Goal: Task Accomplishment & Management: Manage account settings

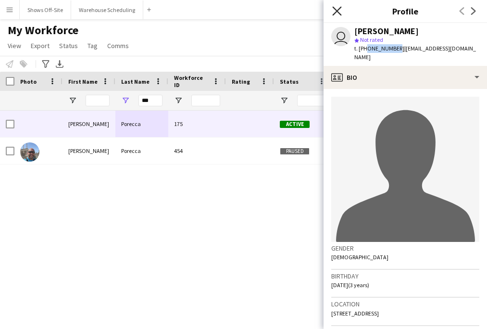
click at [337, 12] on icon at bounding box center [336, 10] width 9 height 9
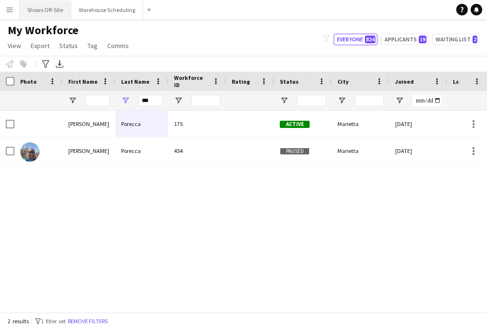
click at [55, 12] on button "Shows Off-Site Close" at bounding box center [45, 9] width 51 height 19
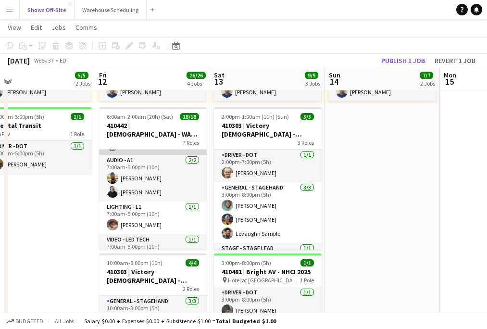
scroll to position [130, 0]
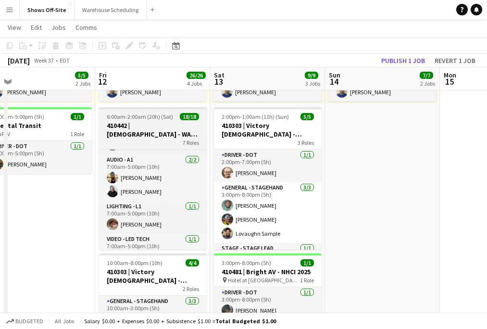
click at [165, 123] on h3 "410442 | [DEMOGRAPHIC_DATA] - WAVE College Ministry 2025" at bounding box center [153, 129] width 108 height 17
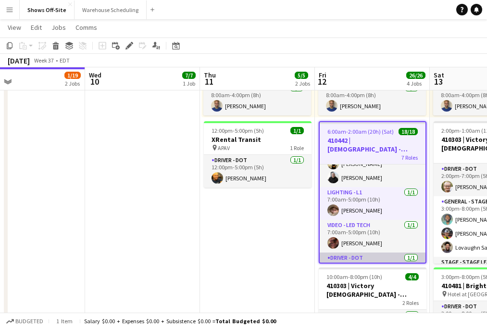
scroll to position [165, 0]
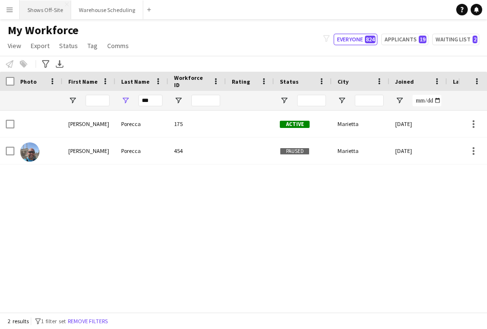
click at [49, 4] on button "Shows Off-Site Close" at bounding box center [45, 9] width 51 height 19
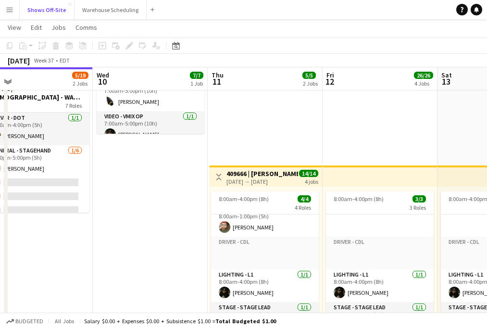
scroll to position [0, 227]
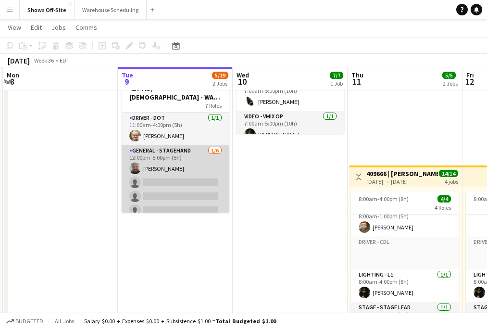
click at [212, 176] on app-card-role "General - Stagehand [DATE] 12:00pm-5:00pm (5h) [PERSON_NAME] single-neutral-act…" at bounding box center [176, 196] width 108 height 102
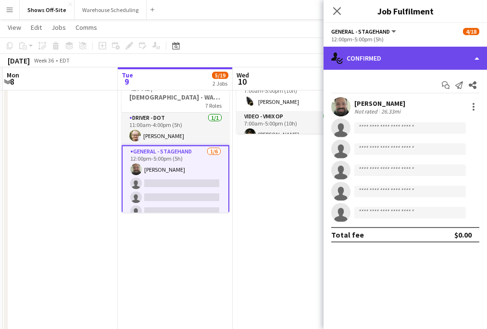
click at [395, 64] on div "single-neutral-actions-check-2 Confirmed" at bounding box center [406, 58] width 164 height 23
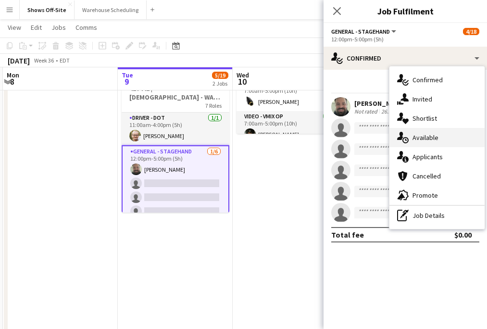
click at [426, 132] on div "single-neutral-actions-upload Available" at bounding box center [437, 137] width 95 height 19
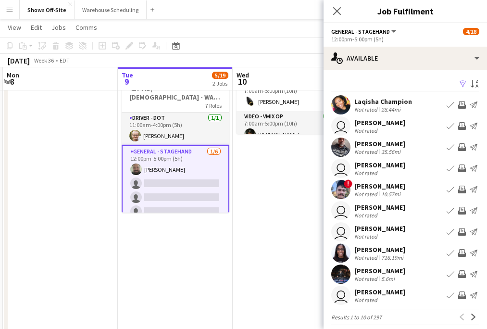
click at [460, 85] on app-icon "Filter" at bounding box center [463, 84] width 8 height 9
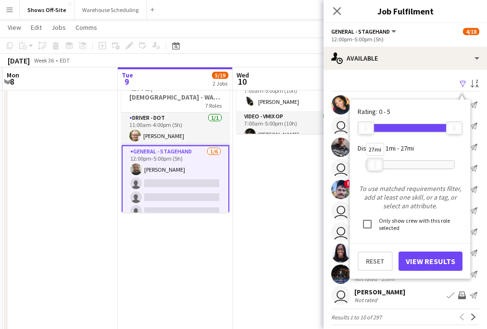
drag, startPoint x: 450, startPoint y: 169, endPoint x: 371, endPoint y: 172, distance: 78.9
click at [371, 172] on div "27mi" at bounding box center [410, 165] width 89 height 24
click at [431, 256] on button "View Results" at bounding box center [431, 261] width 64 height 19
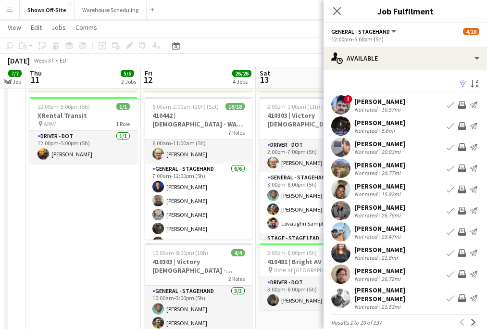
scroll to position [360, 0]
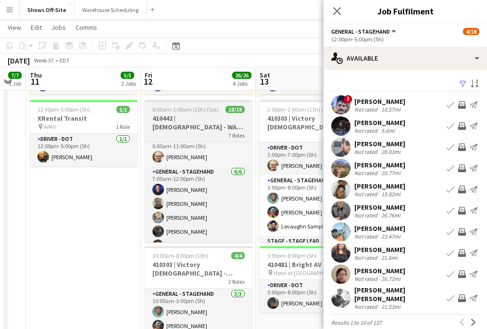
click at [230, 132] on span "7 Roles" at bounding box center [237, 135] width 16 height 7
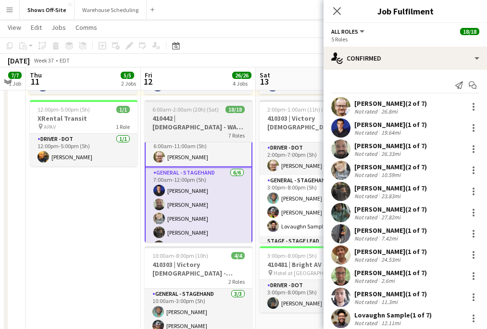
click at [215, 111] on span "6:00am-2:00am (20h) (Sat)" at bounding box center [186, 109] width 66 height 7
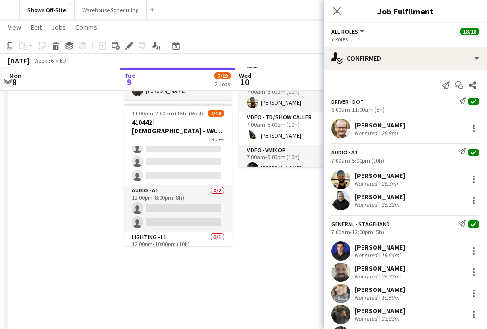
scroll to position [152, 0]
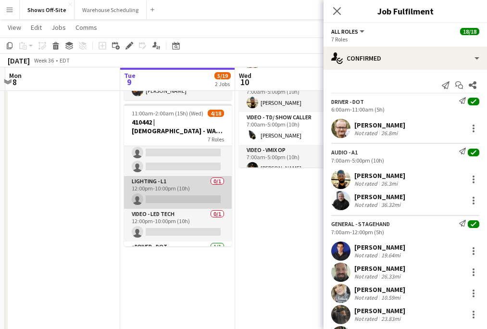
click at [180, 188] on app-card-role "Lighting - L1 0/1 12:00pm-10:00pm (10h) single-neutral-actions" at bounding box center [178, 192] width 108 height 33
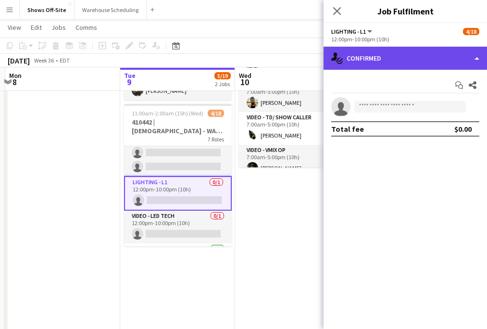
click at [392, 57] on div "single-neutral-actions-check-2 Confirmed" at bounding box center [406, 58] width 164 height 23
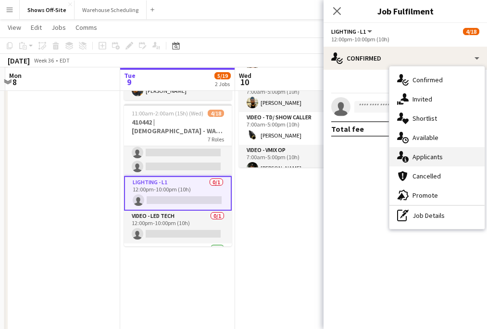
click at [422, 156] on span "Applicants" at bounding box center [428, 157] width 30 height 9
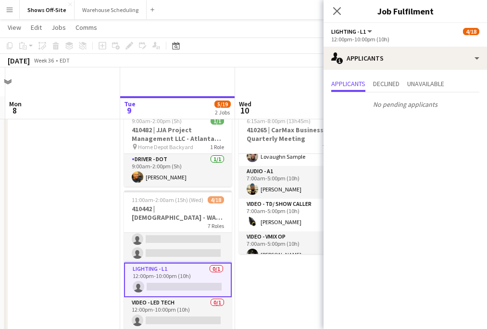
scroll to position [73, 0]
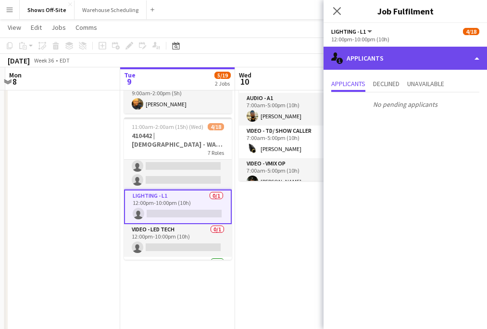
click at [409, 60] on div "single-neutral-actions-information Applicants" at bounding box center [406, 58] width 164 height 23
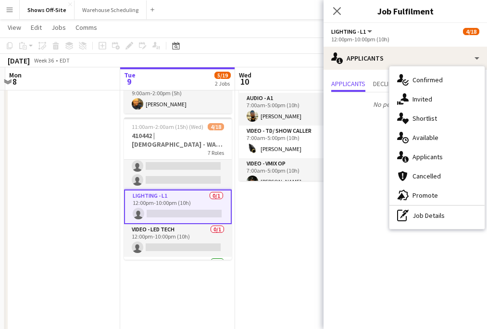
click at [423, 81] on span "Confirmed" at bounding box center [428, 80] width 30 height 9
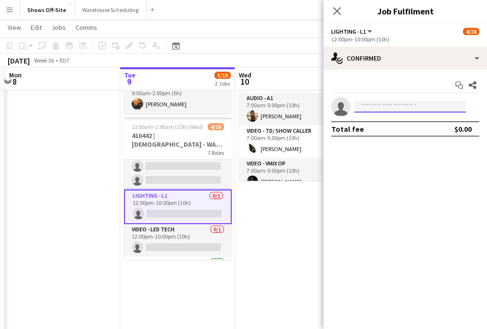
click at [421, 111] on input at bounding box center [411, 107] width 112 height 12
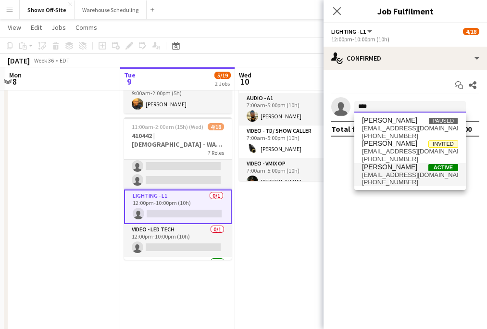
type input "****"
click at [399, 174] on span "[EMAIL_ADDRESS][DOMAIN_NAME]" at bounding box center [410, 175] width 96 height 8
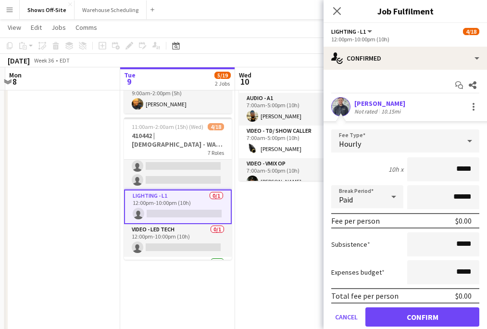
scroll to position [34, 0]
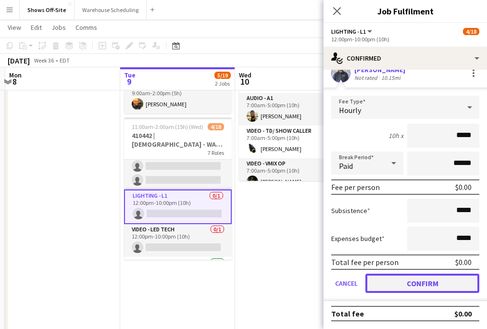
click at [428, 283] on button "Confirm" at bounding box center [423, 283] width 114 height 19
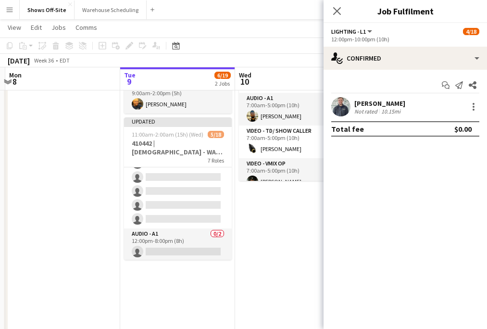
scroll to position [77, 0]
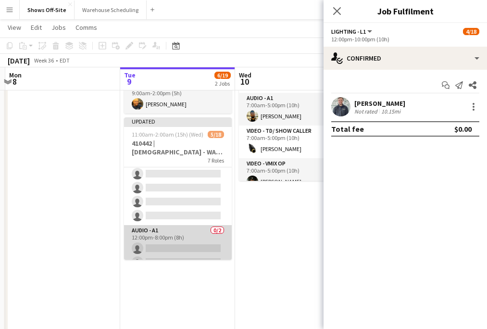
click at [178, 233] on app-card-role "Audio - A1 0/2 12:00pm-8:00pm (8h) single-neutral-actions single-neutral-actions" at bounding box center [178, 248] width 108 height 47
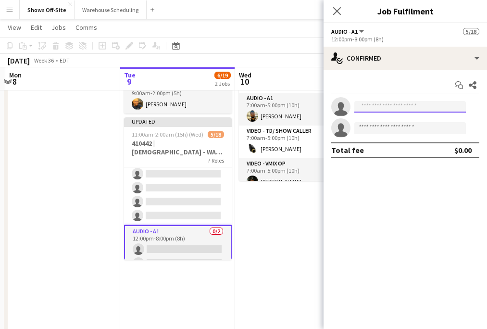
click at [417, 103] on input at bounding box center [411, 107] width 112 height 12
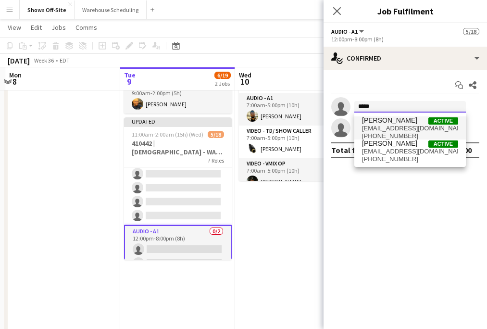
type input "*****"
click at [417, 122] on span "[PERSON_NAME] Active" at bounding box center [410, 120] width 96 height 8
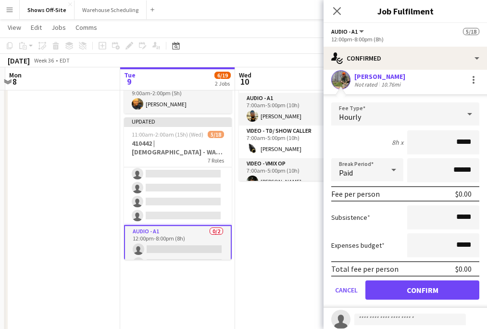
scroll to position [46, 0]
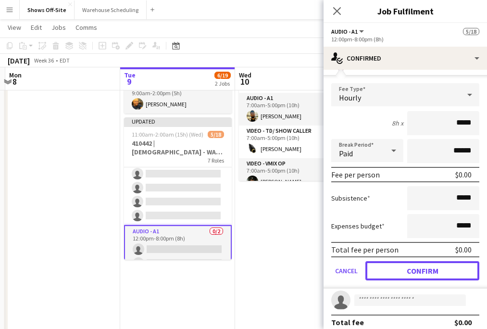
click at [451, 264] on button "Confirm" at bounding box center [423, 270] width 114 height 19
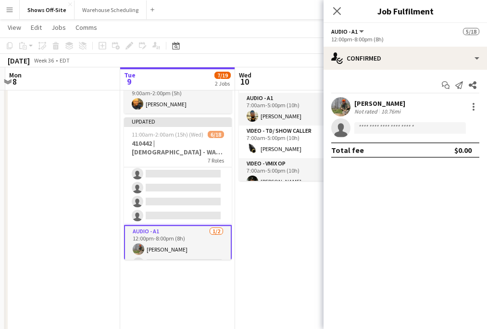
scroll to position [0, 0]
click at [342, 13] on app-icon "Close pop-in" at bounding box center [338, 11] width 14 height 14
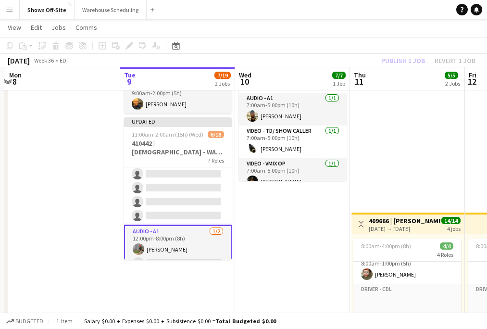
click at [398, 64] on div "Publish 1 job Revert 1 job" at bounding box center [428, 60] width 117 height 13
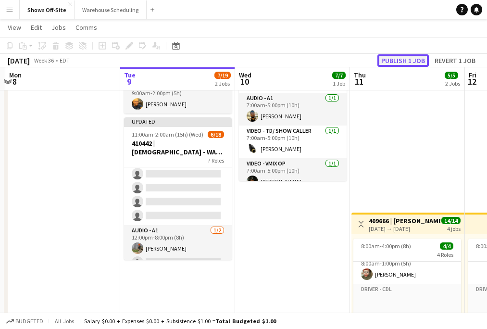
click at [398, 63] on button "Publish 1 job" at bounding box center [403, 60] width 51 height 13
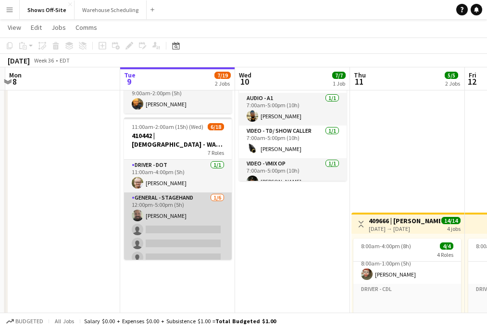
click at [180, 199] on app-card-role "General - Stagehand [DATE] 12:00pm-5:00pm (5h) [PERSON_NAME] single-neutral-act…" at bounding box center [178, 243] width 108 height 102
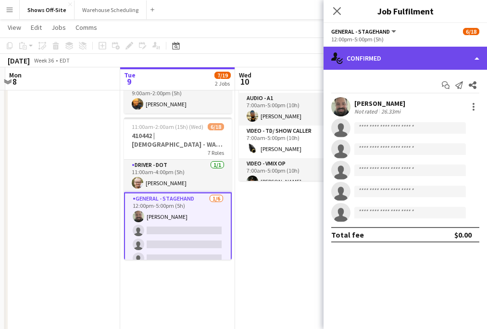
click at [417, 49] on div "single-neutral-actions-check-2 Confirmed" at bounding box center [406, 58] width 164 height 23
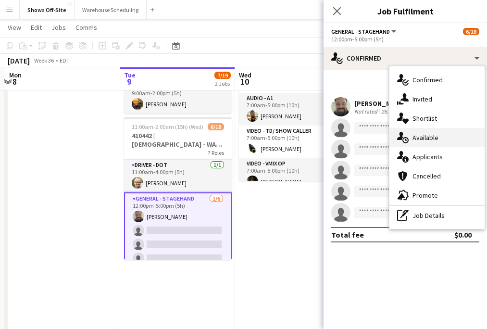
click at [450, 141] on div "single-neutral-actions-upload Available" at bounding box center [437, 137] width 95 height 19
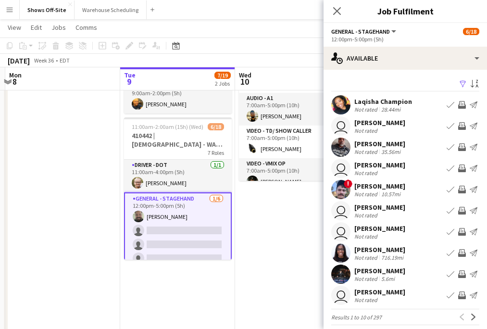
click at [461, 85] on app-icon "Filter" at bounding box center [463, 84] width 8 height 9
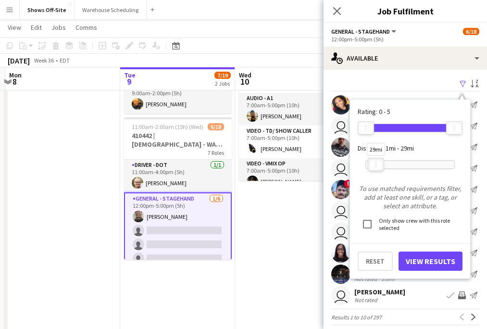
drag, startPoint x: 453, startPoint y: 164, endPoint x: 376, endPoint y: 164, distance: 77.0
click at [375, 164] on div at bounding box center [376, 164] width 15 height 13
click at [436, 265] on button "View Results" at bounding box center [431, 261] width 64 height 19
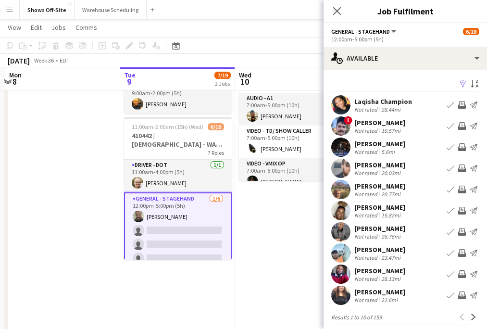
click at [460, 107] on app-icon "Invite crew" at bounding box center [462, 105] width 8 height 8
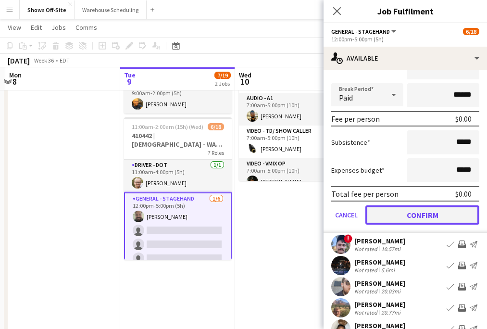
click at [456, 215] on button "Confirm" at bounding box center [423, 214] width 114 height 19
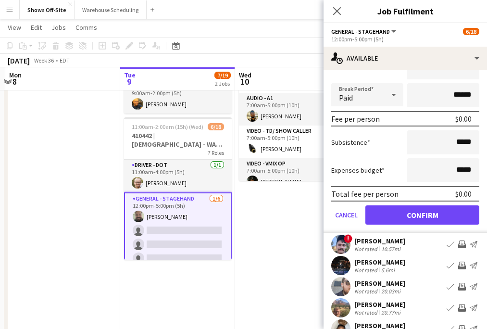
scroll to position [8, 0]
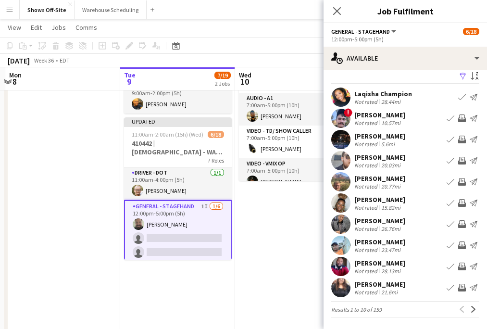
click at [461, 139] on app-icon "Invite crew" at bounding box center [462, 140] width 8 height 8
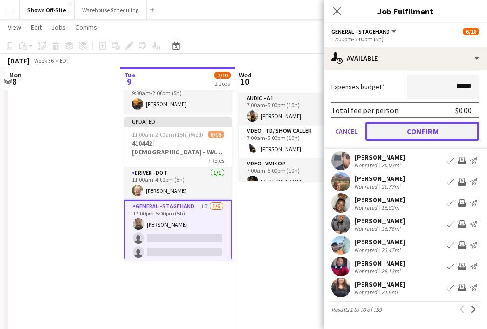
click at [412, 137] on button "Confirm" at bounding box center [423, 131] width 114 height 19
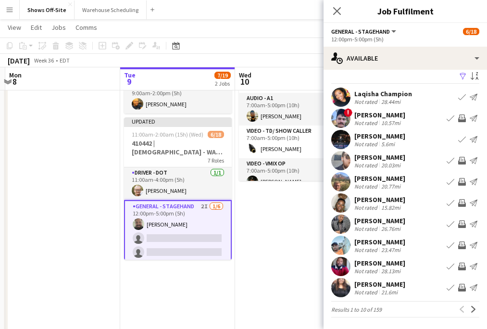
click at [464, 162] on app-icon "Invite crew" at bounding box center [462, 161] width 8 height 8
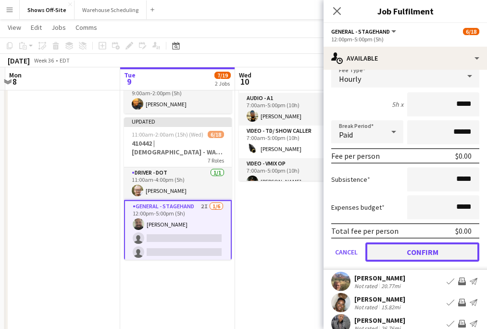
click at [439, 248] on button "Confirm" at bounding box center [423, 251] width 114 height 19
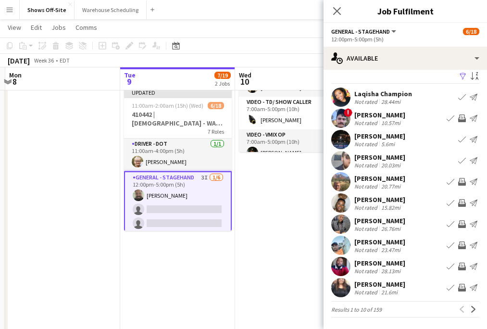
scroll to position [101, 0]
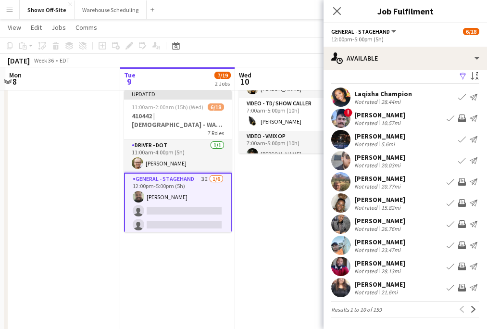
click at [460, 225] on app-icon "Invite crew" at bounding box center [462, 224] width 8 height 8
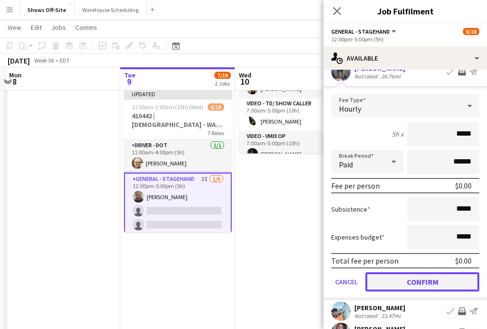
click at [449, 275] on button "Confirm" at bounding box center [423, 281] width 114 height 19
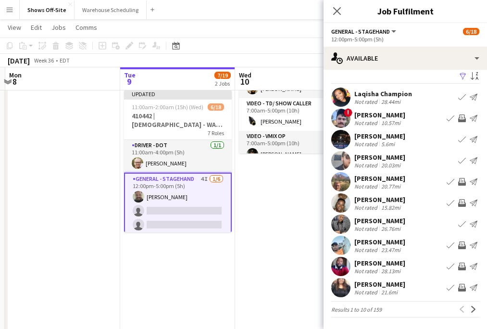
scroll to position [8, 0]
click at [462, 266] on app-icon "Invite crew" at bounding box center [462, 267] width 8 height 8
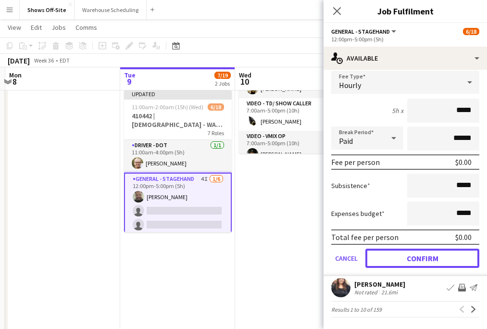
click at [447, 261] on button "Confirm" at bounding box center [423, 258] width 114 height 19
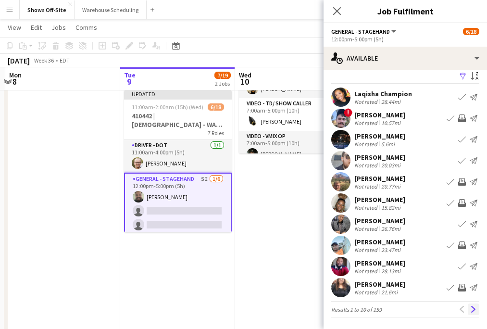
click at [478, 306] on button "Next" at bounding box center [474, 310] width 12 height 12
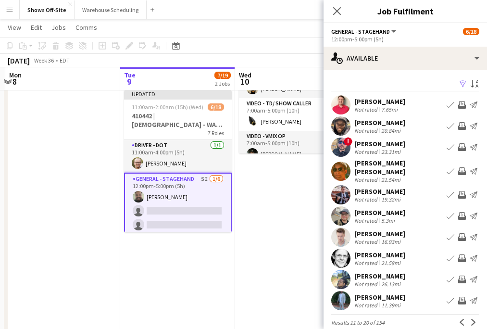
click at [464, 101] on app-icon "Invite crew" at bounding box center [462, 105] width 8 height 8
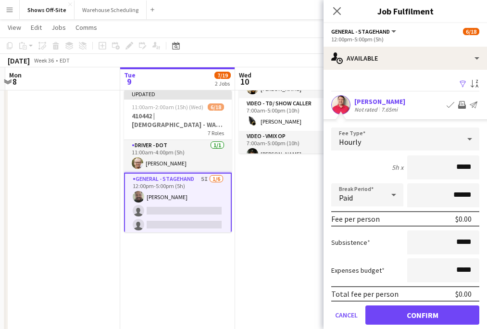
scroll to position [47, 0]
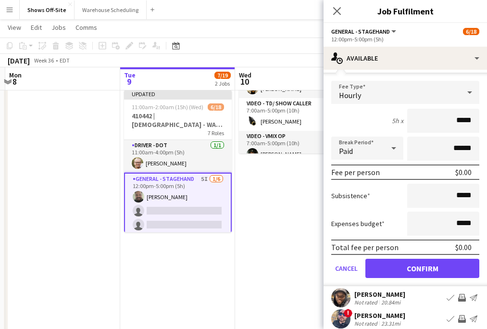
click at [435, 280] on form "Fee Type Hourly 5h x ***** Break Period Paid ****** Fee per person $0.00 Subsis…" at bounding box center [406, 183] width 164 height 205
click at [433, 255] on form "Fee Type Hourly 5h x ***** Break Period Paid ****** Fee per person $0.00 Subsis…" at bounding box center [406, 183] width 164 height 205
click at [439, 268] on button "Confirm" at bounding box center [423, 268] width 114 height 19
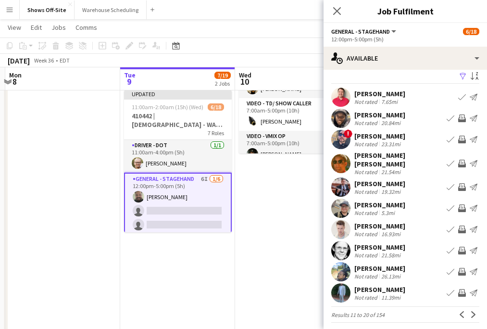
click at [461, 183] on app-icon "Invite crew" at bounding box center [462, 187] width 8 height 8
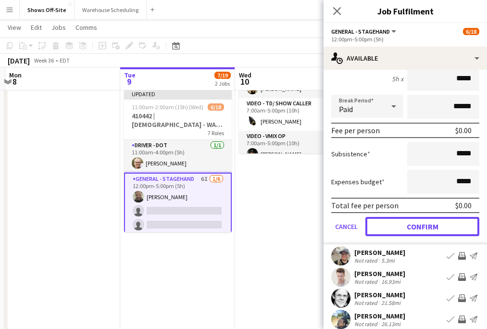
click at [435, 222] on button "Confirm" at bounding box center [423, 226] width 114 height 19
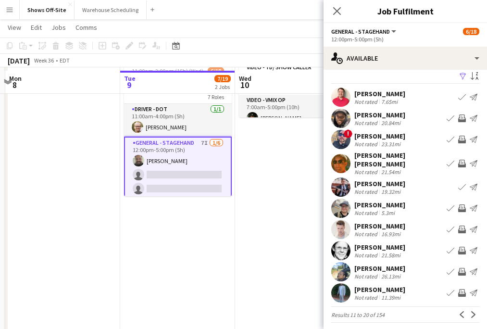
scroll to position [147, 0]
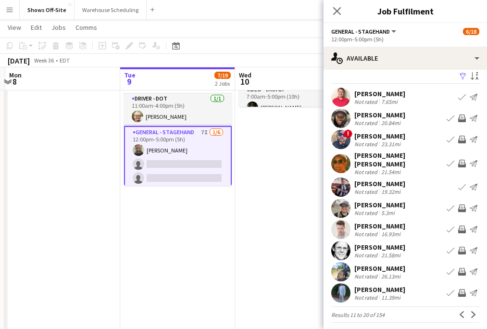
click at [463, 160] on app-icon "Invite crew" at bounding box center [462, 164] width 8 height 8
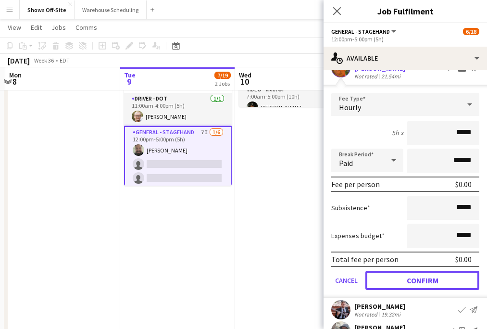
click at [428, 281] on button "Confirm" at bounding box center [423, 280] width 114 height 19
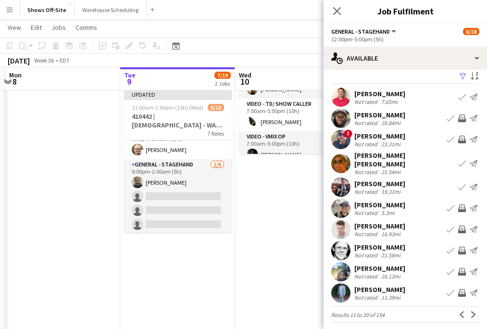
scroll to position [276, 0]
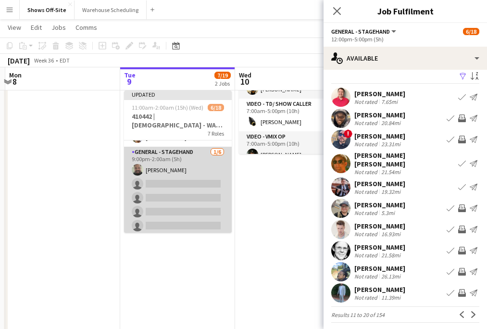
click at [193, 155] on app-card-role "General - Stagehand [DATE] 9:00pm-2:00am (5h) [PERSON_NAME] single-neutral-acti…" at bounding box center [178, 198] width 108 height 102
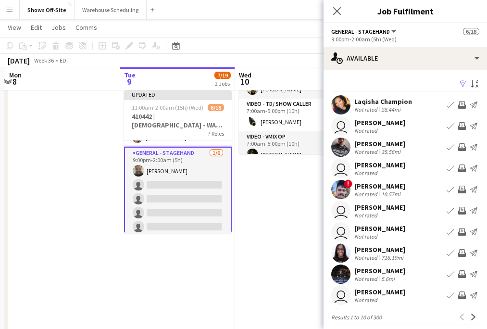
click at [465, 81] on app-icon "Filter" at bounding box center [463, 84] width 8 height 9
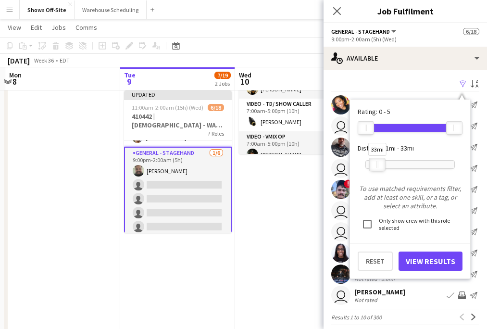
drag, startPoint x: 452, startPoint y: 164, endPoint x: 377, endPoint y: 170, distance: 75.8
click at [376, 170] on div at bounding box center [377, 164] width 15 height 13
click at [418, 257] on button "View Results" at bounding box center [431, 261] width 64 height 19
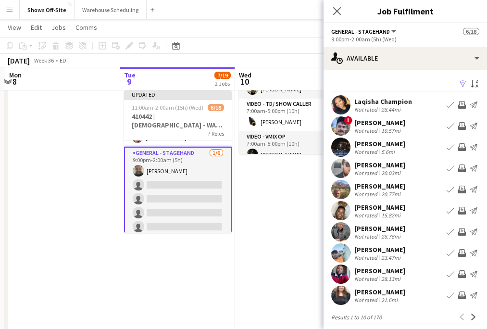
click at [465, 102] on app-icon "Invite crew" at bounding box center [462, 105] width 8 height 8
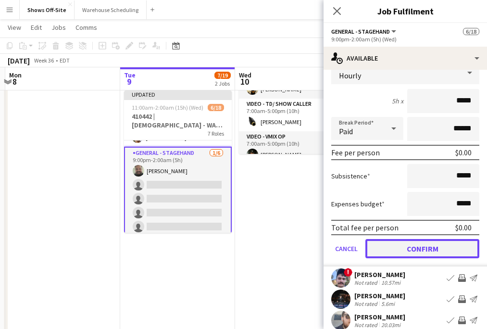
click at [435, 252] on button "Confirm" at bounding box center [423, 248] width 114 height 19
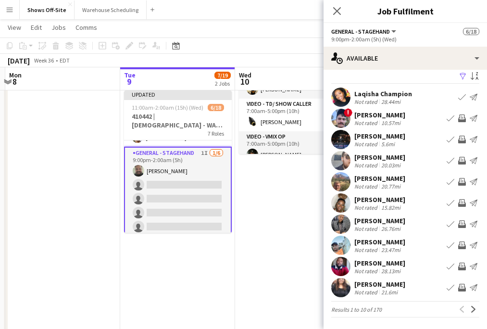
click at [462, 137] on app-icon "Invite crew" at bounding box center [462, 140] width 8 height 8
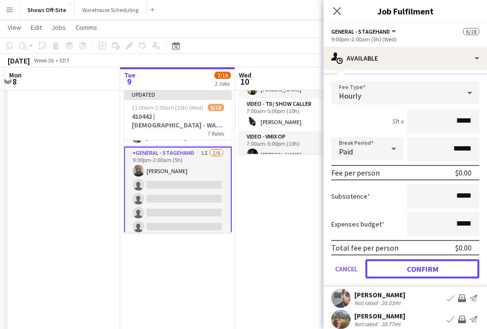
click at [441, 265] on button "Confirm" at bounding box center [423, 268] width 114 height 19
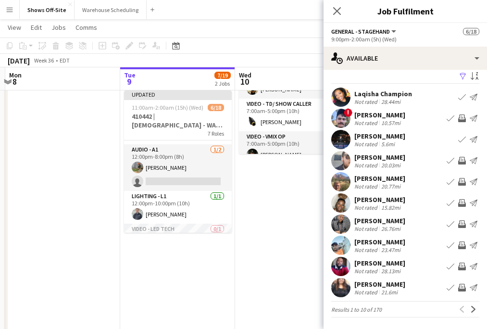
scroll to position [110, 0]
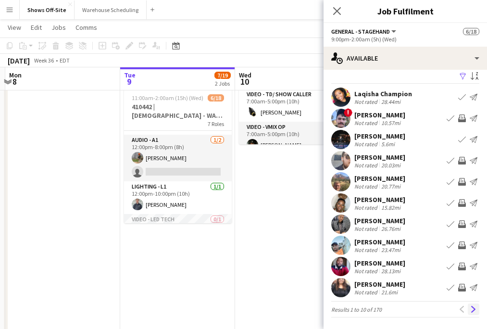
click at [475, 308] on app-icon "Next" at bounding box center [474, 309] width 7 height 7
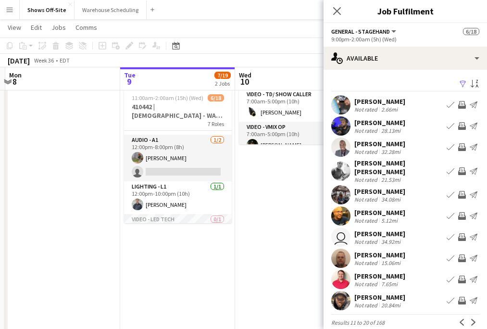
click at [462, 212] on app-icon "Invite crew" at bounding box center [462, 216] width 8 height 8
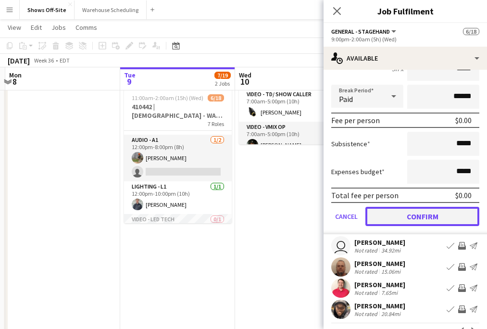
click at [435, 215] on button "Confirm" at bounding box center [423, 216] width 114 height 19
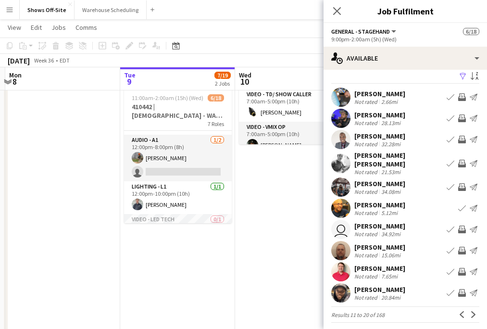
click at [458, 266] on button "Invite crew" at bounding box center [463, 272] width 12 height 12
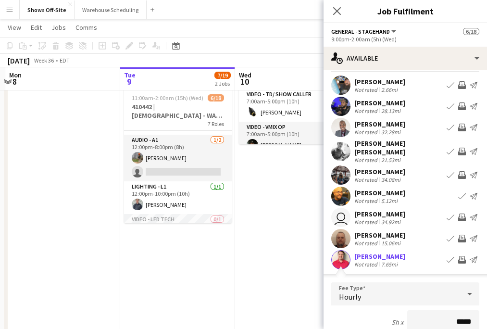
scroll to position [195, 0]
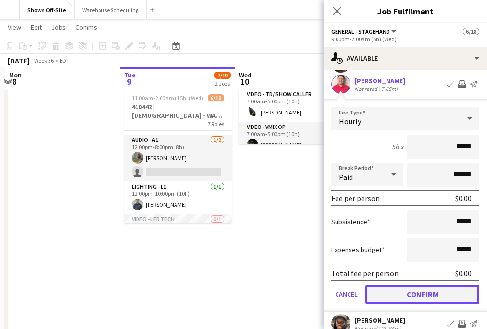
click at [440, 296] on button "Confirm" at bounding box center [423, 294] width 114 height 19
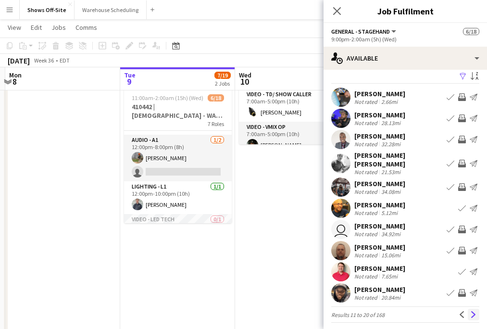
click at [474, 311] on app-icon "Next" at bounding box center [474, 314] width 7 height 7
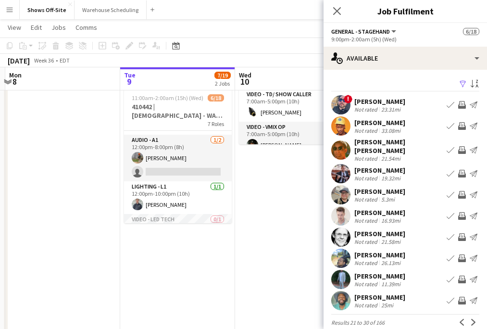
click at [462, 127] on app-icon "Invite crew" at bounding box center [462, 126] width 8 height 8
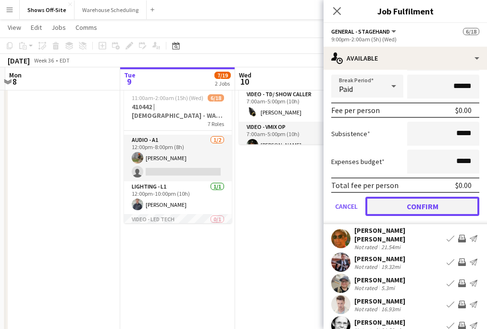
click at [429, 208] on button "Confirm" at bounding box center [423, 206] width 114 height 19
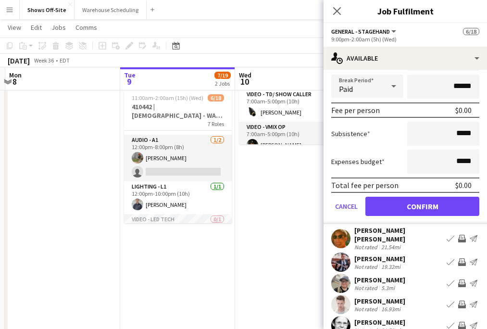
scroll to position [8, 0]
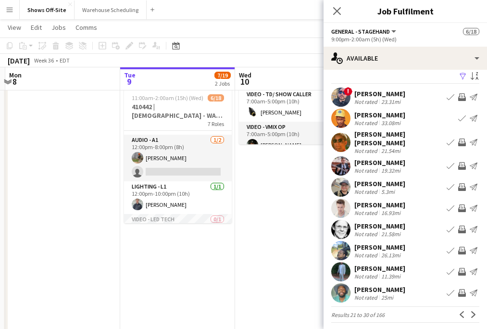
click at [463, 247] on app-icon "Invite crew" at bounding box center [462, 251] width 8 height 8
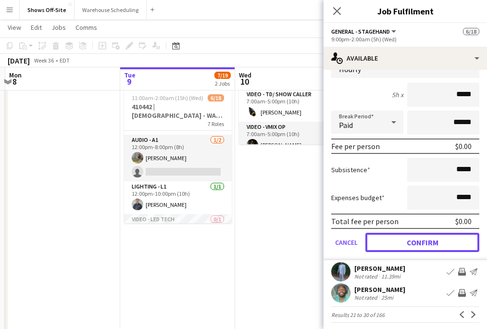
click at [403, 235] on button "Confirm" at bounding box center [423, 242] width 114 height 19
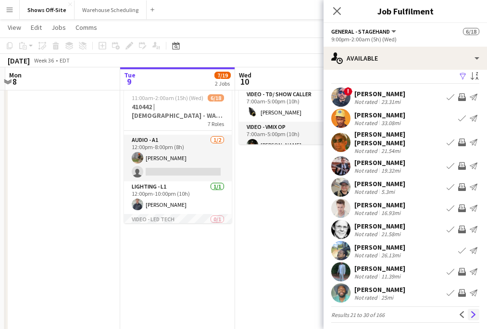
click at [473, 311] on app-icon "Next" at bounding box center [474, 314] width 7 height 7
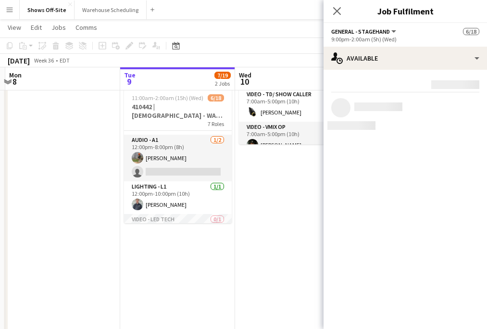
scroll to position [0, 0]
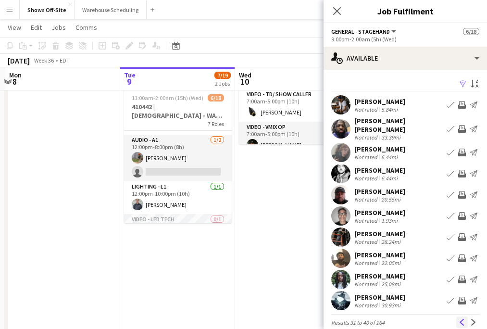
click at [462, 322] on app-icon "Previous" at bounding box center [462, 322] width 7 height 7
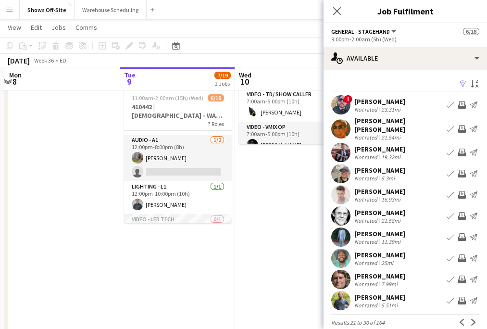
click at [460, 149] on app-icon "Invite crew" at bounding box center [462, 153] width 8 height 8
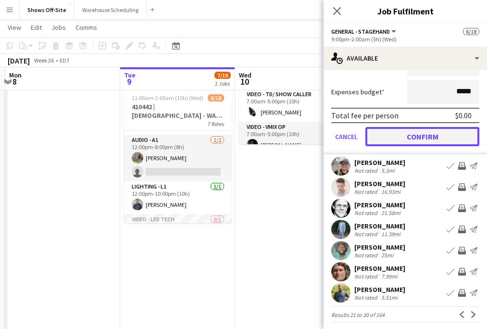
click at [408, 132] on button "Confirm" at bounding box center [423, 136] width 114 height 19
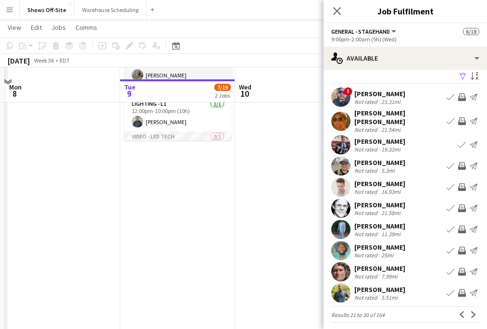
scroll to position [204, 0]
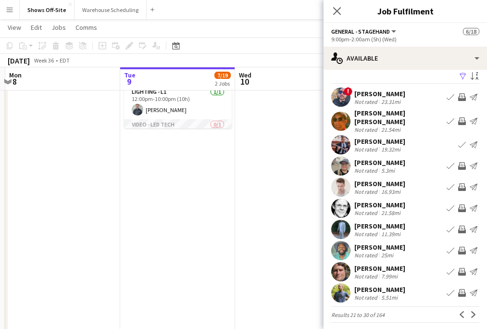
click at [460, 289] on app-icon "Invite crew" at bounding box center [462, 293] width 8 height 8
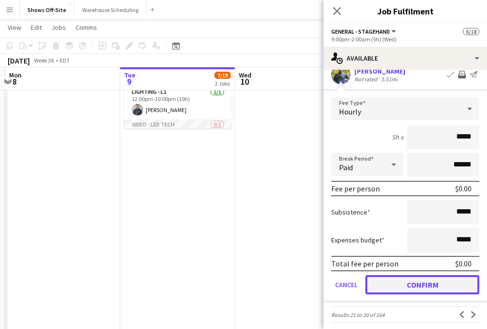
click at [423, 275] on button "Confirm" at bounding box center [423, 284] width 114 height 19
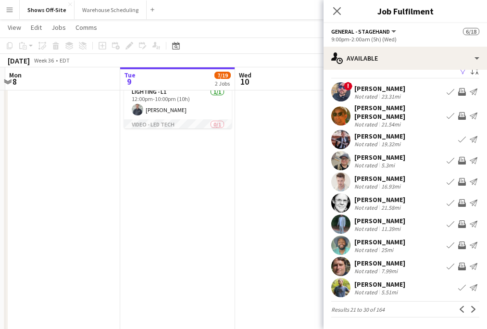
scroll to position [8, 0]
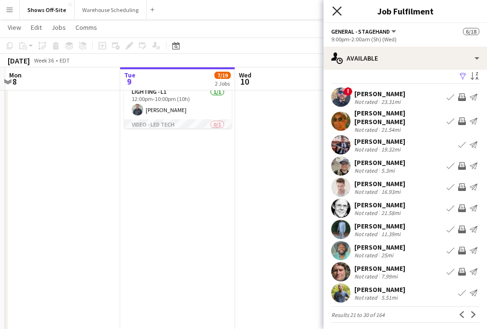
click at [333, 14] on icon at bounding box center [336, 10] width 9 height 9
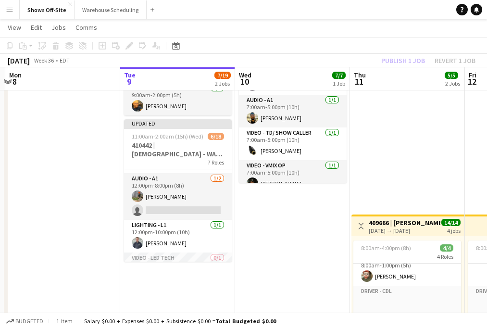
scroll to position [43, 0]
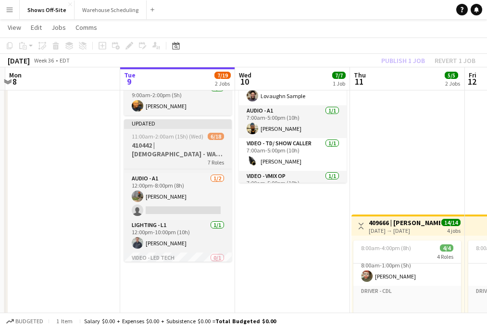
click at [179, 132] on app-job-card "Updated 11:00am-2:00am (15h) (Wed) 6/18 410442 | [GEOGRAPHIC_DATA] - WAVE Colle…" at bounding box center [178, 190] width 108 height 142
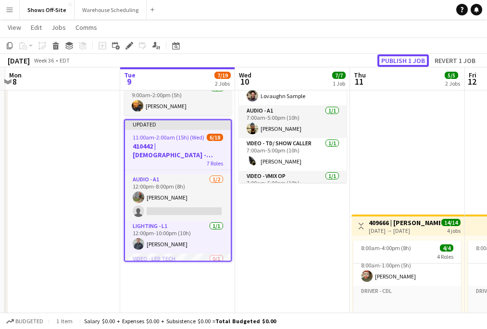
click at [397, 63] on button "Publish 1 job" at bounding box center [403, 60] width 51 height 13
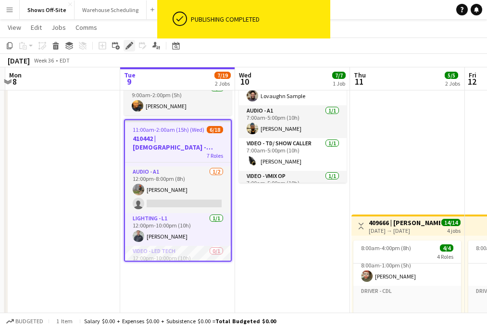
click at [124, 48] on div "Edit" at bounding box center [130, 46] width 12 height 12
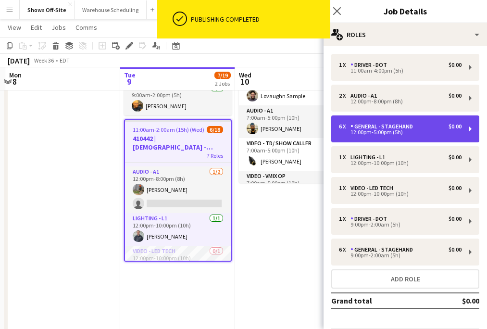
click at [391, 129] on div "General - Stagehand" at bounding box center [384, 126] width 66 height 7
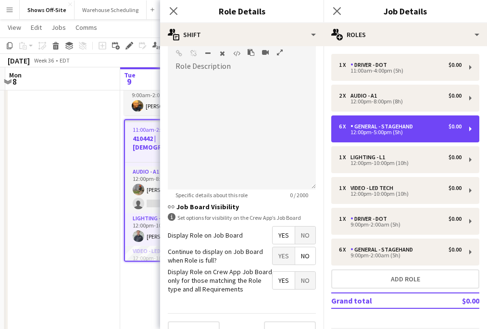
scroll to position [322, 0]
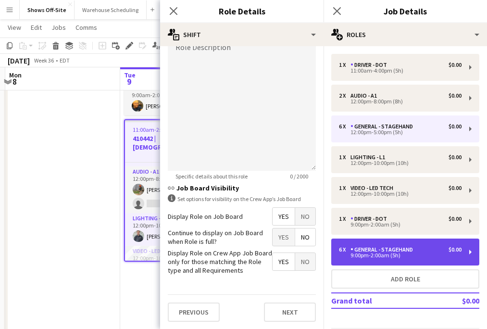
click at [422, 261] on div "6 x General - Stagehand $0.00 9:00pm-2:00am (5h)" at bounding box center [405, 252] width 148 height 27
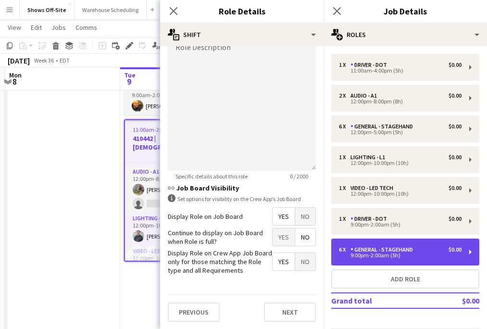
type input "*****"
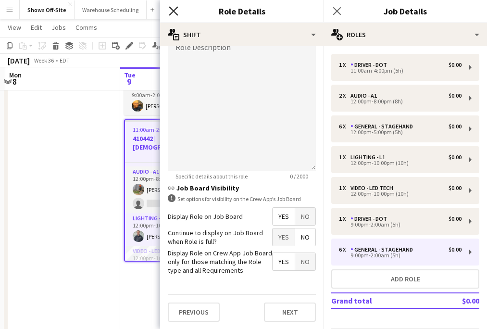
click at [170, 8] on icon "Close pop-in" at bounding box center [173, 10] width 9 height 9
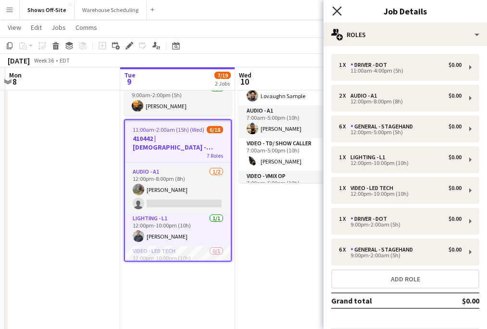
click at [338, 10] on icon at bounding box center [336, 10] width 9 height 9
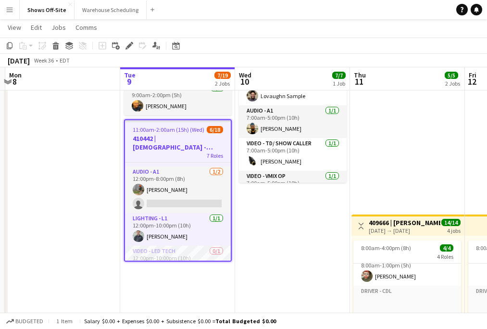
click at [406, 56] on div "[DATE] Week 36 • EDT" at bounding box center [243, 60] width 487 height 13
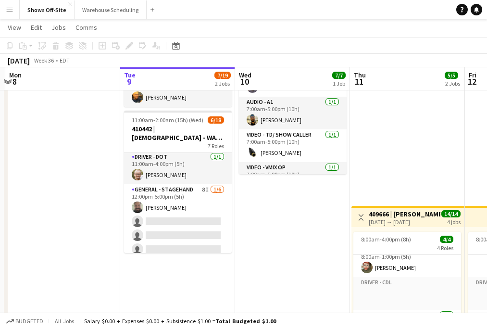
scroll to position [0, 0]
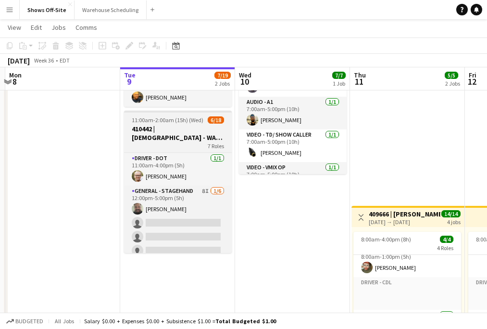
click at [167, 111] on div at bounding box center [178, 112] width 108 height 2
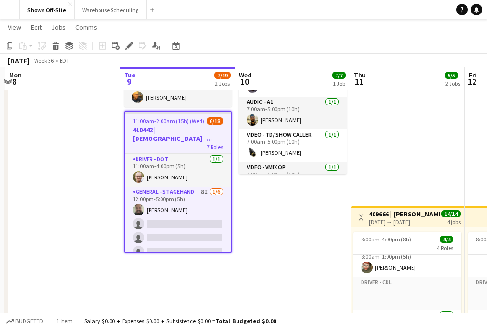
click at [5, 11] on button "Menu" at bounding box center [9, 9] width 19 height 19
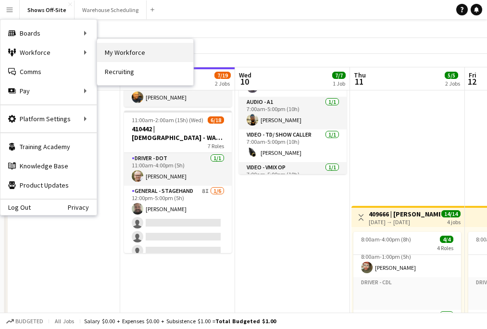
click at [122, 56] on link "My Workforce" at bounding box center [145, 52] width 96 height 19
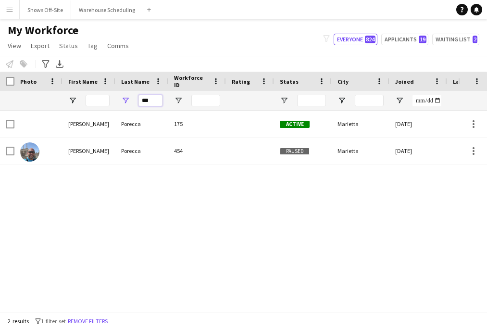
drag, startPoint x: 153, startPoint y: 98, endPoint x: 124, endPoint y: 98, distance: 29.8
click at [125, 98] on div "***" at bounding box center [141, 100] width 53 height 19
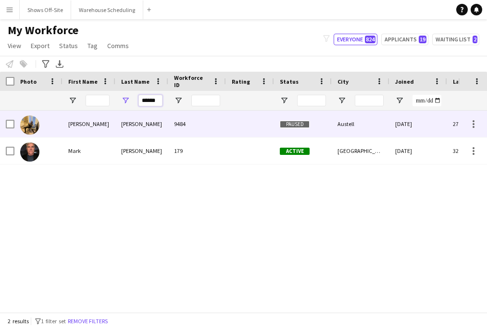
type input "******"
click at [121, 120] on div "[PERSON_NAME]" at bounding box center [141, 124] width 53 height 26
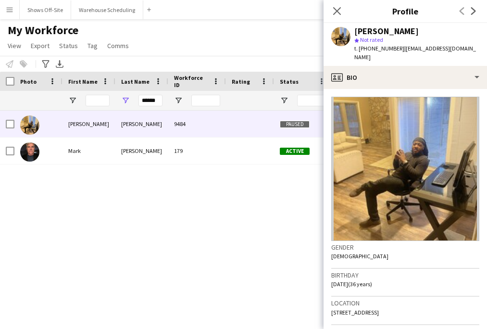
click at [430, 53] on div "[PERSON_NAME] star Not rated t. [PHONE_NUMBER] | [EMAIL_ADDRESS][DOMAIN_NAME]" at bounding box center [406, 44] width 164 height 43
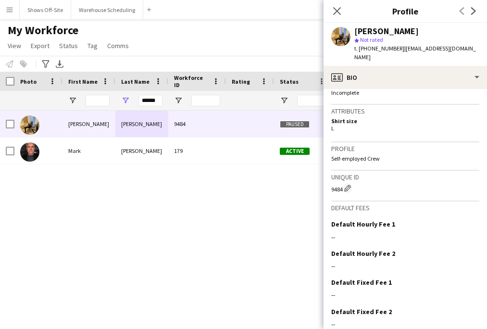
scroll to position [423, 0]
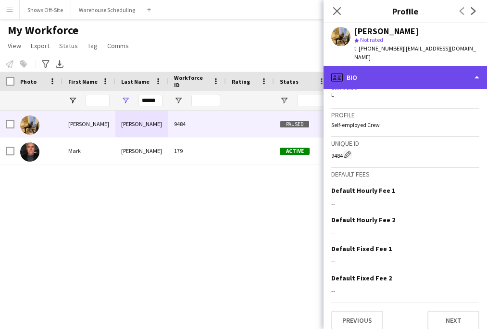
click at [383, 70] on div "profile Bio" at bounding box center [406, 77] width 164 height 23
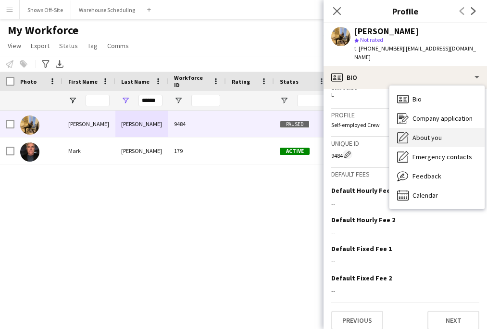
click at [415, 128] on div "About you About you" at bounding box center [437, 137] width 95 height 19
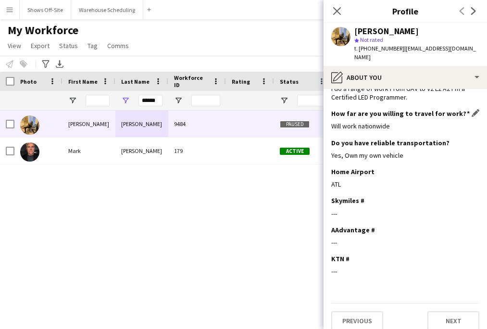
scroll to position [0, 0]
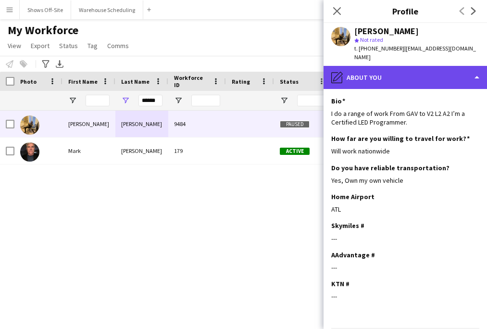
click at [409, 66] on div "pencil4 About you" at bounding box center [406, 77] width 164 height 23
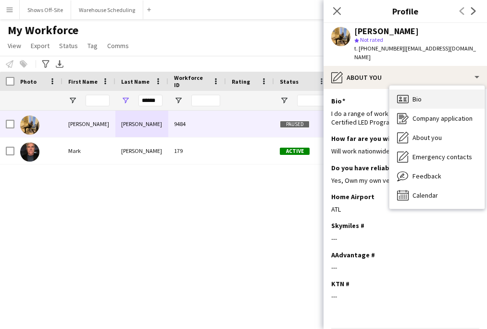
click at [415, 95] on div "Bio Bio" at bounding box center [437, 98] width 95 height 19
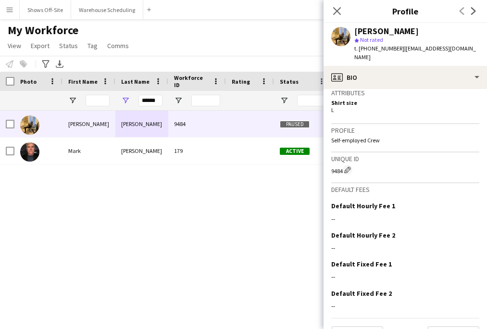
scroll to position [423, 0]
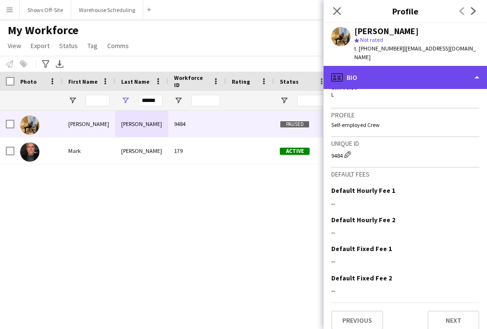
click at [373, 73] on div "profile Bio" at bounding box center [406, 77] width 164 height 23
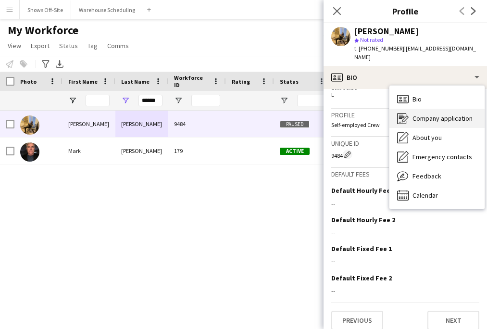
click at [397, 113] on icon at bounding box center [401, 118] width 9 height 11
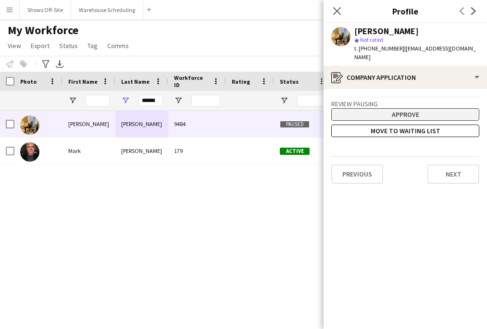
click at [395, 108] on button "Approve" at bounding box center [405, 114] width 148 height 13
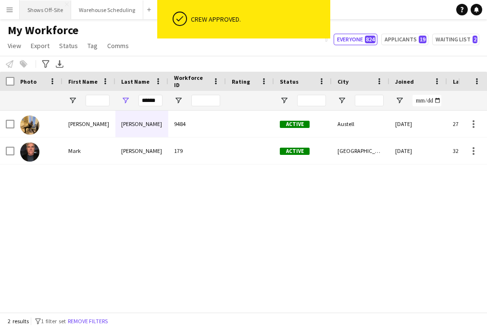
click at [32, 14] on button "Shows Off-Site Close" at bounding box center [45, 9] width 51 height 19
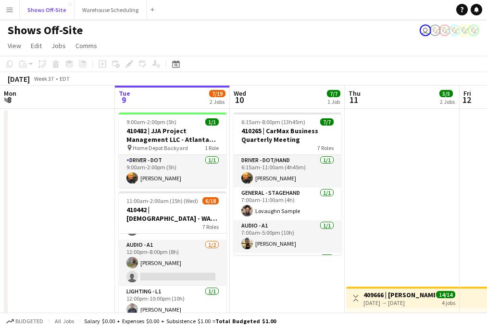
scroll to position [129, 0]
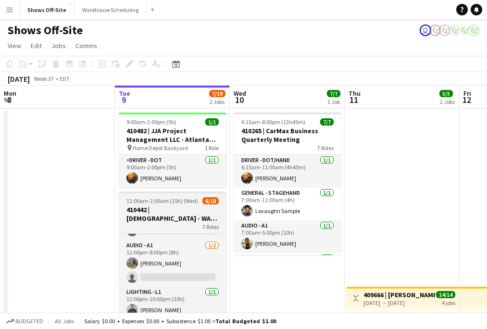
click at [182, 215] on h3 "410442 | [DEMOGRAPHIC_DATA] - WAVE College Ministry 2025" at bounding box center [173, 213] width 108 height 17
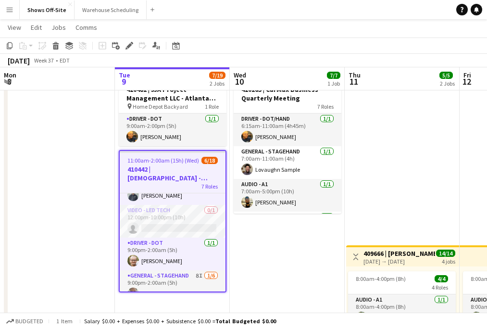
scroll to position [284, 0]
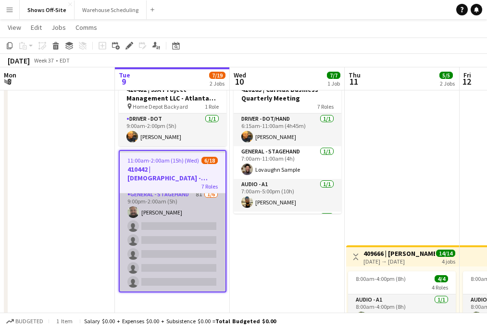
click at [186, 232] on app-card-role "General - Stagehand 8I [DATE] 9:00pm-2:00am (5h) [PERSON_NAME] single-neutral-a…" at bounding box center [173, 240] width 106 height 102
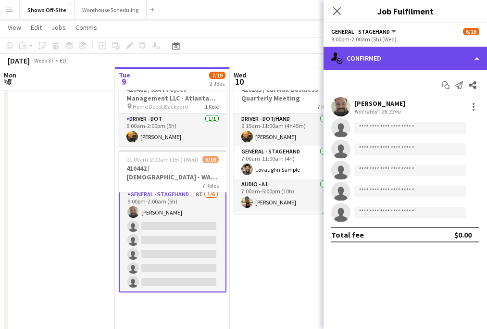
click at [381, 62] on div "single-neutral-actions-check-2 Confirmed" at bounding box center [406, 58] width 164 height 23
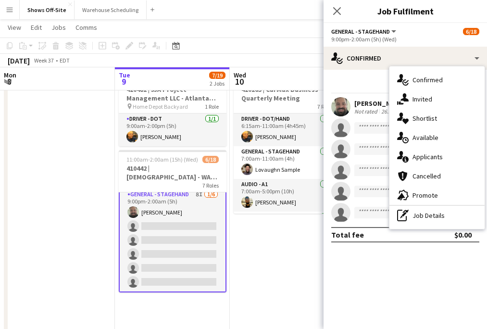
click at [419, 102] on span "Invited" at bounding box center [423, 99] width 20 height 9
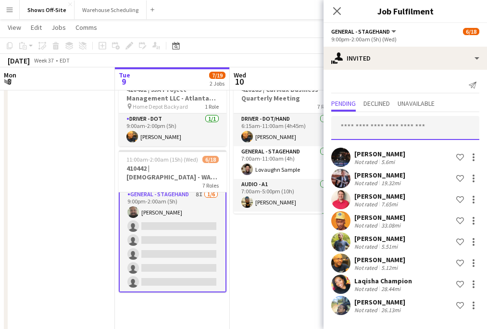
click at [381, 121] on input "text" at bounding box center [405, 128] width 148 height 24
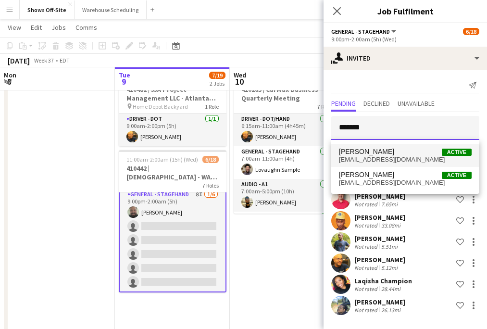
type input "*******"
click at [428, 151] on span "[PERSON_NAME] Active" at bounding box center [405, 152] width 133 height 8
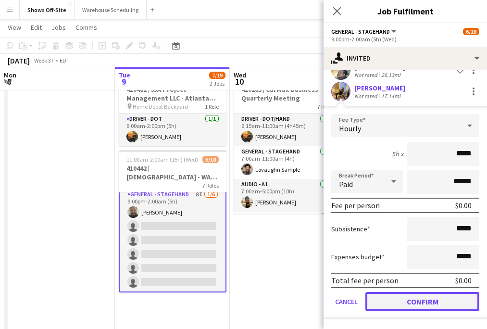
click at [426, 298] on button "Confirm" at bounding box center [423, 301] width 114 height 19
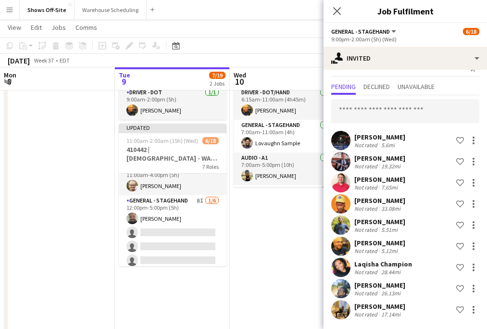
scroll to position [12, 0]
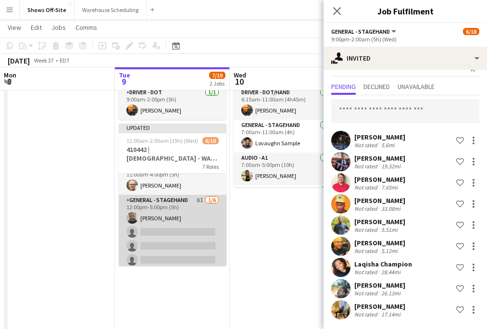
click at [155, 204] on app-card-role "General - Stagehand 8I [DATE] 12:00pm-5:00pm (5h) [PERSON_NAME] single-neutral-…" at bounding box center [173, 246] width 108 height 102
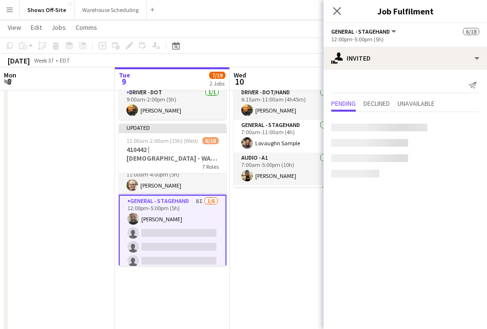
scroll to position [0, 0]
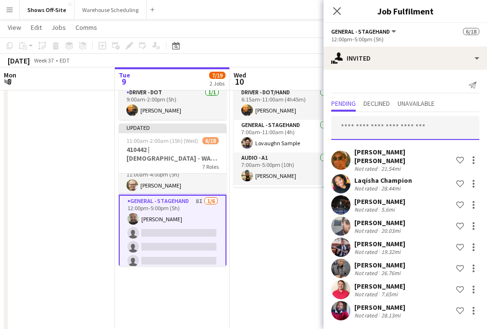
click at [357, 133] on input "text" at bounding box center [405, 128] width 148 height 24
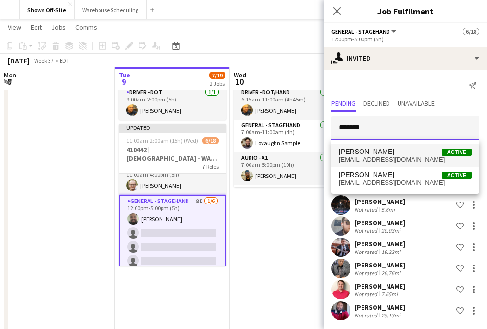
type input "*******"
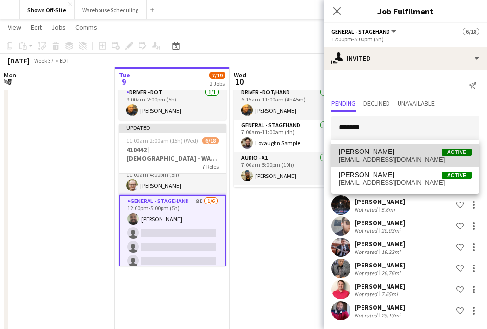
click at [375, 155] on span "[PERSON_NAME]" at bounding box center [366, 152] width 55 height 8
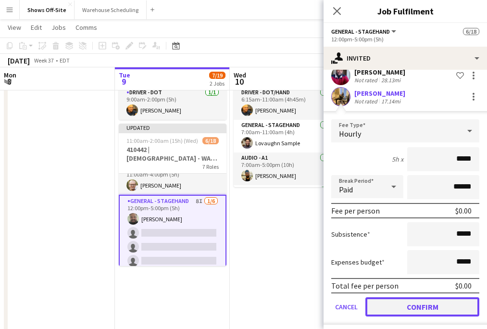
click at [422, 302] on button "Confirm" at bounding box center [423, 306] width 114 height 19
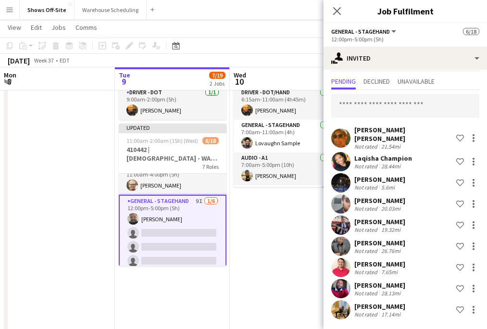
scroll to position [17, 0]
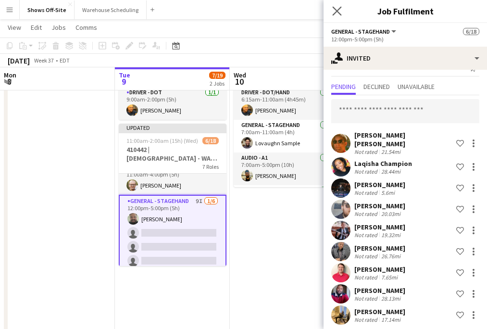
click at [339, 17] on app-icon "Close pop-in" at bounding box center [338, 11] width 14 height 14
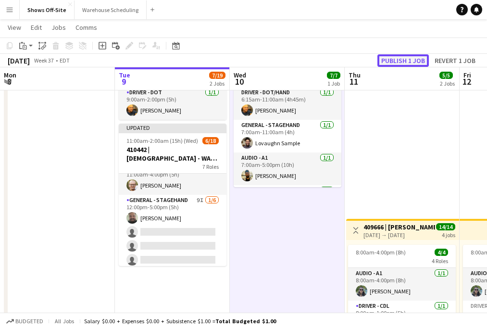
click at [414, 59] on button "Publish 1 job" at bounding box center [403, 60] width 51 height 13
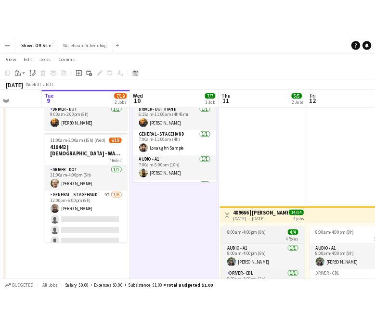
scroll to position [0, 315]
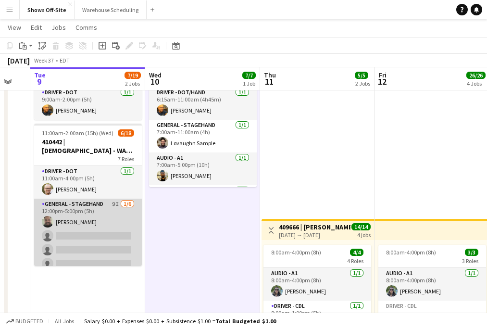
click at [101, 208] on app-card-role "General - Stagehand 9I [DATE] 12:00pm-5:00pm (5h) [PERSON_NAME] single-neutral-…" at bounding box center [88, 250] width 108 height 102
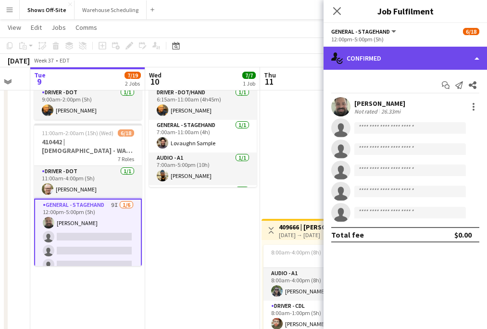
click at [387, 64] on div "single-neutral-actions-check-2 Confirmed" at bounding box center [406, 58] width 164 height 23
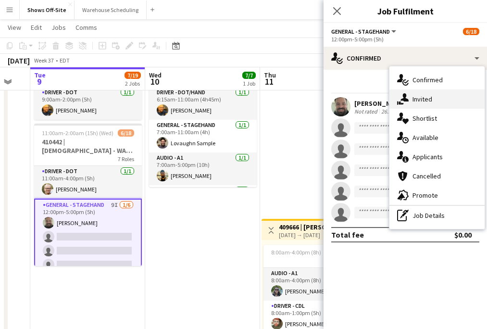
click at [419, 106] on div "single-neutral-actions-share-1 Invited" at bounding box center [437, 98] width 95 height 19
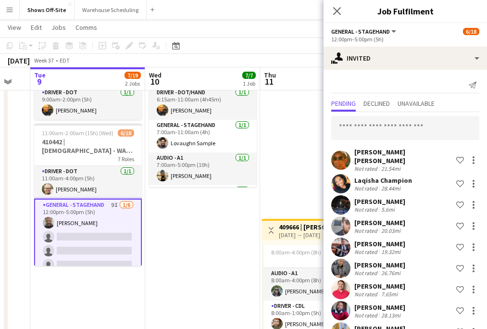
click at [276, 69] on app-board-header-date "Thu 11 5/5 2 Jobs" at bounding box center [317, 78] width 115 height 23
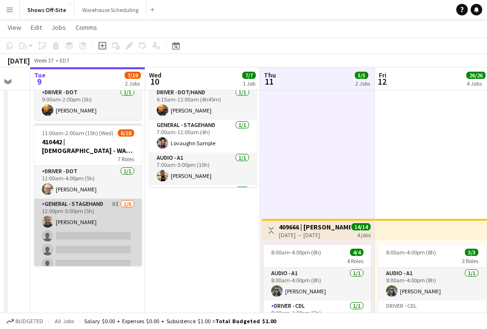
click at [96, 216] on app-card-role "General - Stagehand 9I [DATE] 12:00pm-5:00pm (5h) [PERSON_NAME] single-neutral-…" at bounding box center [88, 250] width 108 height 102
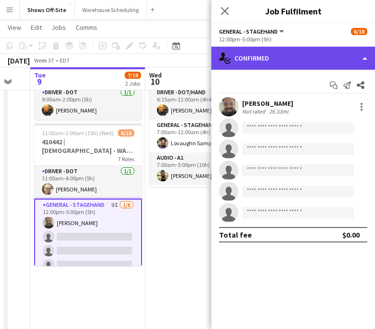
click at [312, 51] on div "single-neutral-actions-check-2 Confirmed" at bounding box center [293, 58] width 164 height 23
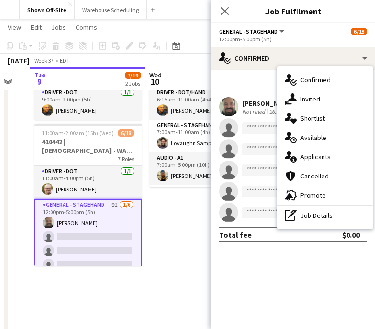
click at [322, 100] on div "single-neutral-actions-share-1 Invited" at bounding box center [324, 98] width 95 height 19
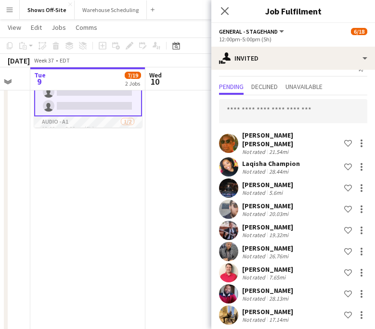
scroll to position [0, 0]
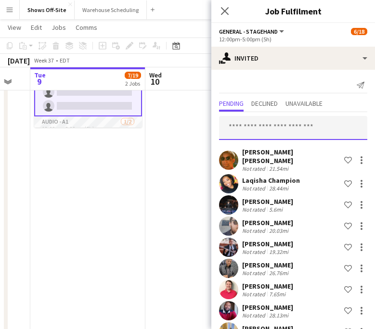
click at [287, 124] on input "text" at bounding box center [293, 128] width 148 height 24
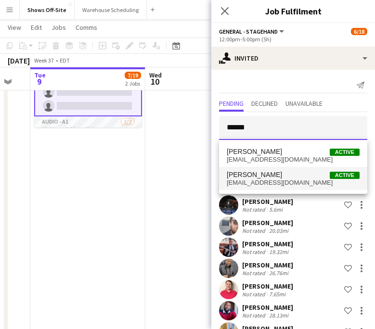
type input "******"
click at [282, 171] on span "[PERSON_NAME]" at bounding box center [254, 175] width 55 height 8
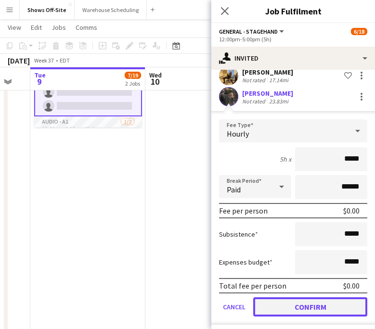
click at [313, 302] on button "Confirm" at bounding box center [310, 306] width 114 height 19
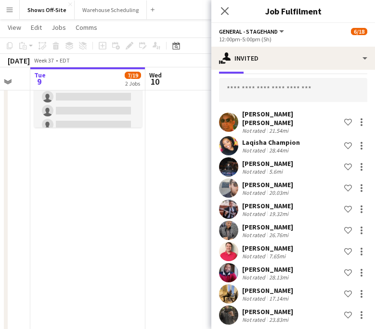
scroll to position [284, 0]
click at [86, 112] on app-card-role "General - Stagehand 9I [DATE] 9:00pm-2:00am (5h) [PERSON_NAME] single-neutral-a…" at bounding box center [88, 84] width 108 height 102
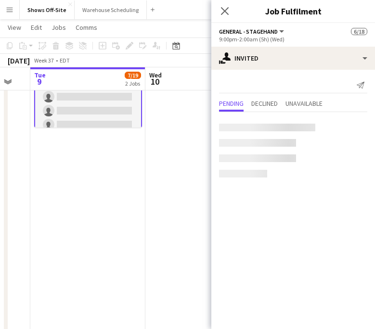
scroll to position [283, 0]
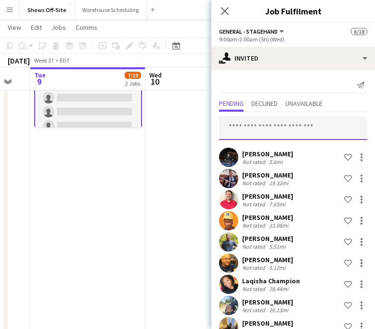
click at [283, 123] on input "text" at bounding box center [293, 128] width 148 height 24
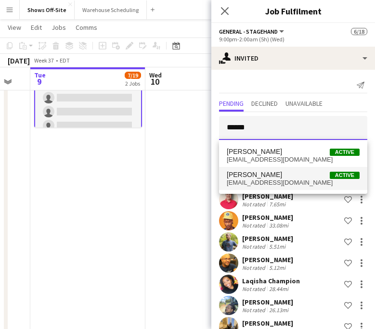
type input "******"
click at [280, 180] on span "[EMAIL_ADDRESS][DOMAIN_NAME]" at bounding box center [293, 183] width 133 height 8
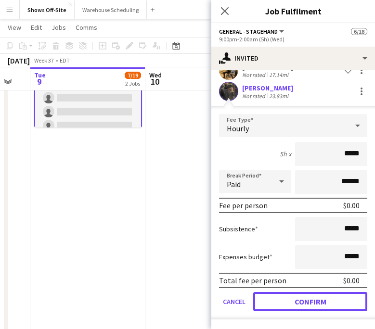
click at [307, 298] on button "Confirm" at bounding box center [310, 301] width 114 height 19
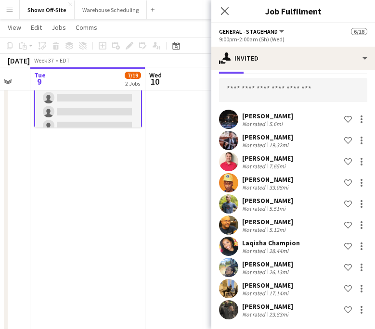
scroll to position [38, 0]
click at [177, 245] on app-date-cell "6:15am-8:00pm (13h45m) 7/7 410265 | CarMax Business Quarterly Meeting 7 Roles D…" at bounding box center [202, 269] width 115 height 734
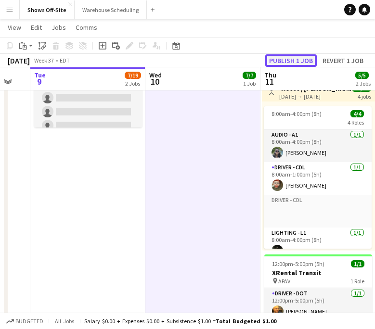
click at [288, 63] on button "Publish 1 job" at bounding box center [290, 60] width 51 height 13
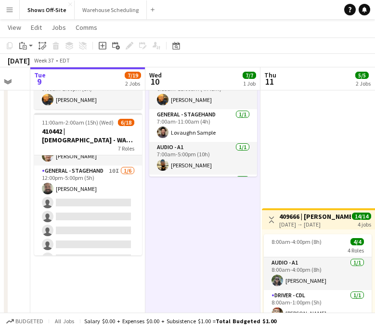
scroll to position [0, 0]
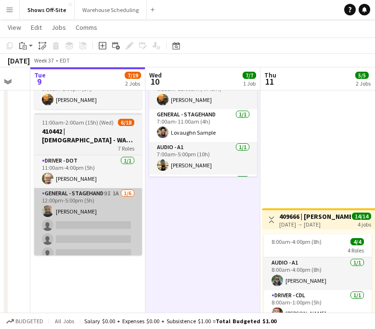
click at [104, 197] on app-card-role "General - Stagehand 9I 1A [DATE] 12:00pm-5:00pm (5h) [PERSON_NAME] single-neutr…" at bounding box center [88, 239] width 108 height 102
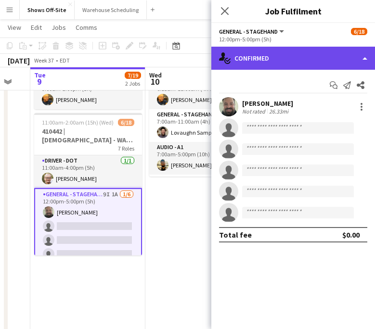
click at [319, 62] on div "single-neutral-actions-check-2 Confirmed" at bounding box center [293, 58] width 164 height 23
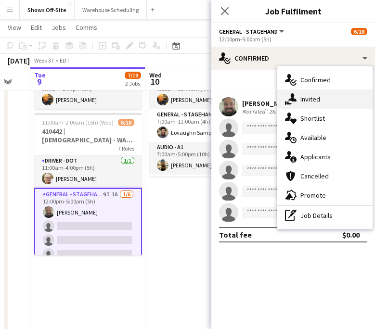
click at [331, 103] on div "single-neutral-actions-share-1 Invited" at bounding box center [324, 98] width 95 height 19
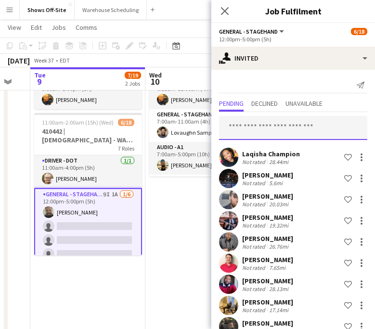
click at [270, 128] on input "text" at bounding box center [293, 128] width 148 height 24
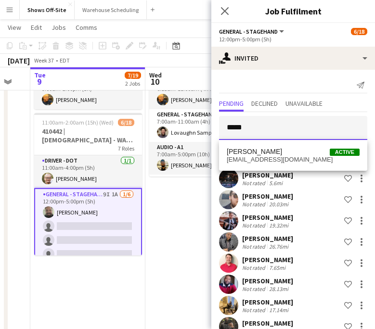
type input "*****"
click at [273, 150] on span "[PERSON_NAME] Active" at bounding box center [293, 152] width 133 height 8
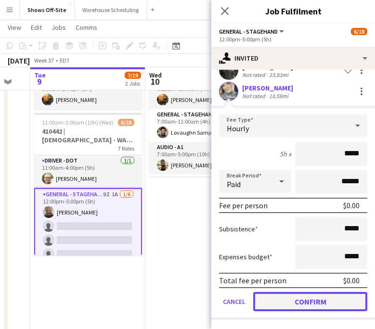
click at [308, 296] on button "Confirm" at bounding box center [310, 301] width 114 height 19
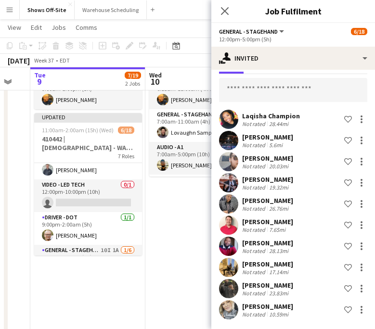
scroll to position [226, 0]
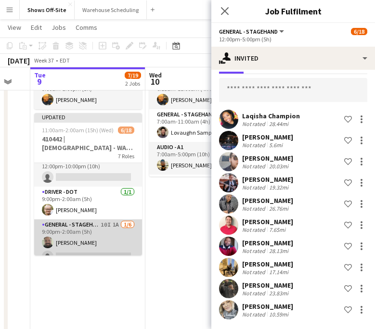
click at [92, 227] on app-card-role "General - Stagehand 10I 1A [DATE] 9:00pm-2:00am (5h) [PERSON_NAME] single-neutr…" at bounding box center [88, 270] width 108 height 102
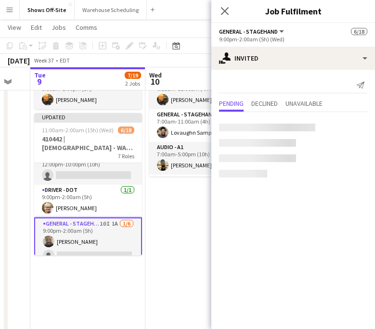
scroll to position [224, 0]
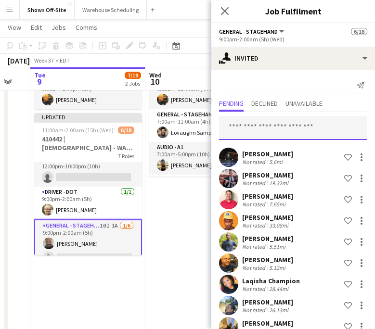
click at [263, 123] on input "text" at bounding box center [293, 128] width 148 height 24
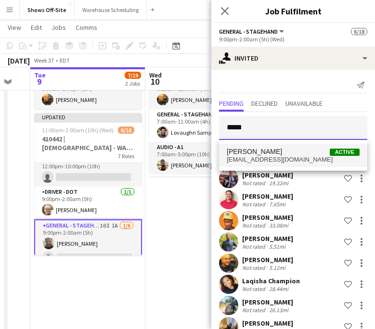
type input "*****"
click at [283, 146] on mat-option "[PERSON_NAME] Active [EMAIL_ADDRESS][DOMAIN_NAME]" at bounding box center [293, 155] width 148 height 23
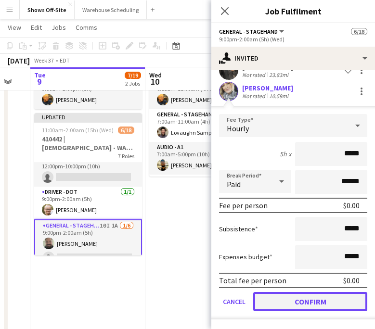
click at [313, 301] on button "Confirm" at bounding box center [310, 301] width 114 height 19
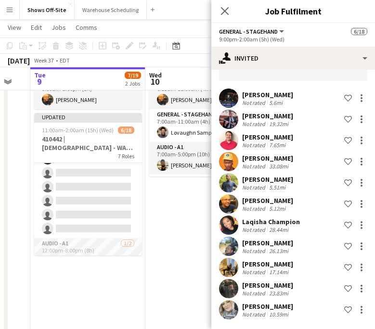
scroll to position [53, 0]
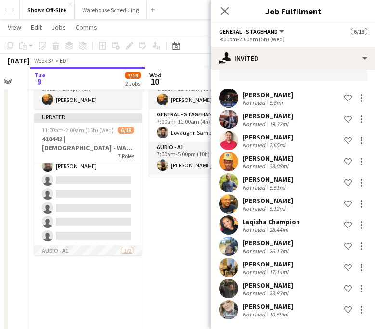
click at [100, 183] on app-card-role "General - Stagehand 10I 1A [DATE] 12:00pm-5:00pm (5h) [PERSON_NAME] single-neut…" at bounding box center [88, 194] width 108 height 102
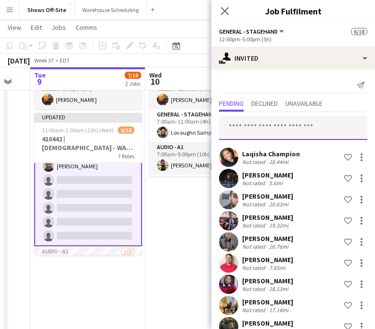
click at [280, 123] on input "text" at bounding box center [293, 128] width 148 height 24
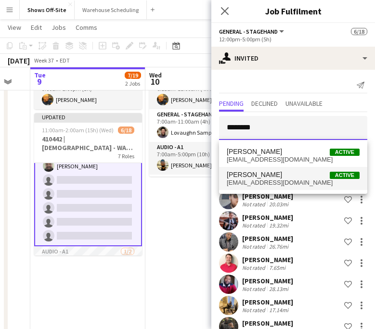
type input "********"
click at [279, 173] on span "[PERSON_NAME] Active" at bounding box center [293, 175] width 133 height 8
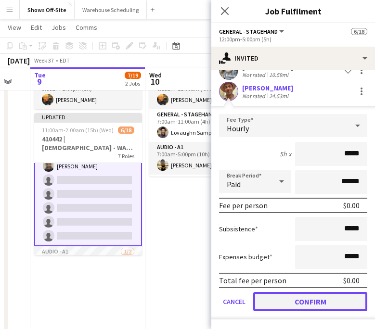
click at [316, 300] on button "Confirm" at bounding box center [310, 301] width 114 height 19
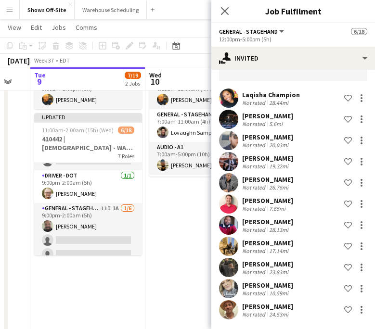
scroll to position [292, 0]
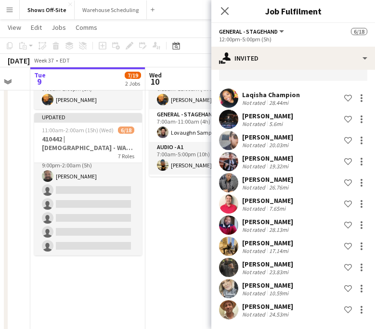
click at [71, 209] on app-card-role "General - Stagehand 11I 1A [DATE] 9:00pm-2:00am (5h) [PERSON_NAME] single-neutr…" at bounding box center [88, 204] width 108 height 102
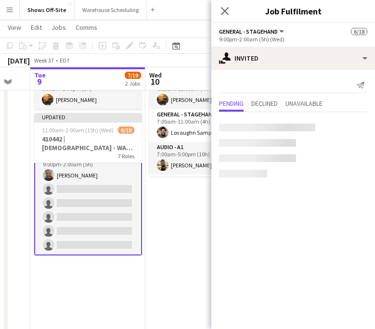
scroll to position [291, 0]
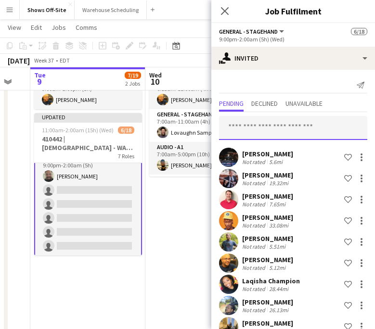
click at [269, 137] on input "text" at bounding box center [293, 128] width 148 height 24
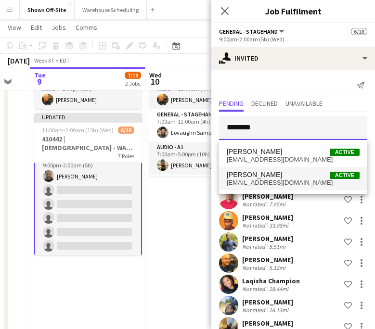
type input "********"
click at [274, 183] on span "[EMAIL_ADDRESS][DOMAIN_NAME]" at bounding box center [293, 183] width 133 height 8
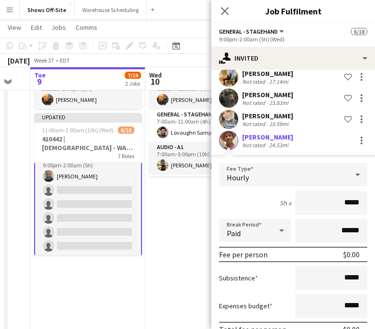
scroll to position [299, 0]
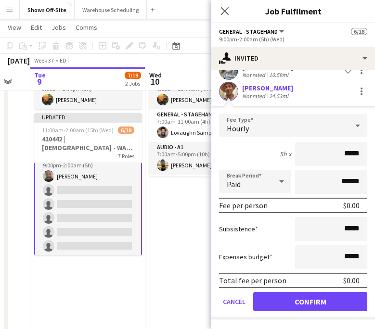
click at [306, 290] on form "Fee Type Hourly 5h x ***** Break Period Paid ****** Fee per person $0.00 Subsis…" at bounding box center [293, 216] width 164 height 205
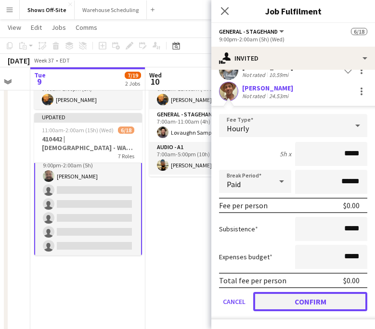
click at [306, 298] on button "Confirm" at bounding box center [310, 301] width 114 height 19
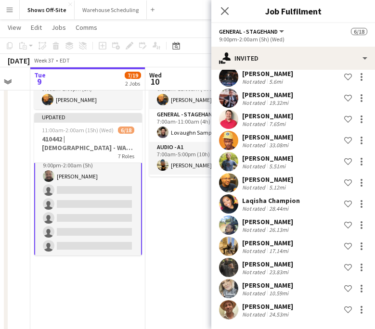
scroll to position [80, 0]
click at [221, 14] on icon at bounding box center [224, 10] width 9 height 9
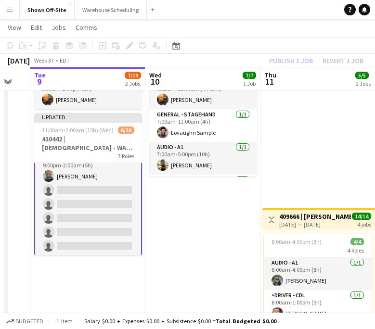
click at [300, 83] on app-board-header-date "Thu 11 5/5 2 Jobs" at bounding box center [317, 78] width 115 height 23
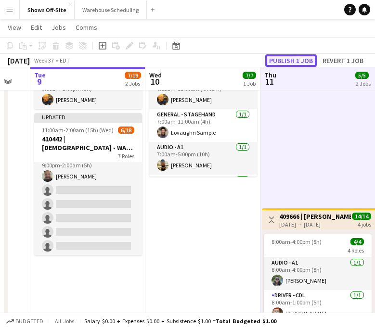
click at [292, 58] on button "Publish 1 job" at bounding box center [290, 60] width 51 height 13
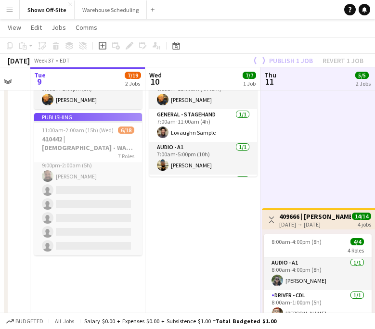
scroll to position [282, 0]
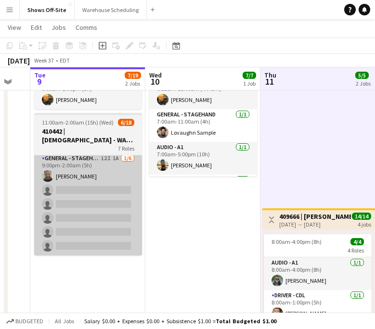
click at [108, 203] on app-card-role "General - Stagehand 12I 1A [DATE] 9:00pm-2:00am (5h) [PERSON_NAME] single-neutr…" at bounding box center [88, 204] width 108 height 102
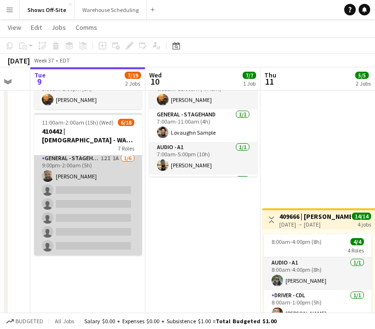
click at [80, 182] on app-card-role "General - Stagehand 12I 1A [DATE] 9:00pm-2:00am (5h) [PERSON_NAME] single-neutr…" at bounding box center [88, 204] width 108 height 102
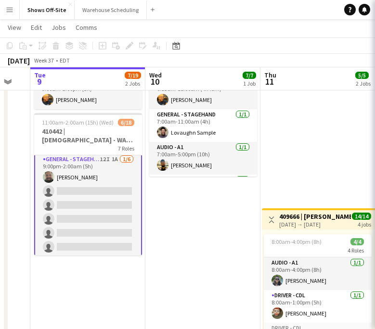
scroll to position [283, 0]
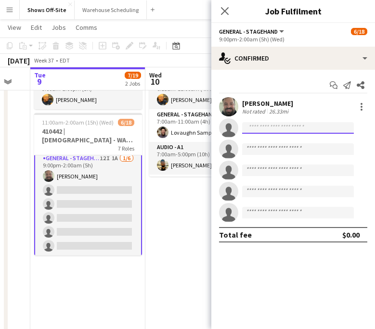
click at [293, 127] on input at bounding box center [298, 128] width 112 height 12
type input "*"
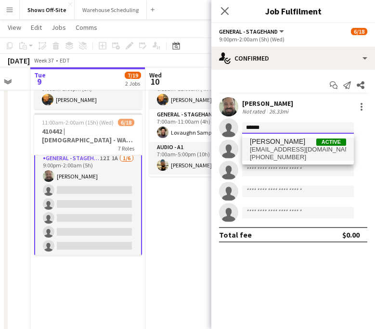
type input "******"
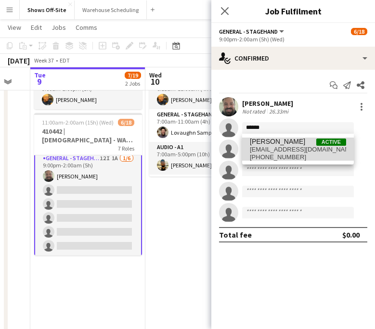
click at [295, 143] on span "[PERSON_NAME]" at bounding box center [277, 142] width 55 height 8
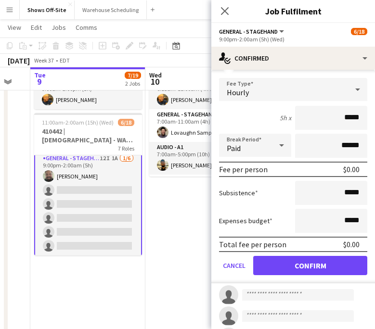
scroll to position [140, 0]
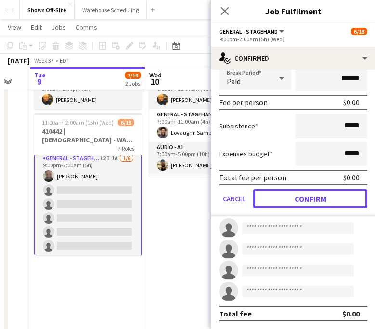
click at [299, 200] on button "Confirm" at bounding box center [310, 198] width 114 height 19
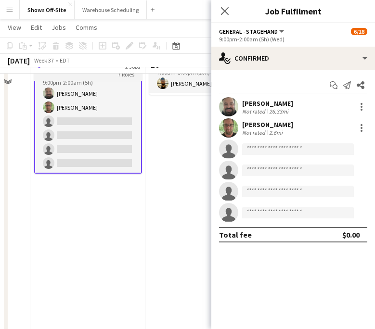
scroll to position [172, 0]
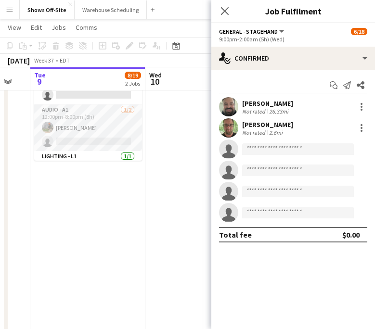
click at [74, 116] on app-card-role "Audio - A1 [DATE] 12:00pm-8:00pm (8h) [PERSON_NAME] single-neutral-actions" at bounding box center [88, 127] width 108 height 47
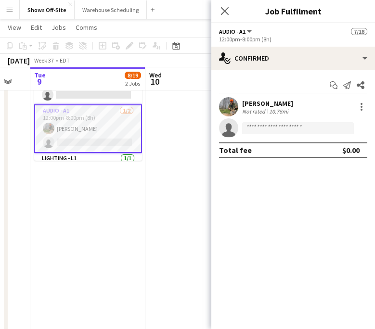
scroll to position [16, 0]
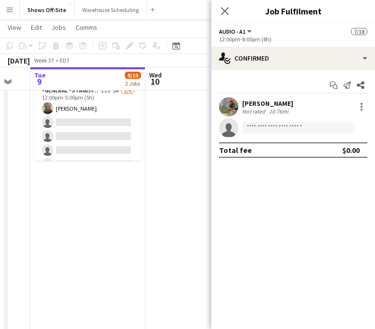
click at [75, 124] on app-card-role "General - Stagehand 11I 1A [DATE] 12:00pm-5:00pm (5h) [PERSON_NAME] single-neut…" at bounding box center [88, 136] width 108 height 102
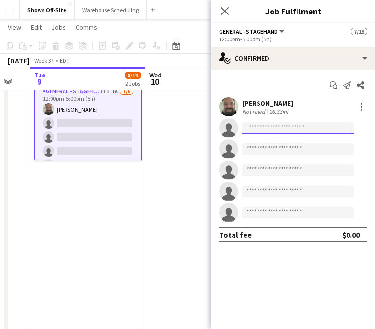
click at [283, 124] on input at bounding box center [298, 128] width 112 height 12
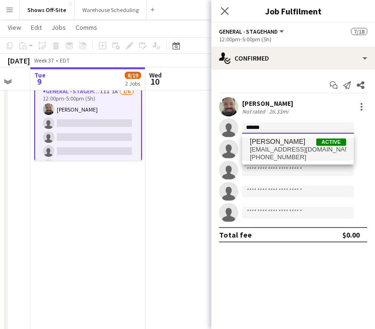
type input "******"
click at [301, 139] on span "[PERSON_NAME] Active" at bounding box center [298, 142] width 96 height 8
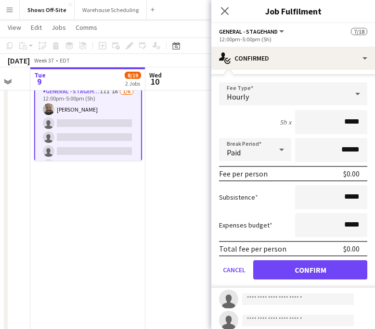
scroll to position [73, 0]
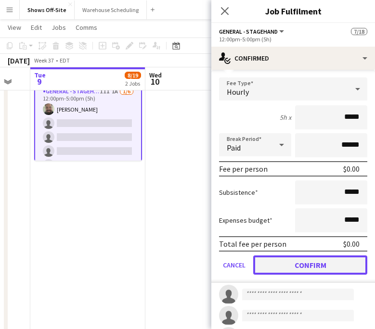
click at [309, 267] on button "Confirm" at bounding box center [310, 264] width 114 height 19
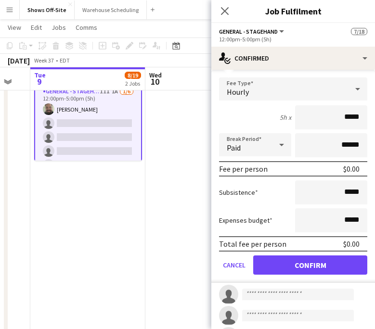
scroll to position [0, 0]
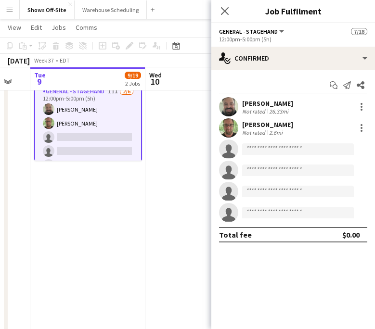
click at [182, 238] on app-date-cell "6:15am-8:00pm (13h45m) 7/7 410265 | CarMax Business Quarterly Meeting 7 Roles D…" at bounding box center [202, 303] width 115 height 734
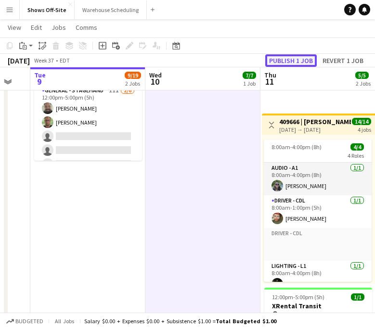
click at [287, 59] on button "Publish 1 job" at bounding box center [290, 60] width 51 height 13
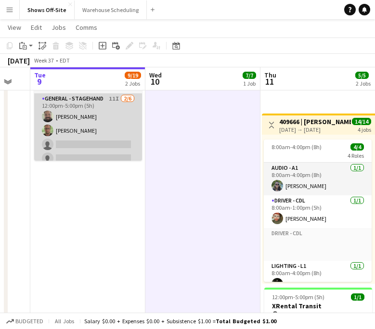
click at [82, 132] on app-card-role "General - Stagehand 11I [DATE] 12:00pm-5:00pm (5h) [PERSON_NAME] [PERSON_NAME] …" at bounding box center [88, 144] width 108 height 102
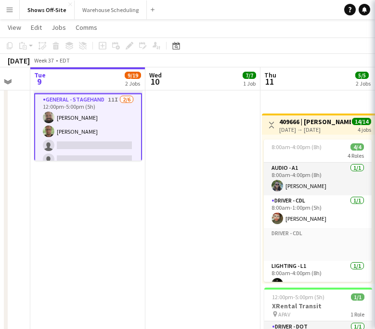
click at [82, 132] on app-card-role "General - Stagehand 11I [DATE] 12:00pm-5:00pm (5h) [PERSON_NAME] [PERSON_NAME] …" at bounding box center [88, 145] width 108 height 104
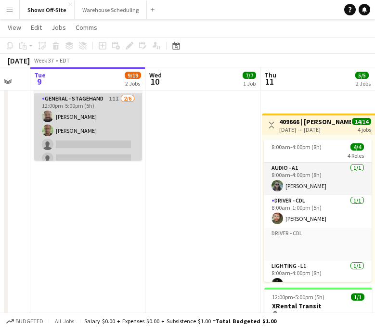
click at [122, 102] on app-card-role "General - Stagehand 11I [DATE] 12:00pm-5:00pm (5h) [PERSON_NAME] [PERSON_NAME] …" at bounding box center [88, 144] width 108 height 102
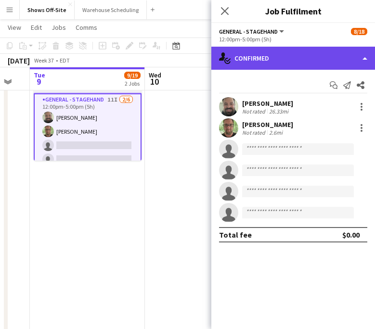
click at [270, 59] on div "single-neutral-actions-check-2 Confirmed" at bounding box center [293, 58] width 164 height 23
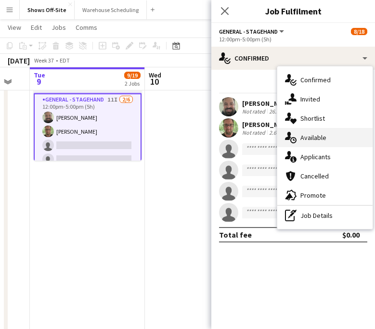
click at [309, 142] on div "single-neutral-actions-upload Available" at bounding box center [324, 137] width 95 height 19
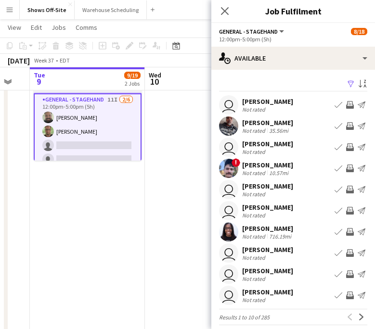
click at [351, 87] on app-icon "Filter" at bounding box center [351, 84] width 8 height 9
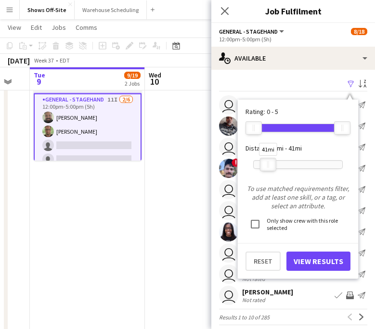
drag, startPoint x: 344, startPoint y: 165, endPoint x: 271, endPoint y: 166, distance: 73.2
click at [270, 166] on div at bounding box center [267, 164] width 15 height 13
click at [322, 263] on button "View Results" at bounding box center [318, 261] width 64 height 19
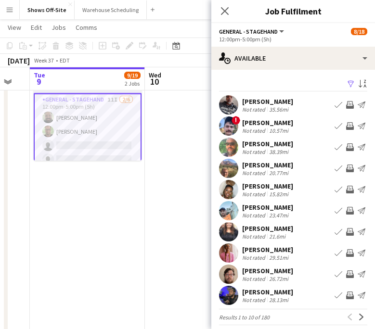
click at [349, 300] on button "Invite crew" at bounding box center [350, 296] width 12 height 12
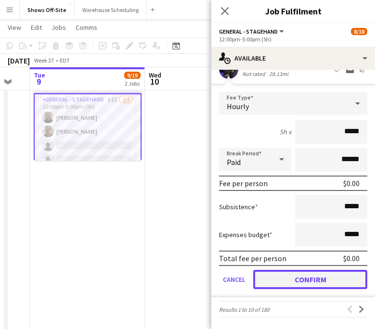
click at [328, 284] on button "Confirm" at bounding box center [310, 279] width 114 height 19
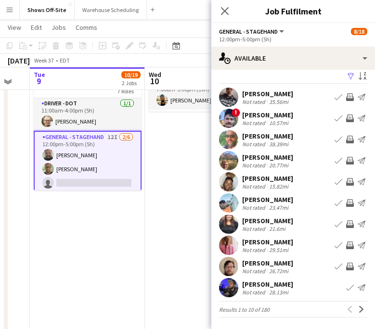
scroll to position [142, 0]
click at [105, 143] on app-card-role "General - Stagehand 12I [DATE] 12:00pm-5:00pm (5h) [PERSON_NAME] [PERSON_NAME] …" at bounding box center [88, 183] width 108 height 104
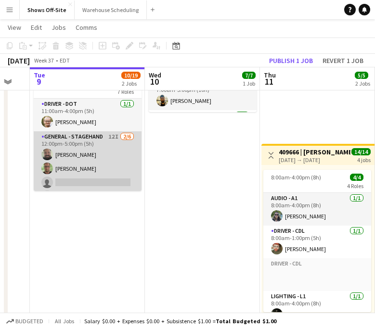
click at [105, 143] on app-card-role "General - Stagehand 12I [DATE] 12:00pm-5:00pm (5h) [PERSON_NAME] [PERSON_NAME] …" at bounding box center [88, 182] width 108 height 102
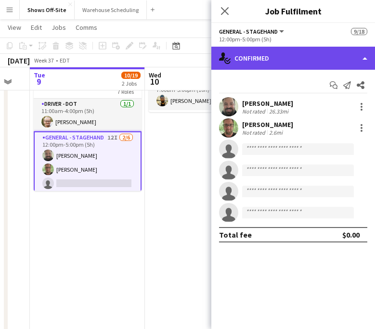
click at [244, 62] on div "single-neutral-actions-check-2 Confirmed" at bounding box center [293, 58] width 164 height 23
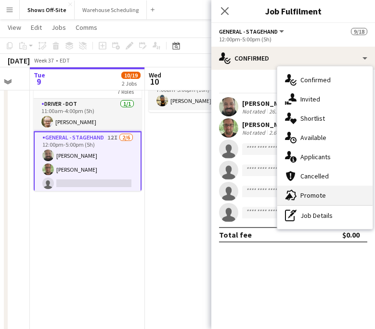
click at [303, 203] on div "advertising-megaphone Promote" at bounding box center [324, 195] width 95 height 19
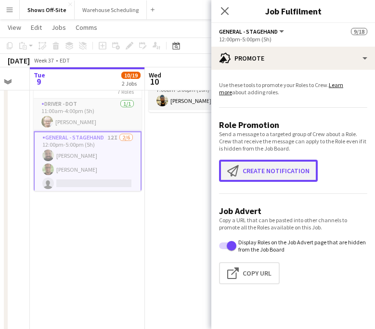
click at [277, 179] on button "Create notification Create notification" at bounding box center [268, 171] width 99 height 22
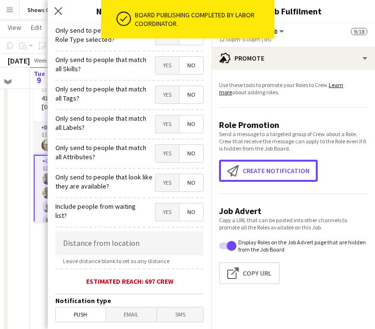
scroll to position [107, 0]
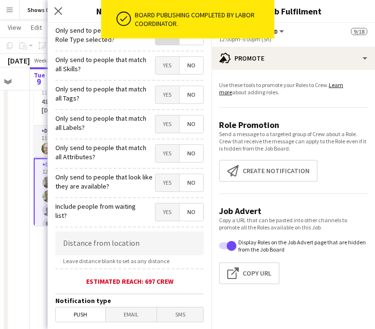
click at [161, 44] on span "Yes" at bounding box center [167, 35] width 24 height 17
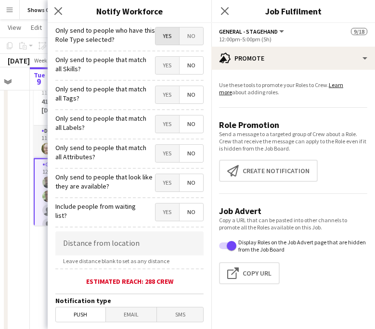
click at [166, 35] on span "Yes" at bounding box center [167, 35] width 24 height 17
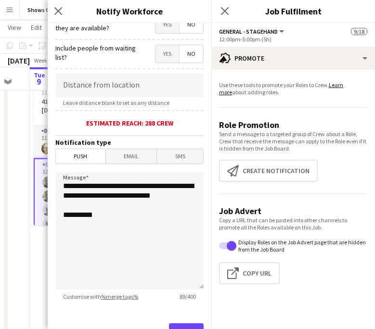
scroll to position [203, 0]
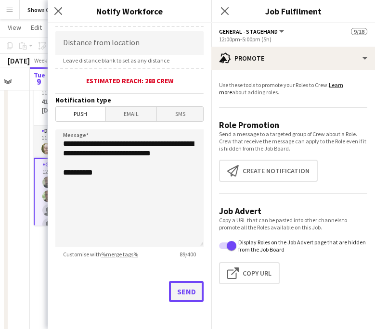
click at [190, 296] on button "Send" at bounding box center [186, 291] width 35 height 21
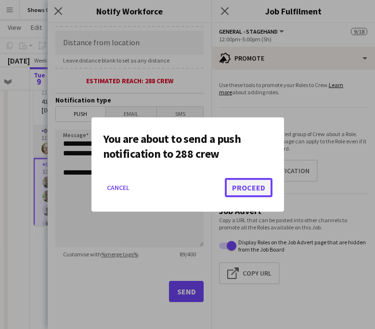
click at [246, 186] on button "Proceed" at bounding box center [249, 187] width 48 height 19
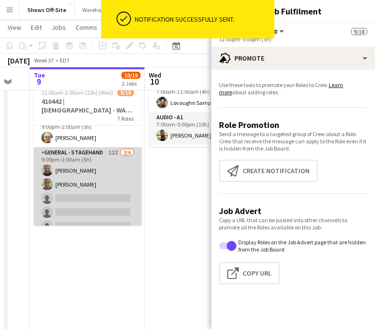
click at [80, 183] on app-card-role "General - Stagehand 12I [DATE] 9:00pm-2:00am (5h) [PERSON_NAME] [PERSON_NAME] s…" at bounding box center [88, 198] width 108 height 102
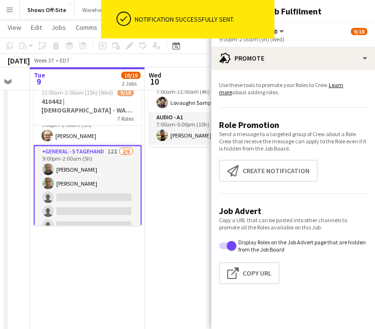
scroll to position [258, 0]
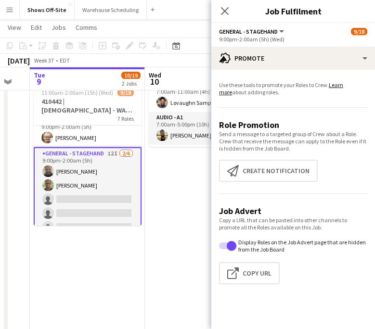
click at [284, 183] on app-promote-tab "Use these tools to promote your Roles to Crew. Learn more about adding roles. R…" at bounding box center [293, 184] width 164 height 215
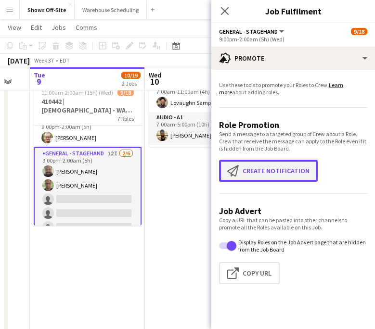
click at [279, 171] on button "Create notification Create notification" at bounding box center [268, 171] width 99 height 22
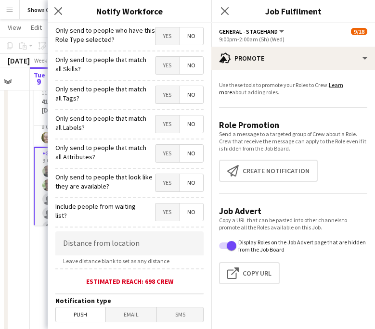
click at [164, 38] on span "Yes" at bounding box center [167, 35] width 24 height 17
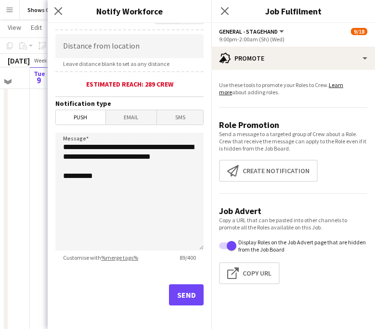
scroll to position [317, 0]
click at [181, 297] on button "Send" at bounding box center [186, 294] width 35 height 21
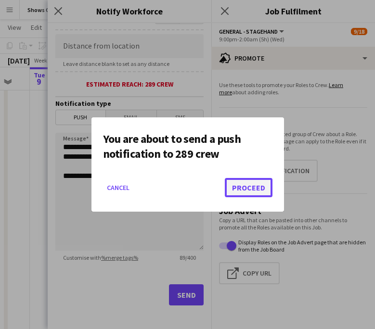
click at [254, 179] on button "Proceed" at bounding box center [249, 187] width 48 height 19
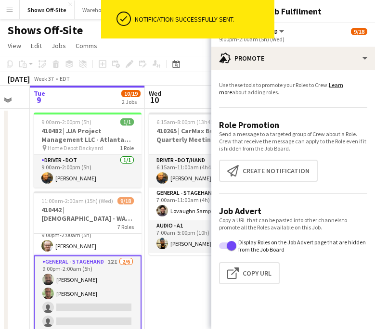
click at [224, 38] on div "ok-circled Notification successfully sent." at bounding box center [187, 21] width 173 height 43
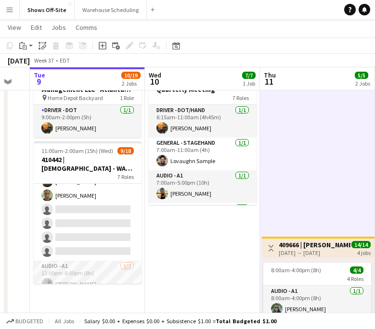
scroll to position [57, 0]
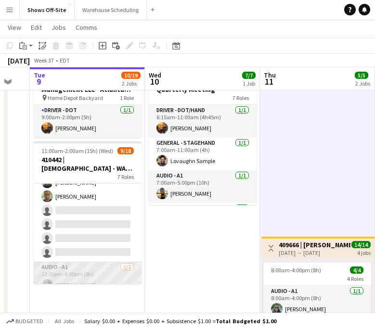
click at [73, 275] on app-card-role "Audio - A1 [DATE] 12:00pm-8:00pm (8h) [PERSON_NAME] single-neutral-actions" at bounding box center [88, 285] width 108 height 47
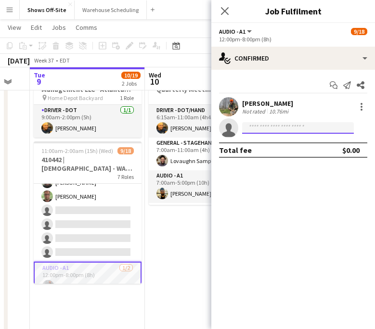
click at [291, 124] on input at bounding box center [298, 128] width 112 height 12
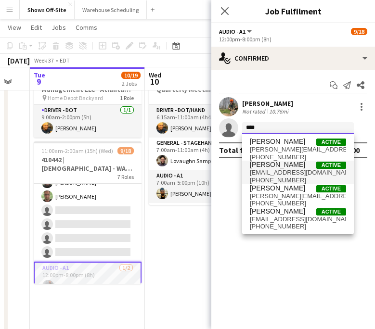
type input "****"
click at [292, 163] on span "[PERSON_NAME] Active" at bounding box center [298, 165] width 96 height 8
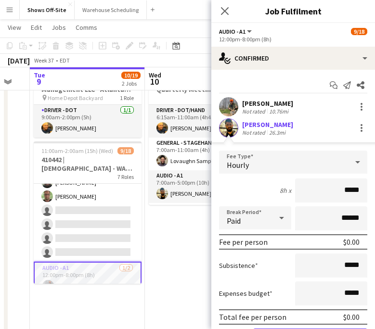
scroll to position [55, 0]
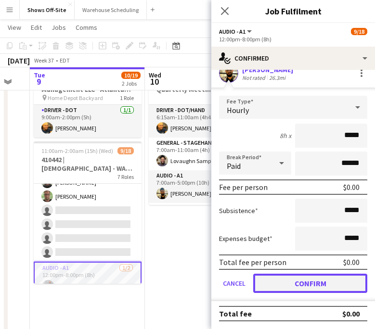
click at [315, 282] on button "Confirm" at bounding box center [310, 283] width 114 height 19
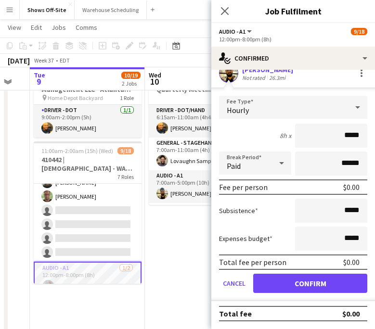
scroll to position [0, 0]
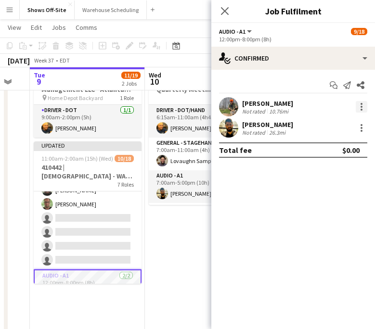
click at [363, 110] on div at bounding box center [362, 107] width 12 height 12
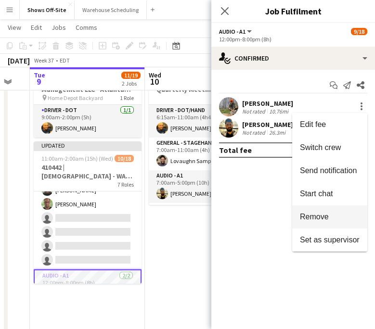
click at [330, 215] on span "Remove" at bounding box center [330, 217] width 60 height 9
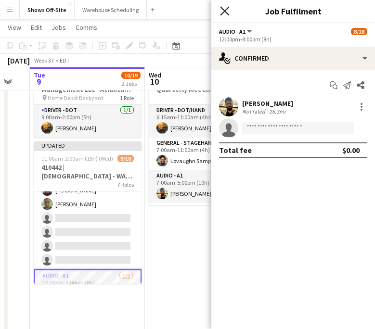
click at [224, 13] on icon "Close pop-in" at bounding box center [224, 10] width 9 height 9
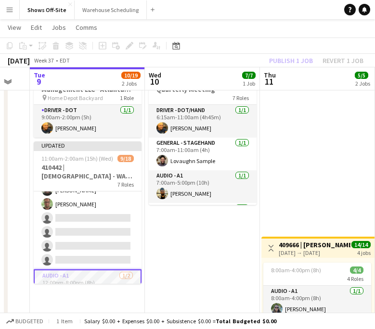
click at [280, 58] on div "Publish 1 job Revert 1 job" at bounding box center [315, 60] width 117 height 13
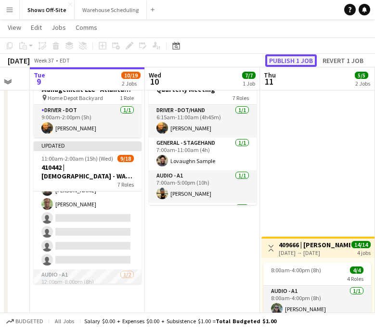
click at [281, 58] on button "Publish 1 job" at bounding box center [290, 60] width 51 height 13
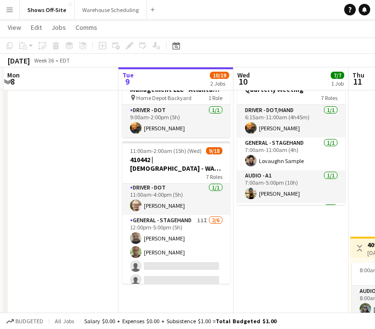
scroll to position [1, 0]
click at [176, 235] on app-card-role "General - Stagehand 11I [DATE] 12:00pm-5:00pm (5h) [PERSON_NAME] [PERSON_NAME] …" at bounding box center [176, 267] width 108 height 102
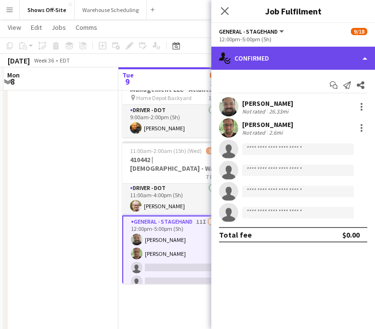
click at [301, 57] on div "single-neutral-actions-check-2 Confirmed" at bounding box center [293, 58] width 164 height 23
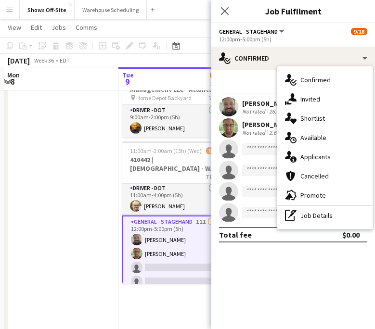
click at [307, 153] on span "Applicants" at bounding box center [315, 157] width 30 height 9
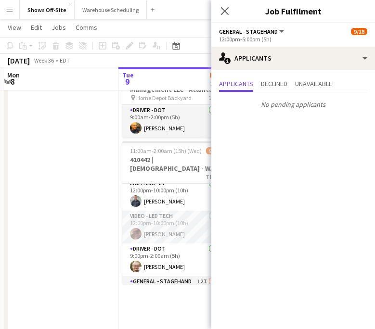
scroll to position [188, 0]
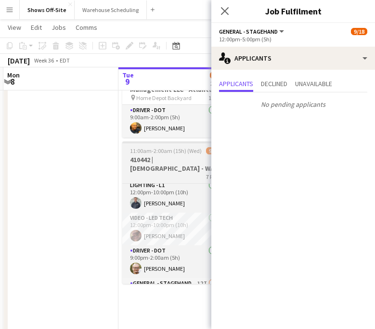
click at [167, 161] on h3 "410442 | [DEMOGRAPHIC_DATA] - WAVE College Ministry 2025" at bounding box center [176, 163] width 108 height 17
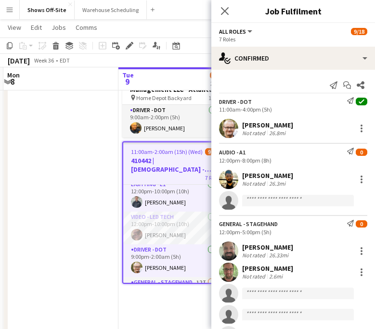
scroll to position [186, 0]
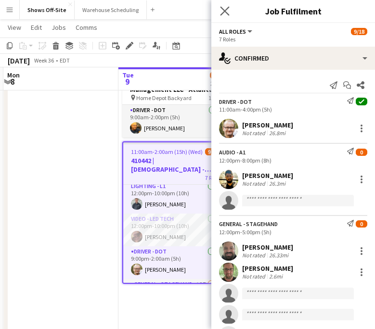
click at [220, 6] on app-icon "Close pop-in" at bounding box center [225, 11] width 14 height 14
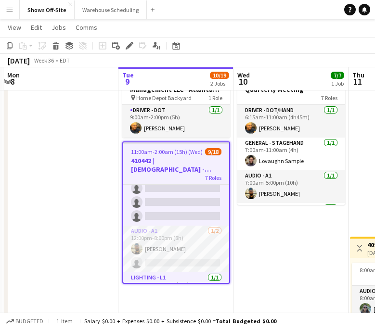
scroll to position [126, 0]
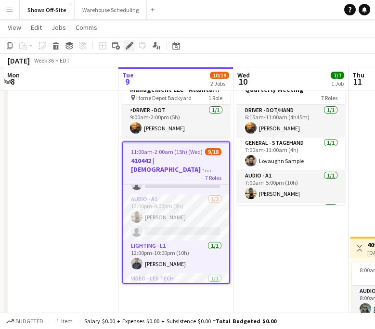
click at [125, 50] on div "Edit" at bounding box center [130, 46] width 12 height 12
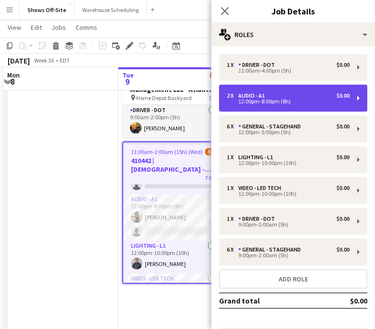
click at [320, 100] on div "12:00pm-8:00pm (8h)" at bounding box center [288, 101] width 123 height 5
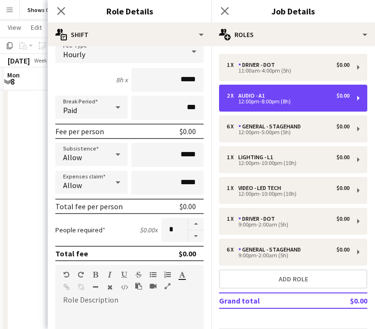
scroll to position [132, 0]
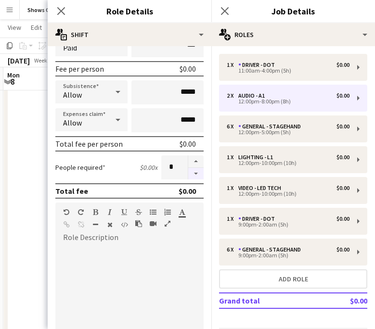
click at [200, 176] on button "button" at bounding box center [195, 174] width 15 height 12
type input "*"
click at [57, 15] on app-icon "Close pop-in" at bounding box center [61, 11] width 14 height 14
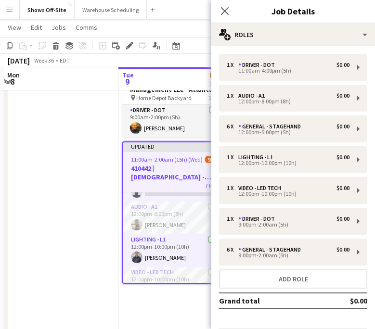
click at [216, 16] on div "Close pop-in" at bounding box center [224, 11] width 27 height 22
click at [224, 13] on icon "Close pop-in" at bounding box center [224, 10] width 9 height 9
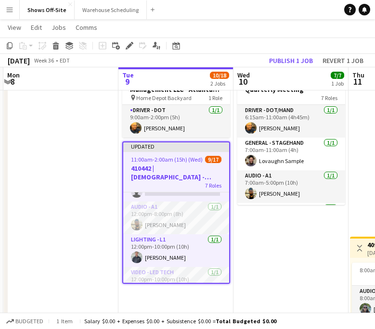
click at [324, 50] on app-toolbar "Copy Paste Paste Command V Paste with crew Command Shift V Paste linked Job [GE…" at bounding box center [187, 46] width 375 height 16
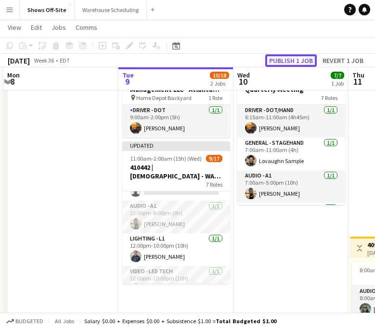
click at [299, 60] on button "Publish 1 job" at bounding box center [290, 60] width 51 height 13
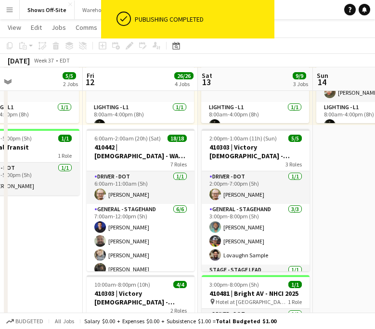
scroll to position [5, 0]
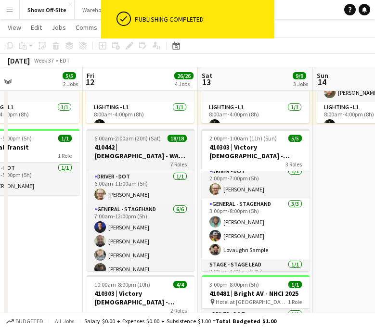
click at [143, 147] on h3 "410442 | [DEMOGRAPHIC_DATA] - WAVE College Ministry 2025" at bounding box center [141, 151] width 108 height 17
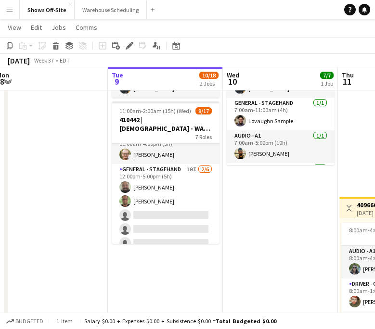
scroll to position [0, 0]
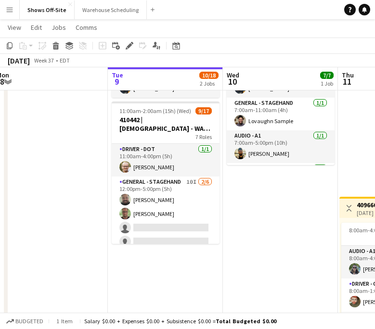
click at [193, 201] on app-card-role "General - Stagehand 10I [DATE] 12:00pm-5:00pm (5h) [PERSON_NAME] [PERSON_NAME] …" at bounding box center [166, 228] width 108 height 102
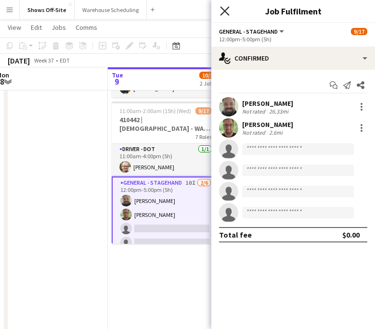
click at [224, 15] on icon "Close pop-in" at bounding box center [224, 10] width 9 height 9
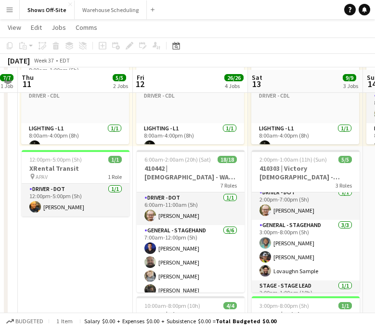
scroll to position [312, 0]
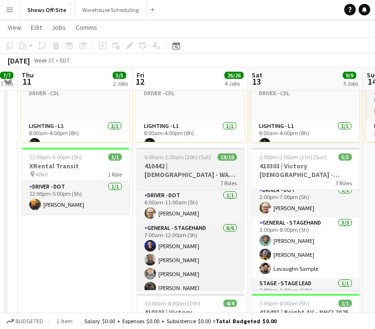
click at [204, 169] on h3 "410442 | [DEMOGRAPHIC_DATA] - WAVE College Ministry 2025" at bounding box center [191, 170] width 108 height 17
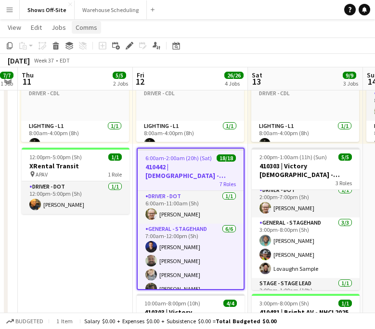
click at [89, 31] on span "Comms" at bounding box center [87, 27] width 22 height 9
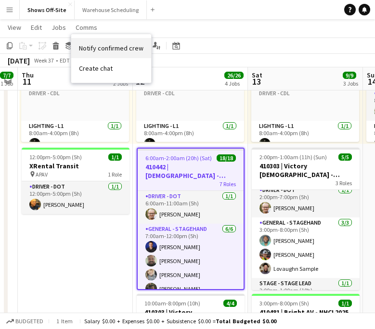
click at [104, 51] on span "Notify confirmed crew" at bounding box center [111, 48] width 64 height 9
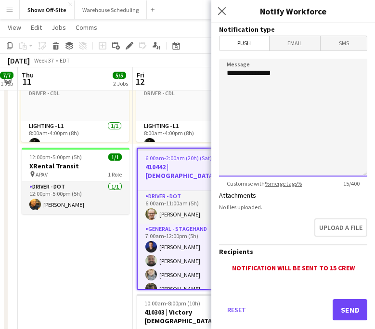
click at [242, 114] on textarea "**********" at bounding box center [293, 118] width 148 height 118
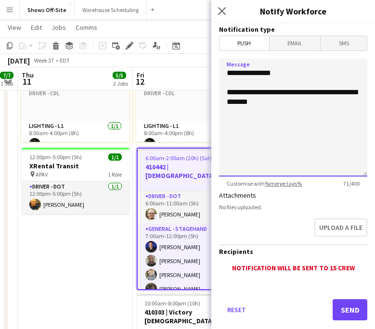
click at [256, 105] on textarea "**********" at bounding box center [293, 118] width 148 height 118
click at [295, 99] on textarea "**********" at bounding box center [293, 118] width 148 height 118
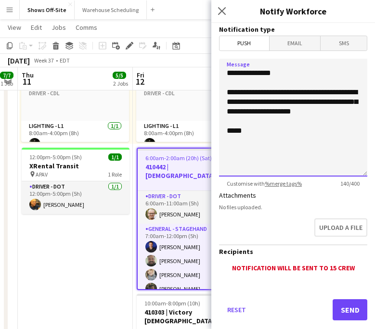
type textarea "**********"
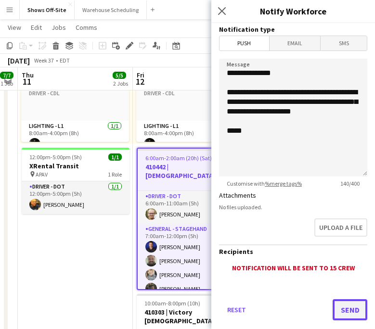
click at [354, 313] on button "Send" at bounding box center [349, 309] width 35 height 21
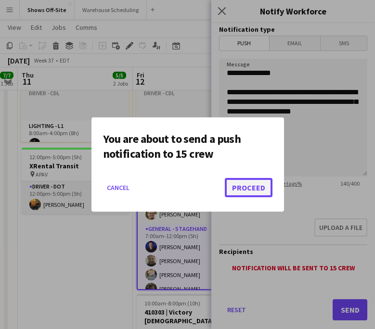
click at [245, 192] on button "Proceed" at bounding box center [249, 187] width 48 height 19
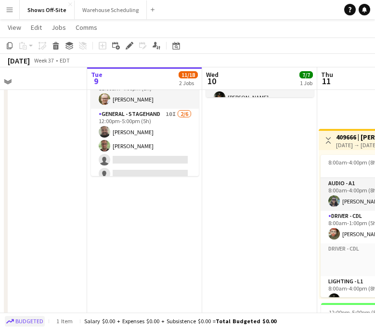
scroll to position [155, 0]
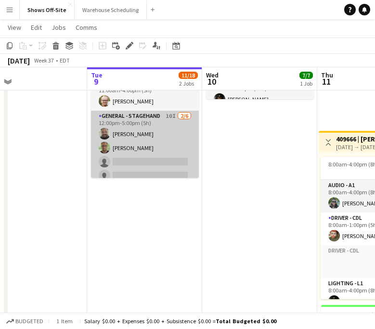
click at [162, 160] on app-card-role "General - Stagehand 10I [DATE] 12:00pm-5:00pm (5h) [PERSON_NAME] [PERSON_NAME] …" at bounding box center [145, 162] width 108 height 102
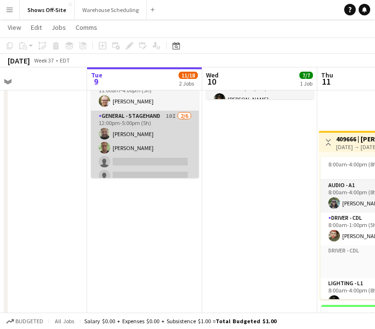
click at [159, 138] on app-card-role "General - Stagehand 10I [DATE] 12:00pm-5:00pm (5h) [PERSON_NAME] [PERSON_NAME] …" at bounding box center [145, 162] width 108 height 102
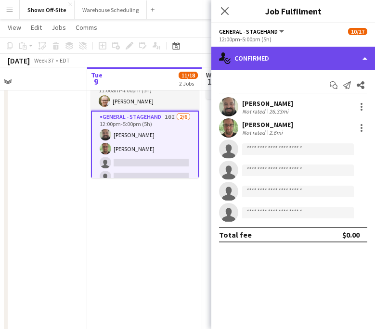
click at [298, 63] on div "single-neutral-actions-check-2 Confirmed" at bounding box center [293, 58] width 164 height 23
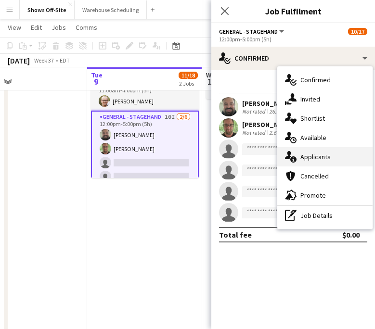
click at [319, 152] on div "single-neutral-actions-information Applicants" at bounding box center [324, 156] width 95 height 19
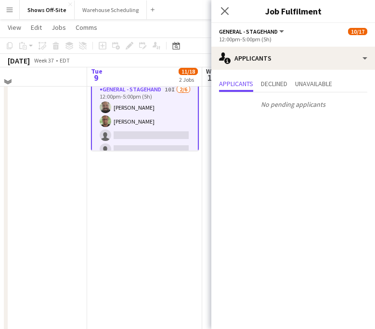
scroll to position [177, 0]
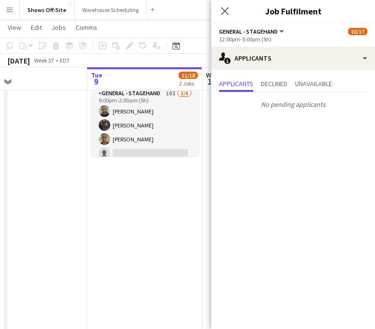
click at [133, 132] on app-card-role "General - Stagehand 10I [DATE] 9:00pm-2:00am (5h) [PERSON_NAME] [PERSON_NAME] […" at bounding box center [145, 139] width 108 height 102
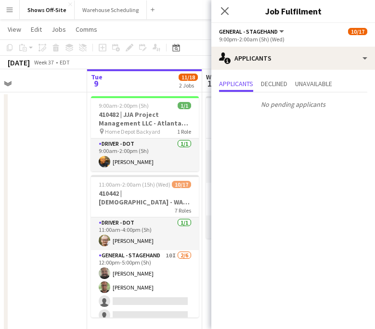
scroll to position [18, 0]
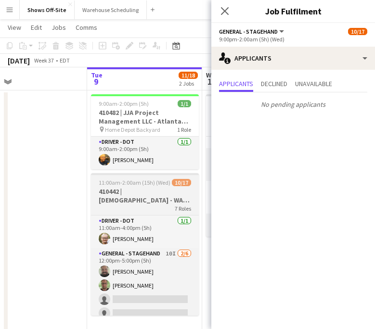
click at [154, 178] on app-job-card "11:00am-2:00am (15h) (Wed) 10/17 410442 | [GEOGRAPHIC_DATA] - WAVE College Mini…" at bounding box center [145, 244] width 108 height 142
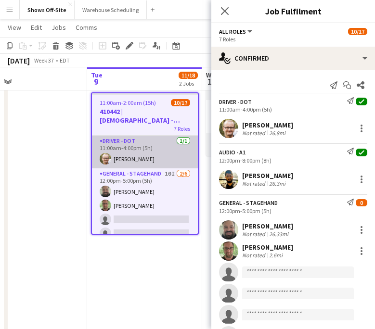
scroll to position [108, 0]
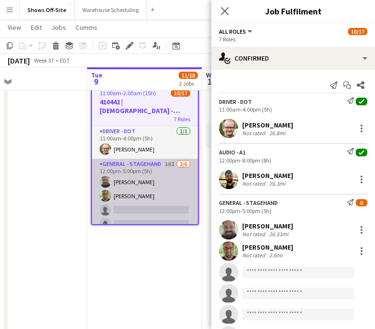
click at [153, 203] on app-card-role "General - Stagehand 10I [DATE] 12:00pm-5:00pm (5h) [PERSON_NAME] [PERSON_NAME] …" at bounding box center [145, 210] width 106 height 102
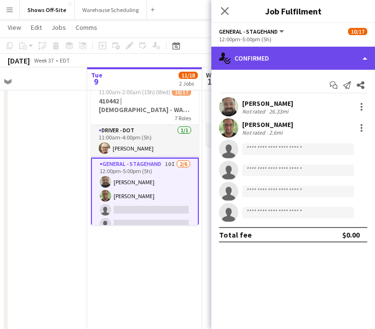
click at [273, 67] on div "single-neutral-actions-check-2 Confirmed" at bounding box center [293, 58] width 164 height 23
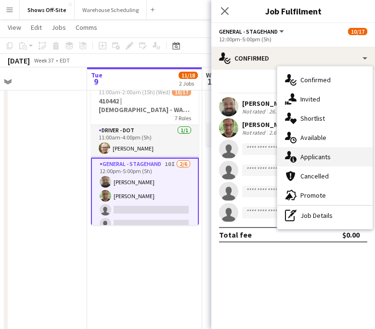
click at [324, 150] on div "single-neutral-actions-information Applicants" at bounding box center [324, 156] width 95 height 19
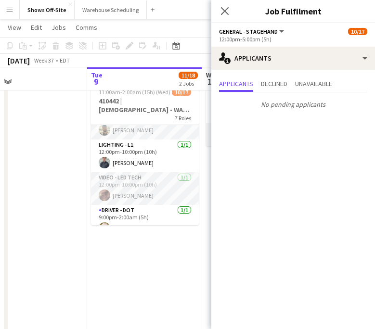
scroll to position [155, 0]
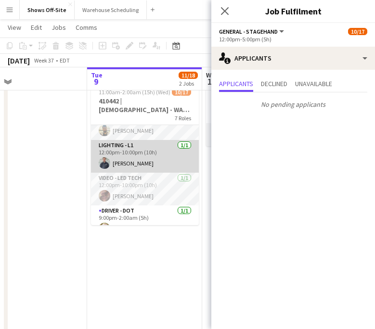
click at [138, 153] on app-card-role "Lighting - L1 [DATE] 12:00pm-10:00pm (10h) [PERSON_NAME]" at bounding box center [145, 156] width 108 height 33
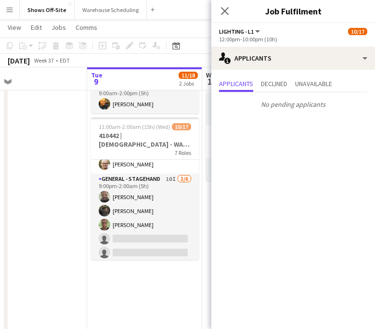
scroll to position [270, 0]
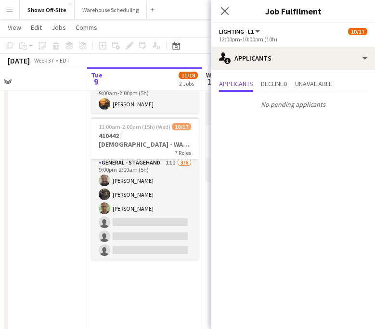
click at [227, 9] on icon "Close pop-in" at bounding box center [225, 11] width 8 height 8
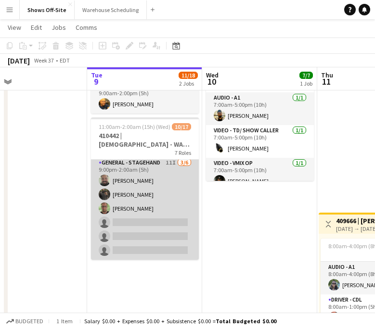
click at [165, 188] on app-card-role "General - Stagehand 11I [DATE] 9:00pm-2:00am (5h) [PERSON_NAME] [PERSON_NAME] […" at bounding box center [145, 208] width 108 height 102
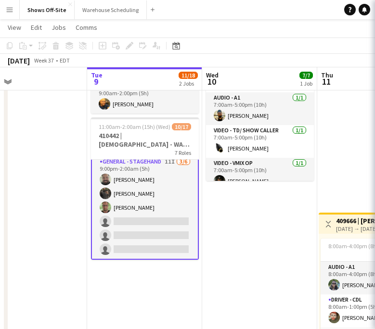
scroll to position [269, 0]
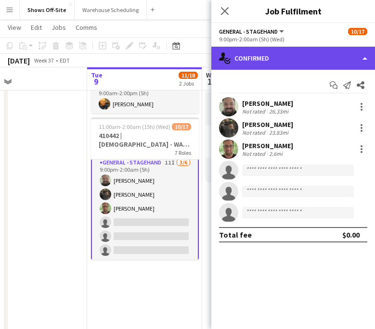
click at [305, 50] on div "single-neutral-actions-check-2 Confirmed" at bounding box center [293, 58] width 164 height 23
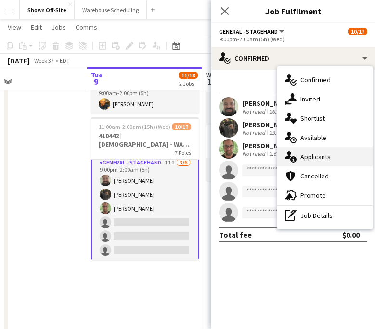
click at [318, 160] on span "Applicants" at bounding box center [315, 157] width 30 height 9
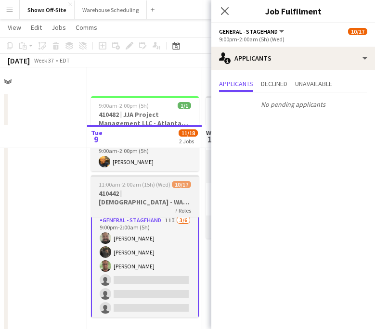
scroll to position [0, 0]
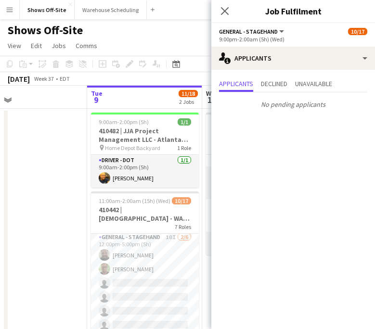
click at [176, 264] on app-card-role "General - Stagehand 10I [DATE] 12:00pm-5:00pm (5h) [PERSON_NAME] [PERSON_NAME] …" at bounding box center [145, 283] width 108 height 102
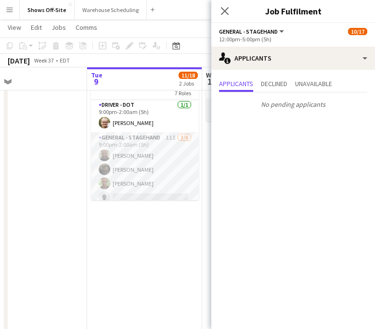
scroll to position [265, 0]
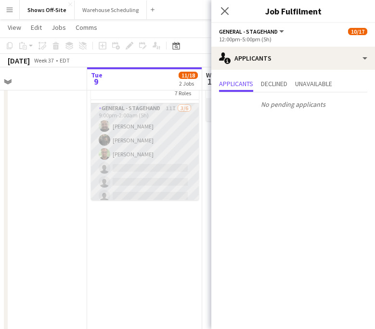
click at [144, 158] on app-card-role "General - Stagehand 11I [DATE] 9:00pm-2:00am (5h) [PERSON_NAME] [PERSON_NAME] […" at bounding box center [145, 154] width 108 height 102
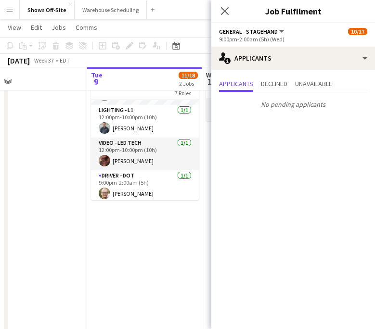
scroll to position [165, 0]
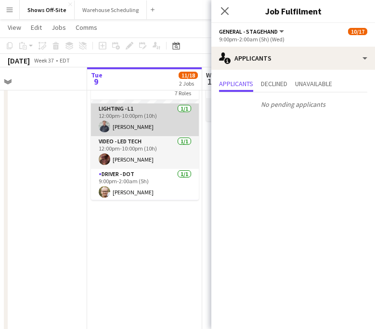
click at [144, 127] on app-card-role "Lighting - L1 [DATE] 12:00pm-10:00pm (10h) [PERSON_NAME]" at bounding box center [145, 119] width 108 height 33
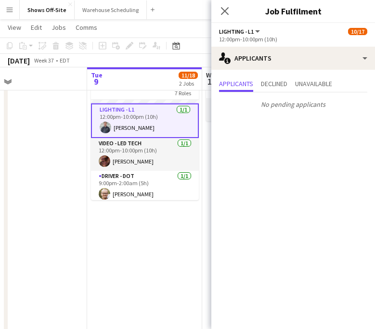
click at [117, 88] on app-board-header-date "Tue 9 11/18 2 Jobs" at bounding box center [144, 78] width 115 height 23
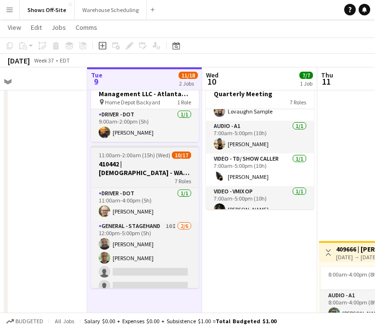
scroll to position [46, 0]
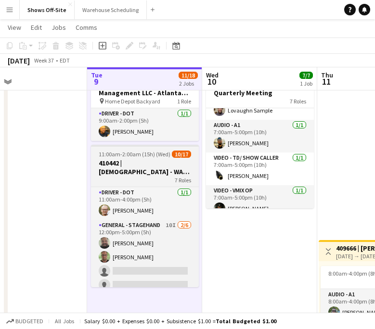
click at [141, 161] on h3 "410442 | [DEMOGRAPHIC_DATA] - WAVE College Ministry 2025" at bounding box center [145, 167] width 108 height 17
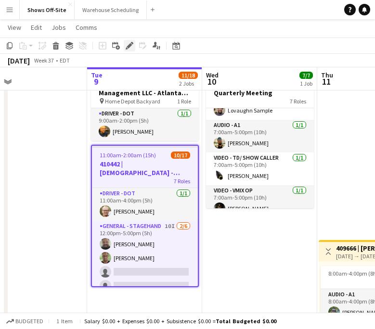
click at [129, 47] on icon "Edit" at bounding box center [130, 46] width 8 height 8
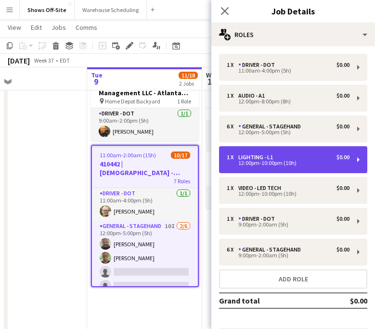
click at [299, 161] on div "12:00pm-10:00pm (10h)" at bounding box center [288, 163] width 123 height 5
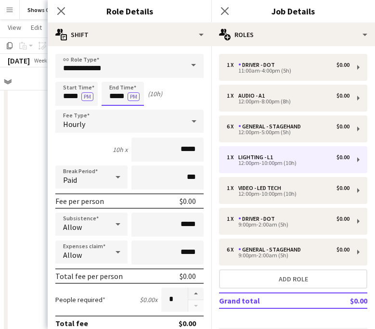
click at [114, 102] on input "*****" at bounding box center [123, 94] width 42 height 24
click at [114, 108] on div at bounding box center [112, 111] width 19 height 10
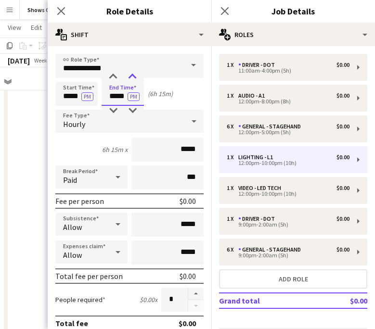
click at [132, 75] on div at bounding box center [132, 77] width 19 height 10
type input "*****"
click at [132, 75] on div at bounding box center [132, 77] width 19 height 10
click at [64, 8] on icon at bounding box center [60, 10] width 9 height 9
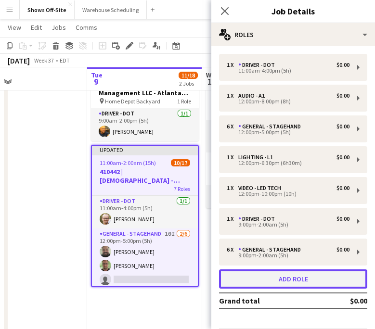
click at [307, 280] on button "Add role" at bounding box center [293, 278] width 148 height 19
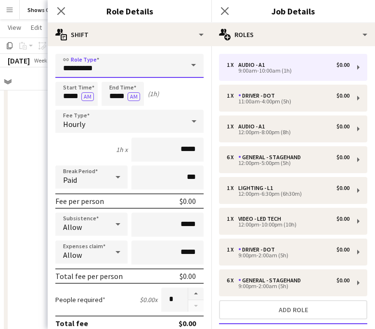
drag, startPoint x: 111, startPoint y: 69, endPoint x: 0, endPoint y: 69, distance: 111.1
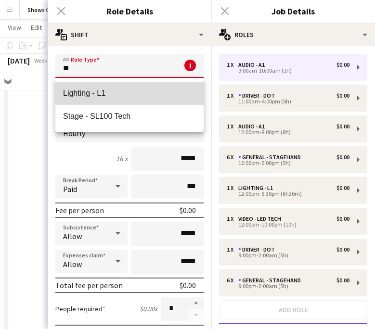
click at [65, 100] on mat-option "Lighting - L1" at bounding box center [129, 93] width 148 height 23
type input "**********"
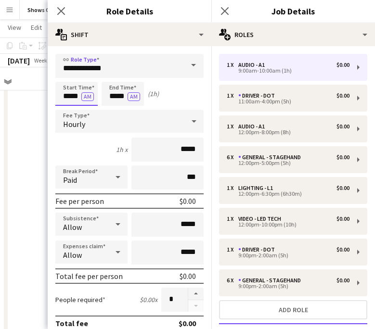
click at [77, 103] on input "*****" at bounding box center [76, 94] width 42 height 24
click at [87, 96] on button "AM" at bounding box center [87, 96] width 13 height 9
click at [67, 87] on input "*****" at bounding box center [76, 94] width 42 height 24
click at [69, 109] on div at bounding box center [66, 111] width 19 height 10
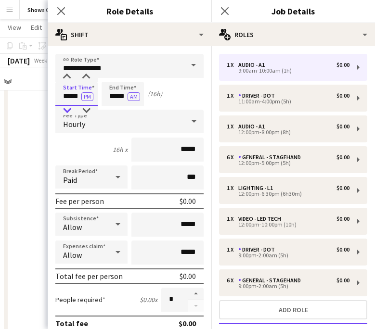
click at [69, 109] on div at bounding box center [66, 111] width 19 height 10
click at [81, 80] on div at bounding box center [85, 77] width 19 height 10
type input "*****"
click at [81, 80] on div at bounding box center [85, 77] width 19 height 10
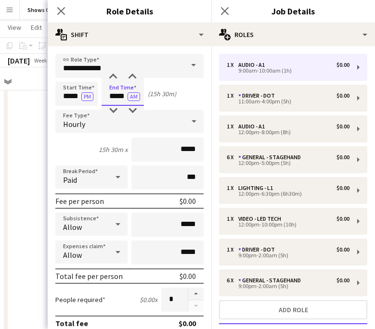
click at [109, 100] on input "*****" at bounding box center [123, 94] width 42 height 24
click at [130, 108] on div at bounding box center [132, 111] width 19 height 10
click at [130, 109] on div at bounding box center [132, 111] width 19 height 10
click at [118, 110] on div at bounding box center [112, 111] width 19 height 10
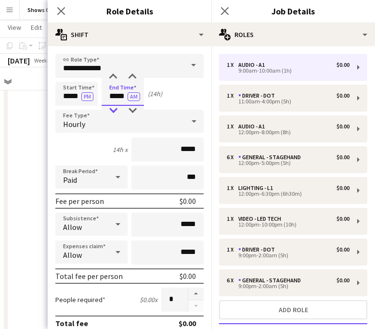
click at [118, 110] on div at bounding box center [112, 111] width 19 height 10
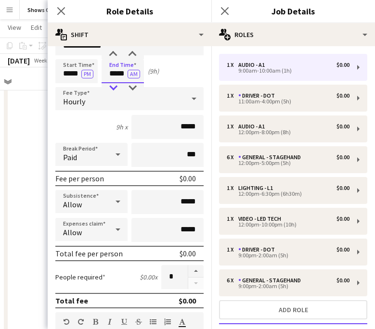
click at [113, 88] on div at bounding box center [112, 88] width 19 height 10
click at [114, 88] on div at bounding box center [112, 88] width 19 height 10
type input "*****"
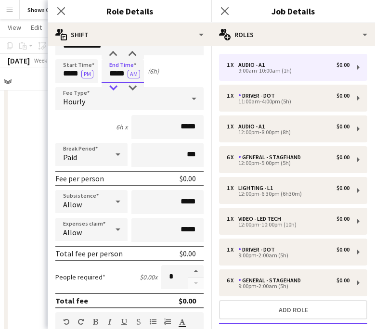
click at [114, 88] on div at bounding box center [112, 88] width 19 height 10
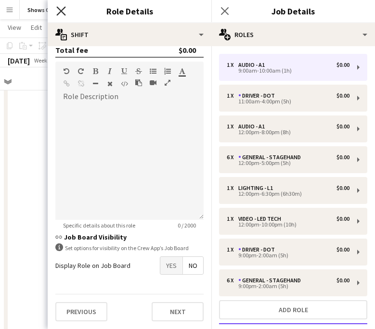
click at [64, 9] on icon "Close pop-in" at bounding box center [60, 10] width 9 height 9
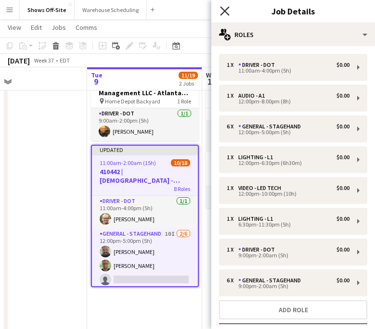
click at [225, 10] on icon "Close pop-in" at bounding box center [224, 10] width 9 height 9
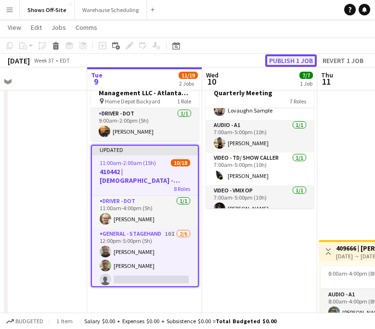
click at [294, 57] on button "Publish 1 job" at bounding box center [290, 60] width 51 height 13
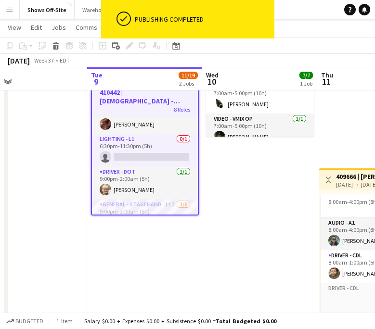
scroll to position [218, 0]
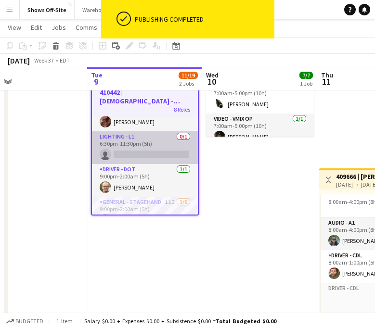
click at [154, 152] on app-card-role "Lighting - L1 0/1 6:30pm-11:30pm (5h) single-neutral-actions" at bounding box center [145, 147] width 106 height 33
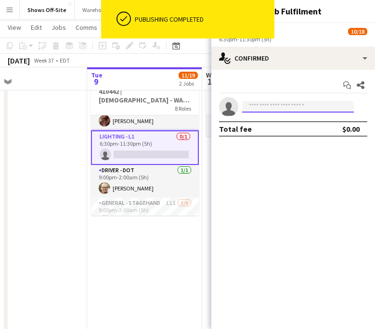
click at [270, 107] on input at bounding box center [298, 107] width 112 height 12
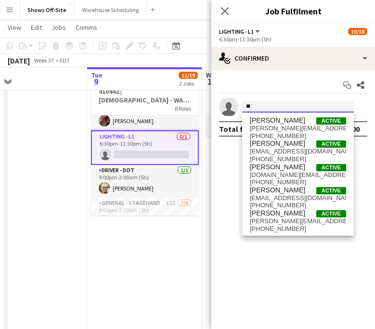
type input "*"
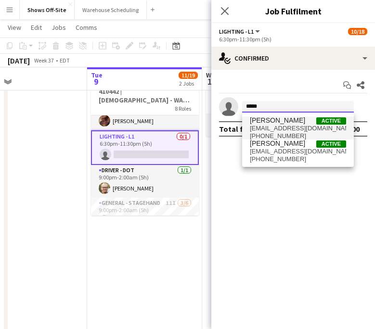
type input "*****"
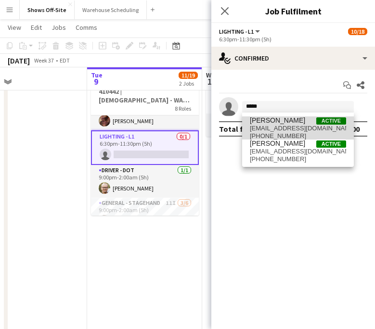
click at [283, 127] on span "[EMAIL_ADDRESS][DOMAIN_NAME]" at bounding box center [298, 129] width 96 height 8
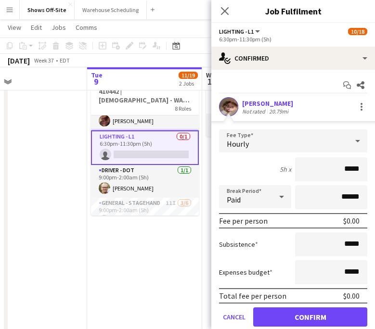
scroll to position [34, 0]
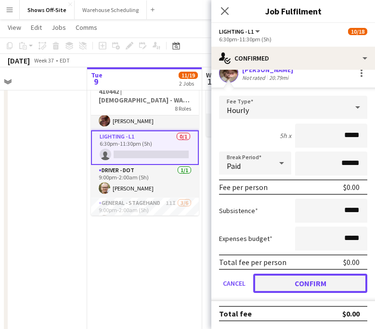
click at [312, 285] on button "Confirm" at bounding box center [310, 283] width 114 height 19
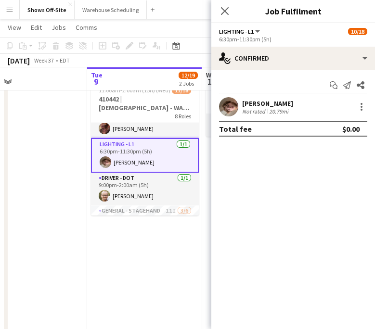
scroll to position [0, 0]
click at [229, 12] on app-icon "Close pop-in" at bounding box center [225, 11] width 14 height 14
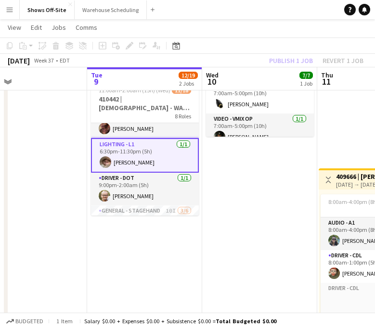
click at [276, 49] on app-toolbar "Copy Paste Paste Command V Paste with crew Command Shift V Paste linked Job [GE…" at bounding box center [187, 46] width 375 height 16
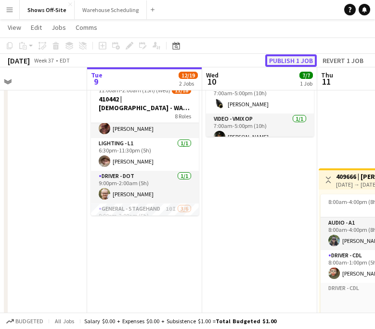
click at [285, 62] on button "Publish 1 job" at bounding box center [290, 60] width 51 height 13
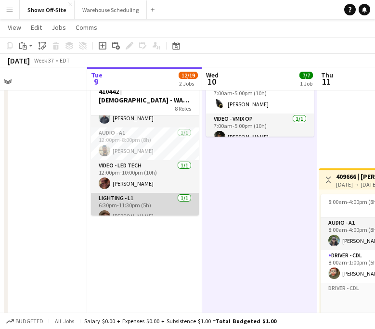
scroll to position [153, 0]
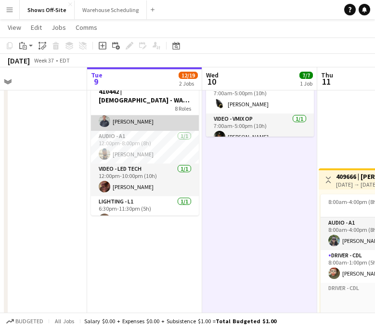
click at [150, 121] on app-card-role "Lighting - L1 [DATE] 12:00pm-6:30pm (6h30m) [PERSON_NAME]" at bounding box center [145, 114] width 108 height 33
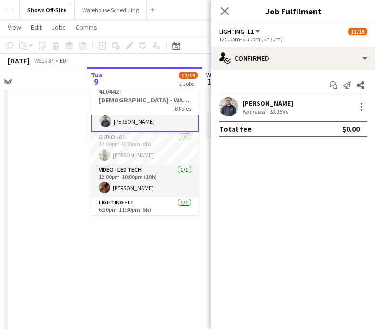
click at [361, 114] on div "[PERSON_NAME] Not rated 10.15mi" at bounding box center [293, 106] width 164 height 19
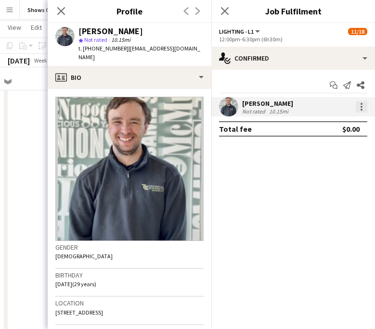
click at [356, 111] on div at bounding box center [362, 107] width 12 height 12
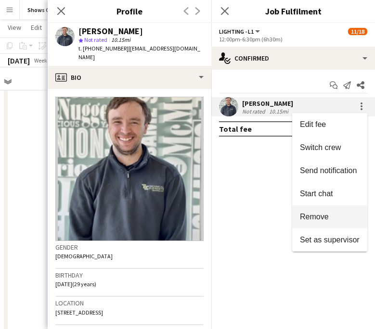
click at [316, 211] on button "Remove" at bounding box center [329, 216] width 75 height 23
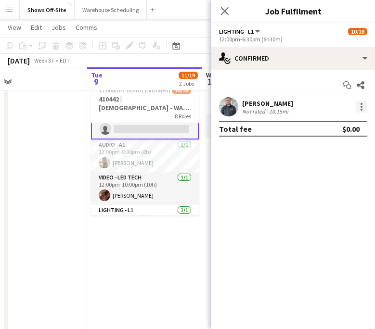
click at [359, 106] on div at bounding box center [362, 107] width 12 height 12
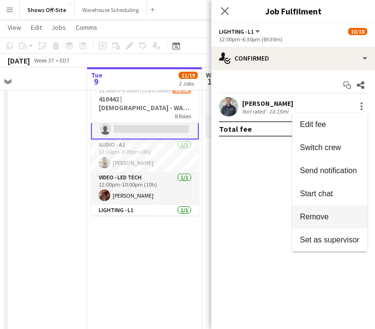
click at [320, 218] on span "Remove" at bounding box center [314, 217] width 29 height 8
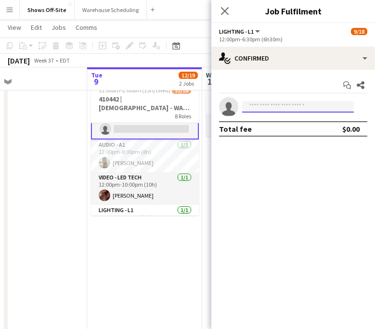
click at [284, 102] on input at bounding box center [298, 107] width 112 height 12
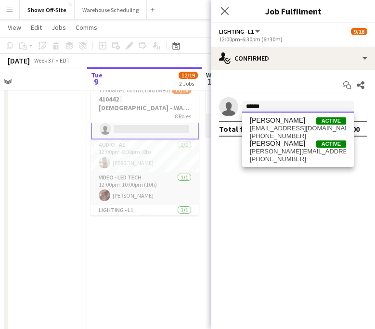
type input "******"
click at [292, 144] on span "[PERSON_NAME]" at bounding box center [277, 144] width 55 height 8
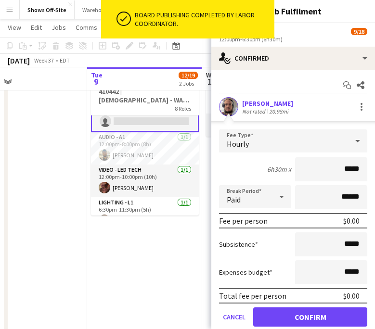
scroll to position [34, 0]
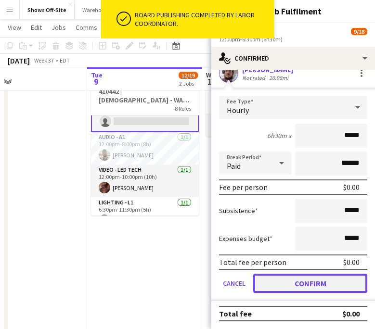
click at [305, 287] on button "Confirm" at bounding box center [310, 283] width 114 height 19
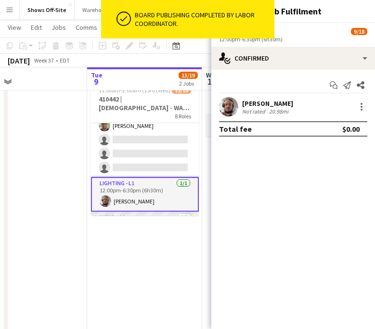
scroll to position [0, 0]
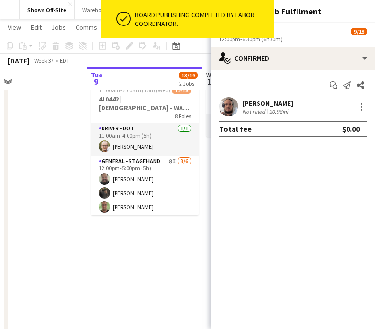
click at [294, 30] on div "Lighting - L1 All roles Lighting - L1 9/18" at bounding box center [293, 31] width 148 height 9
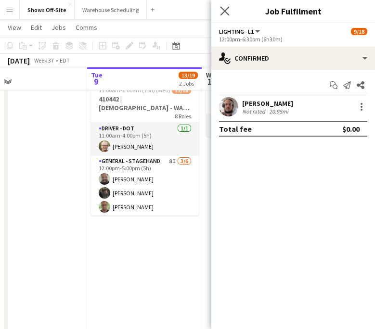
click at [227, 6] on icon "Close pop-in" at bounding box center [224, 10] width 9 height 9
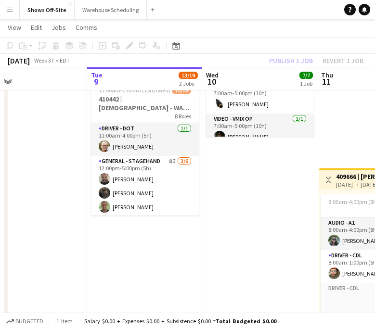
click at [305, 64] on div "Publish 1 job Revert 1 job" at bounding box center [315, 60] width 117 height 13
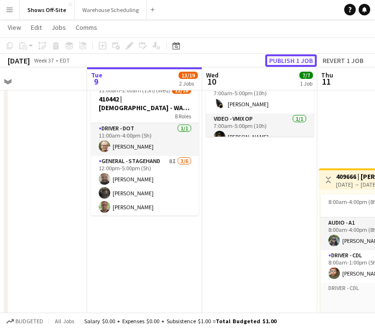
click at [305, 64] on button "Publish 1 job" at bounding box center [290, 60] width 51 height 13
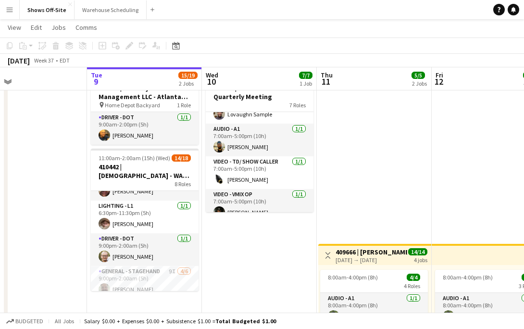
scroll to position [301, 0]
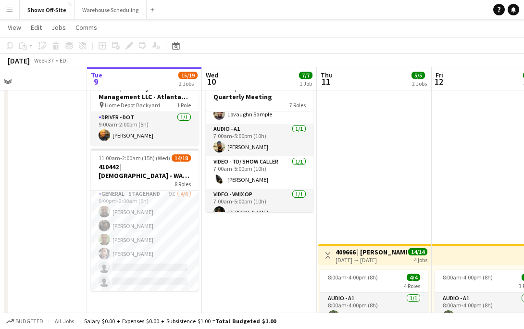
click at [168, 241] on app-card-role "General - Stagehand 9I [DATE] 9:00pm-2:00am (5h) [PERSON_NAME] [PERSON_NAME] [P…" at bounding box center [145, 240] width 108 height 102
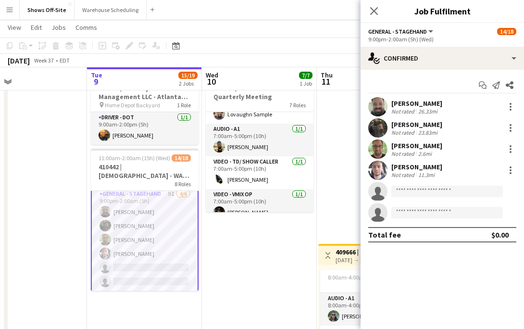
click at [168, 241] on app-card-role "General - Stagehand 9I [DATE] 9:00pm-2:00am (5h) [PERSON_NAME] [PERSON_NAME] [P…" at bounding box center [145, 240] width 108 height 104
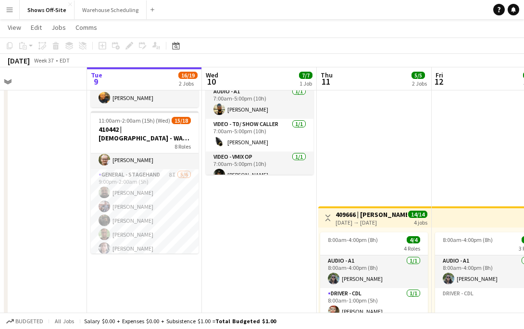
scroll to position [287, 0]
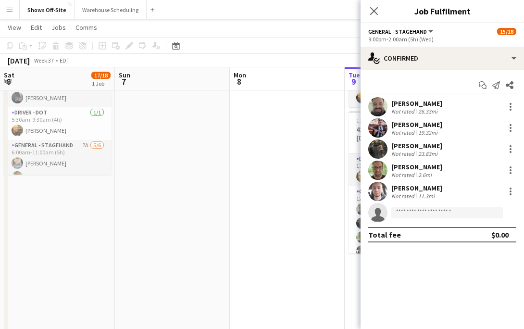
scroll to position [5, 0]
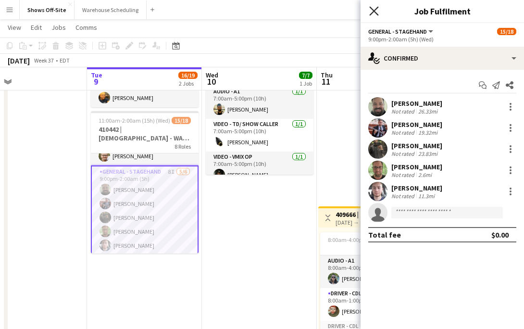
click at [374, 12] on icon at bounding box center [373, 10] width 9 height 9
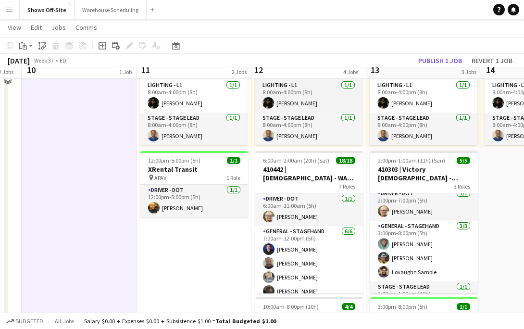
scroll to position [361, 0]
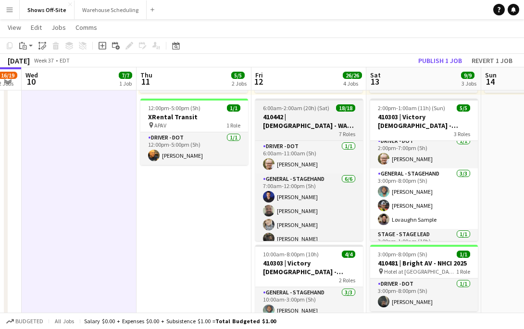
click at [297, 124] on h3 "410442 | [DEMOGRAPHIC_DATA] - WAVE College Ministry 2025" at bounding box center [309, 121] width 108 height 17
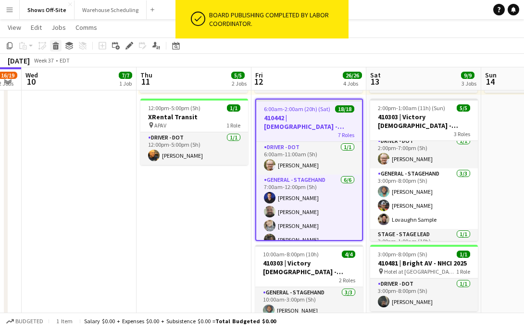
click at [57, 45] on icon at bounding box center [55, 47] width 5 height 5
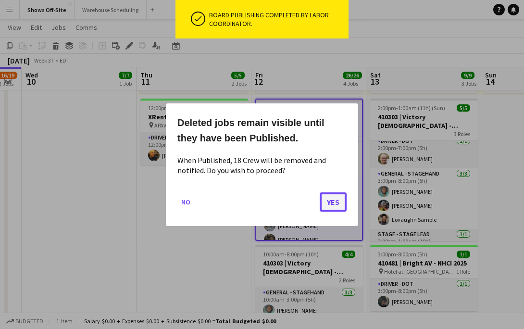
click at [335, 207] on button "Yes" at bounding box center [333, 201] width 27 height 19
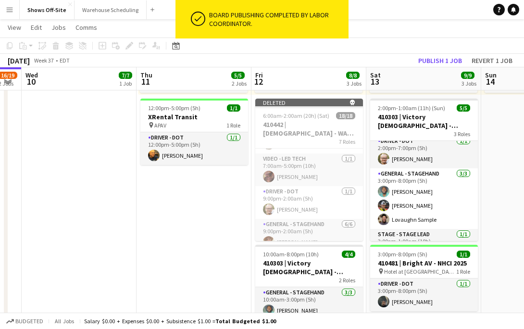
scroll to position [290, 0]
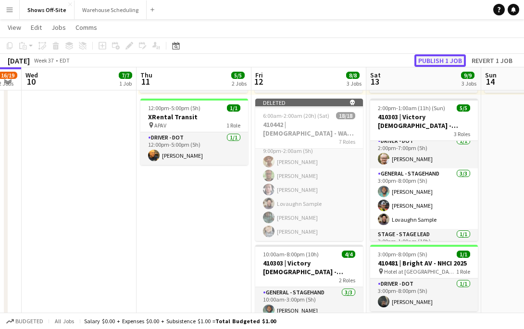
click at [438, 60] on button "Publish 1 job" at bounding box center [440, 60] width 51 height 13
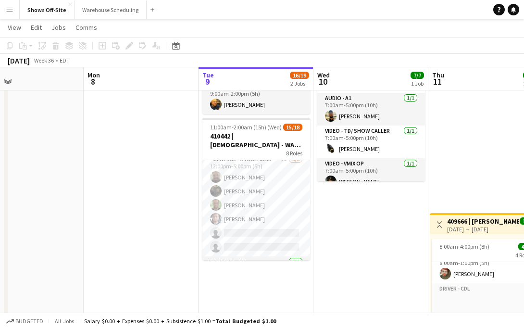
scroll to position [0, 0]
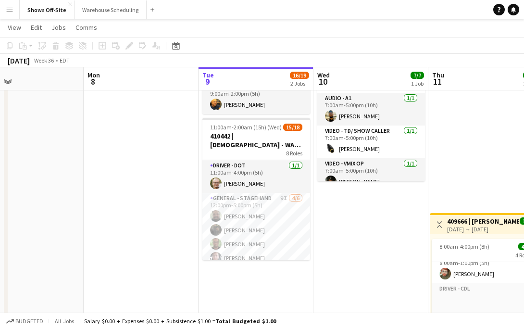
click at [276, 208] on app-card-role "General - Stagehand 9I 4/6 12:00pm-5:00pm (5h) Bryan Keenan Prince charles Rome…" at bounding box center [257, 244] width 108 height 102
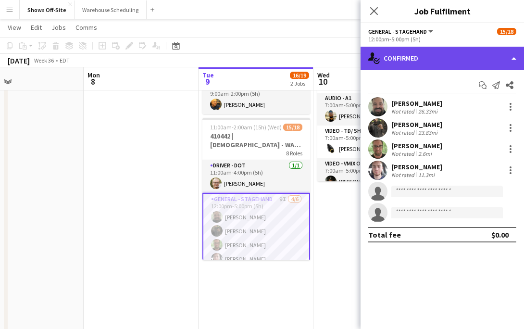
click at [428, 58] on div "single-neutral-actions-check-2 Confirmed" at bounding box center [443, 58] width 164 height 23
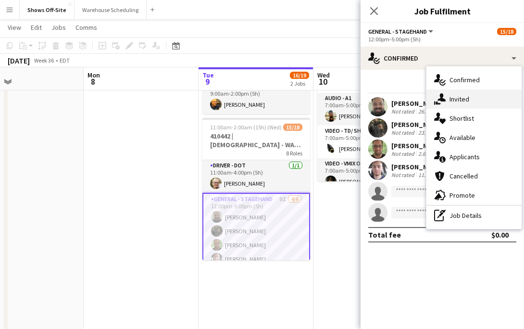
click at [455, 104] on div "single-neutral-actions-share-1 Invited" at bounding box center [474, 98] width 95 height 19
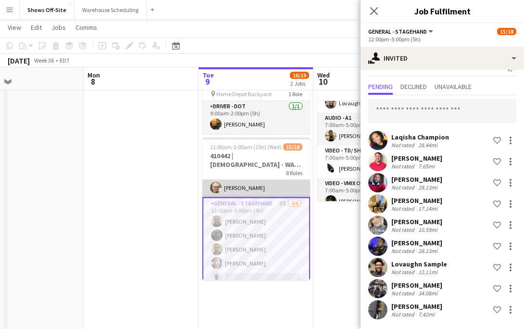
scroll to position [17, 0]
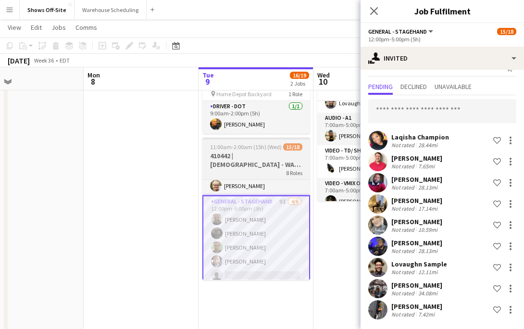
click at [252, 156] on h3 "410442 | [DEMOGRAPHIC_DATA] - WAVE College Ministry 2025" at bounding box center [257, 160] width 108 height 17
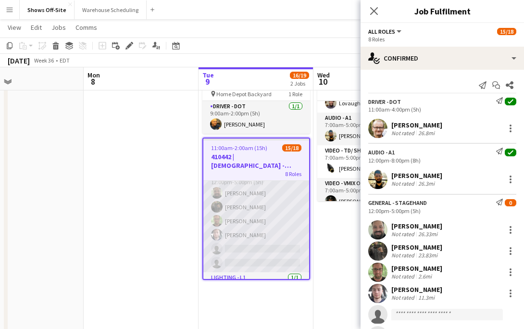
scroll to position [21, 0]
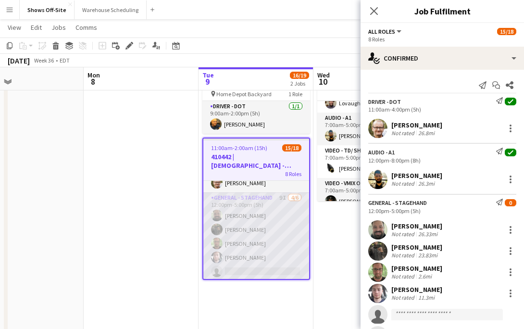
click at [263, 258] on app-card-role "General - Stagehand 9I 4/6 12:00pm-5:00pm (5h) Bryan Keenan Prince charles Rome…" at bounding box center [257, 243] width 106 height 102
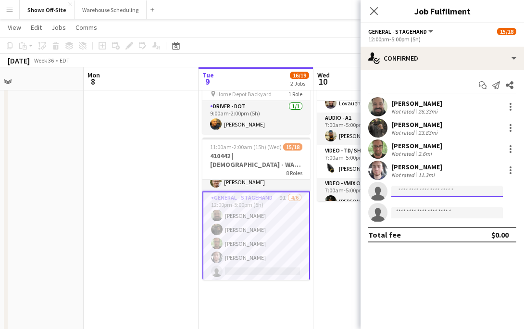
click at [419, 190] on input at bounding box center [448, 192] width 112 height 12
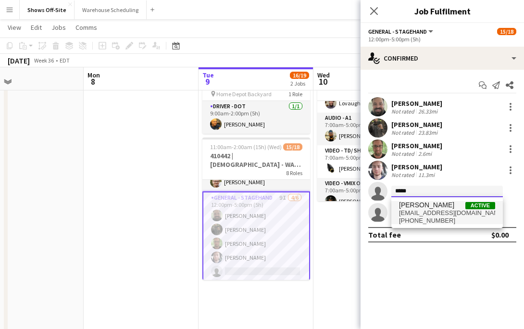
type input "*****"
click at [433, 208] on span "[PERSON_NAME]" at bounding box center [426, 205] width 55 height 8
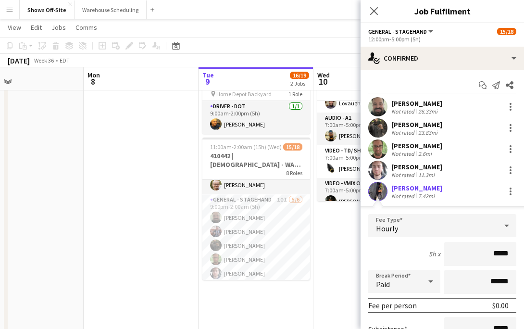
scroll to position [303, 0]
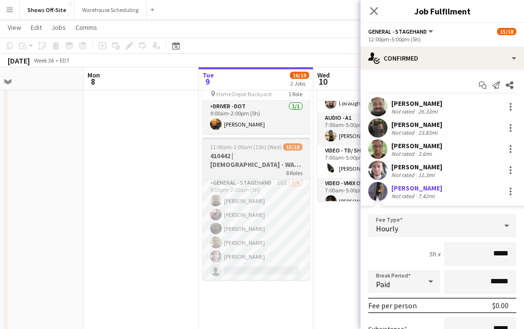
click at [274, 171] on div "8 Roles" at bounding box center [257, 173] width 108 height 8
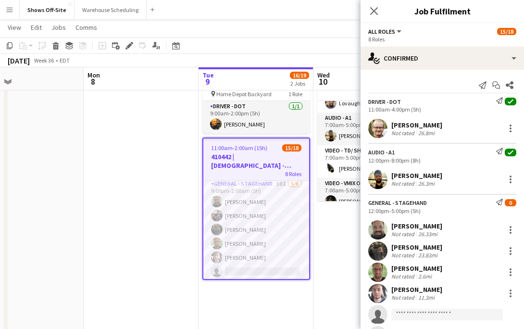
scroll to position [202, 0]
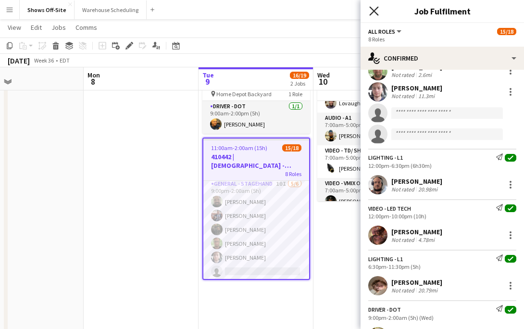
click at [370, 12] on icon "Close pop-in" at bounding box center [373, 10] width 9 height 9
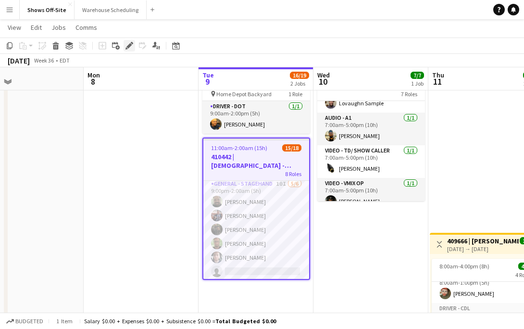
click at [126, 44] on icon "Edit" at bounding box center [130, 46] width 8 height 8
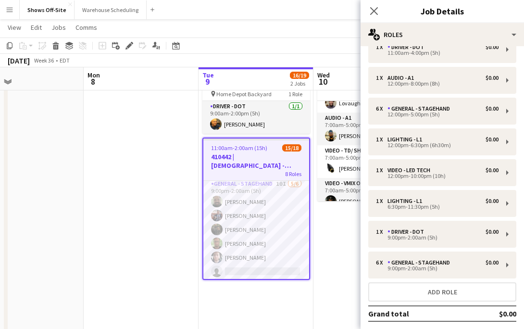
scroll to position [65, 0]
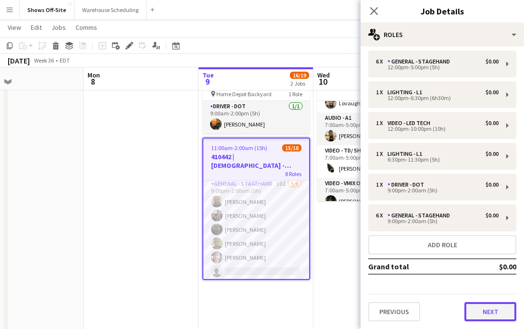
click at [484, 306] on button "Next" at bounding box center [491, 311] width 52 height 19
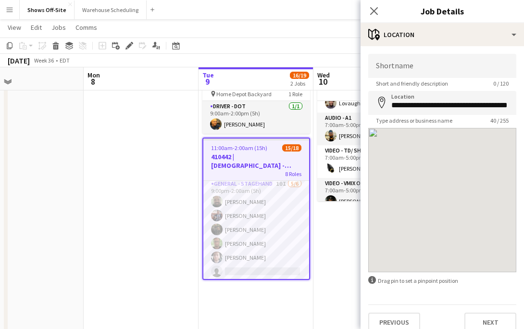
scroll to position [0, 0]
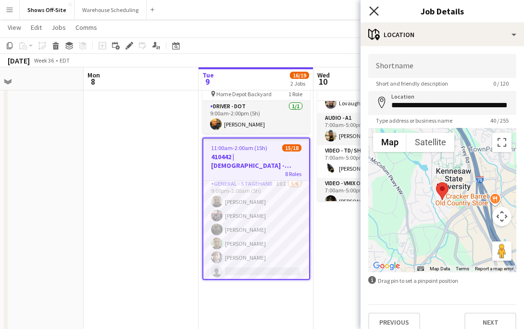
click at [370, 9] on icon "Close pop-in" at bounding box center [373, 10] width 9 height 9
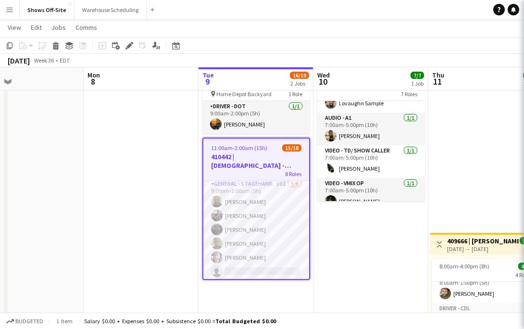
click at [371, 38] on app-toolbar "Copy Paste Paste Command V Paste with crew Command Shift V Paste linked Job [GE…" at bounding box center [262, 46] width 524 height 16
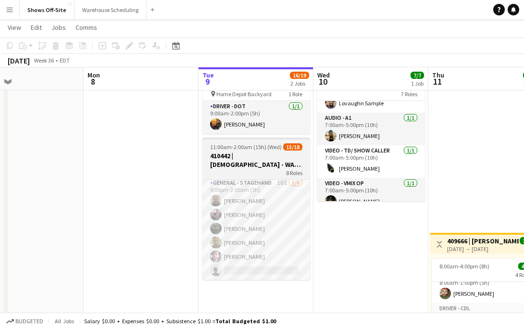
click at [247, 152] on h3 "410442 | [DEMOGRAPHIC_DATA] - WAVE College Ministry 2025" at bounding box center [257, 160] width 108 height 17
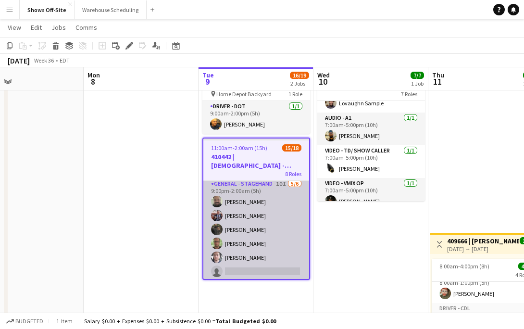
click at [250, 185] on app-card-role "General - Stagehand 10I 5/6 9:00pm-2:00am (5h) Bryan Keenan William Giannini Pr…" at bounding box center [257, 229] width 106 height 102
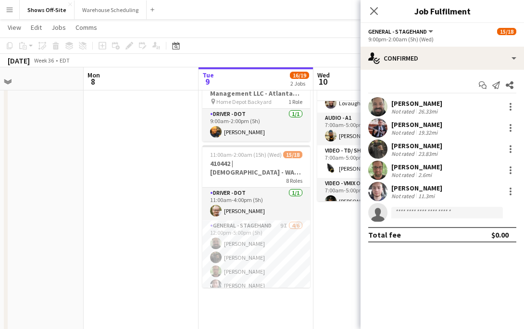
scroll to position [25, 0]
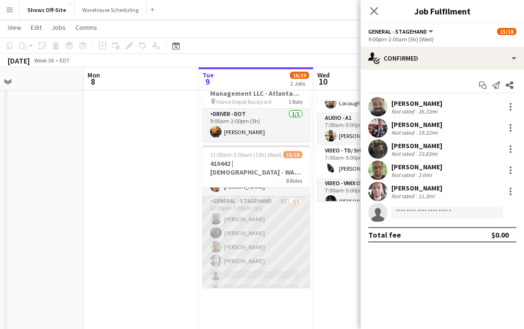
click at [260, 251] on app-card-role "General - Stagehand 9I 4/6 12:00pm-5:00pm (5h) Bryan Keenan Prince charles Rome…" at bounding box center [257, 247] width 108 height 102
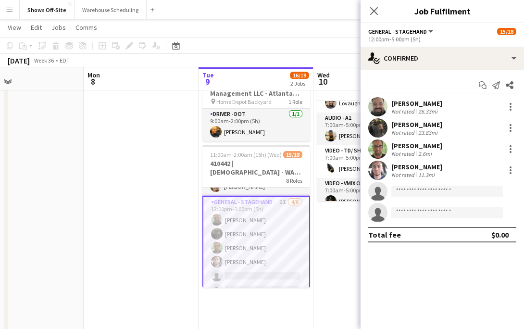
scroll to position [0, 0]
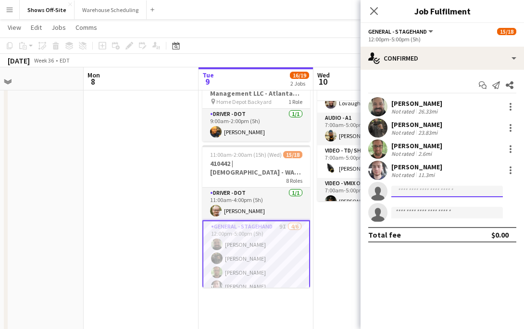
click at [418, 194] on input at bounding box center [448, 192] width 112 height 12
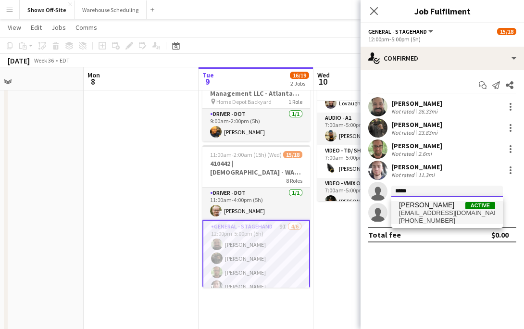
type input "*****"
click at [433, 207] on span "[PERSON_NAME]" at bounding box center [426, 205] width 55 height 8
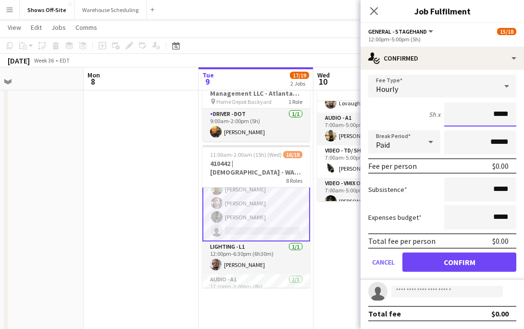
scroll to position [40, 0]
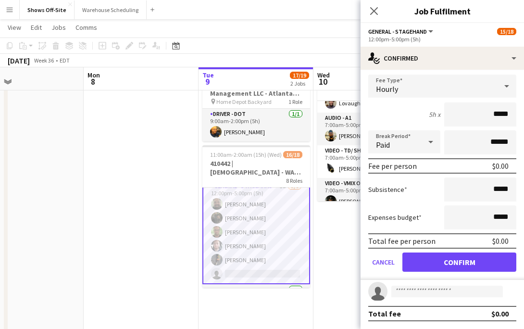
click at [368, 4] on div "Close pop-in" at bounding box center [374, 11] width 27 height 22
click at [380, 9] on app-icon "Close pop-in" at bounding box center [375, 11] width 14 height 14
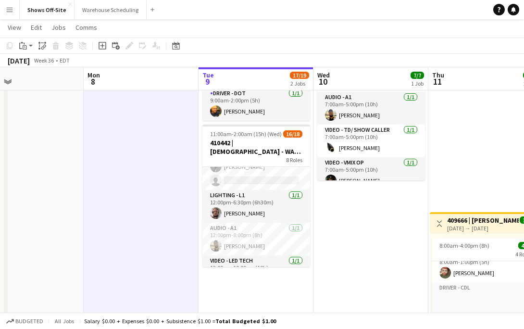
scroll to position [0, 0]
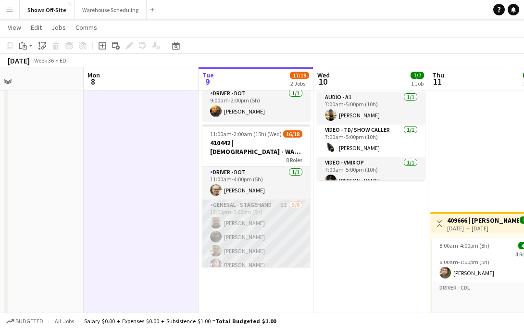
click at [271, 222] on app-card-role "General - Stagehand 8I 5/6 12:00pm-5:00pm (5h) Bryan Keenan Prince charles Rome…" at bounding box center [257, 251] width 108 height 102
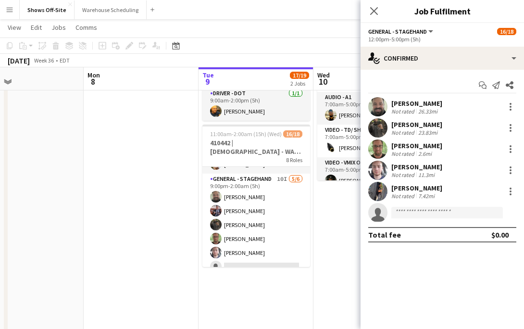
click at [282, 204] on app-card-role "General - Stagehand 10I 5/6 9:00pm-2:00am (5h) Bryan Keenan William Giannini Pr…" at bounding box center [257, 225] width 108 height 102
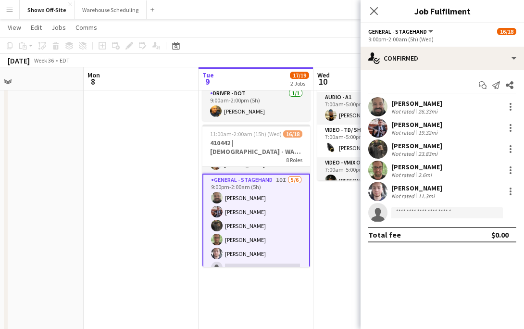
scroll to position [303, 0]
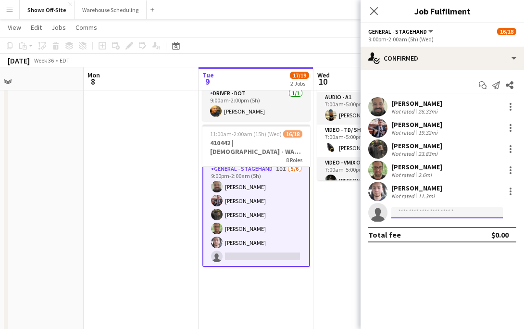
click at [447, 213] on input at bounding box center [448, 213] width 112 height 12
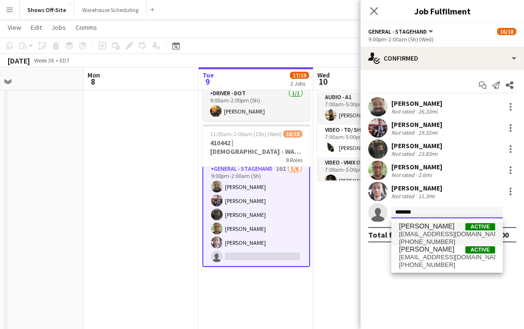
type input "*******"
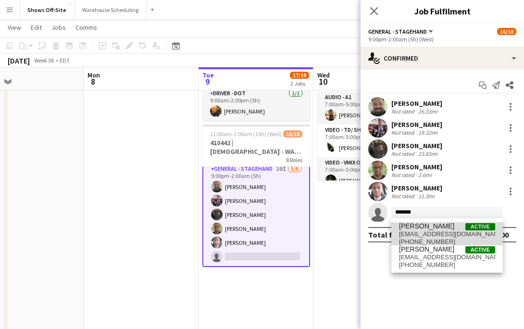
click at [433, 231] on span "[EMAIL_ADDRESS][DOMAIN_NAME]" at bounding box center [447, 234] width 96 height 8
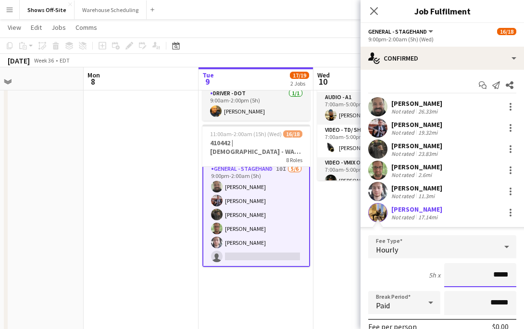
scroll to position [140, 0]
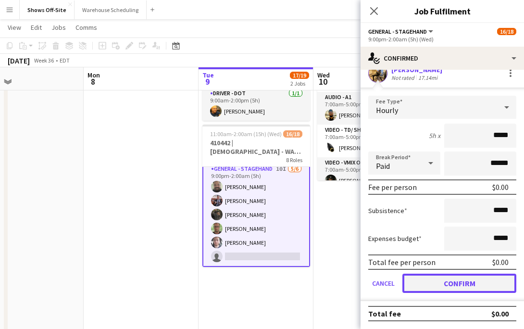
click at [452, 283] on button "Confirm" at bounding box center [460, 283] width 114 height 19
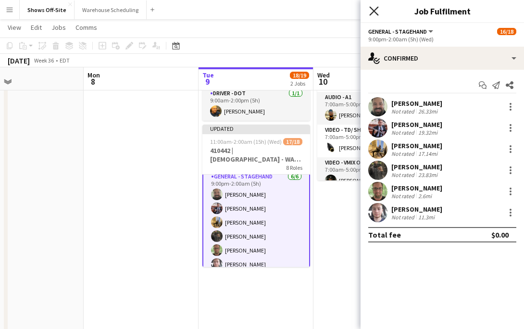
click at [374, 10] on icon "Close pop-in" at bounding box center [373, 10] width 9 height 9
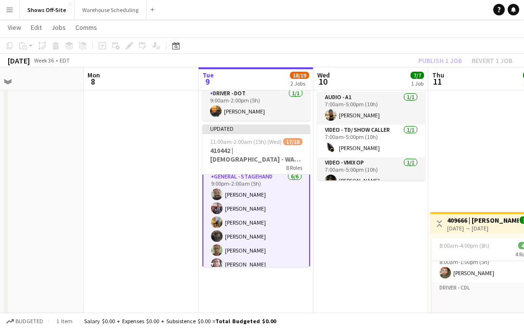
click at [435, 72] on span "Thu" at bounding box center [439, 75] width 12 height 9
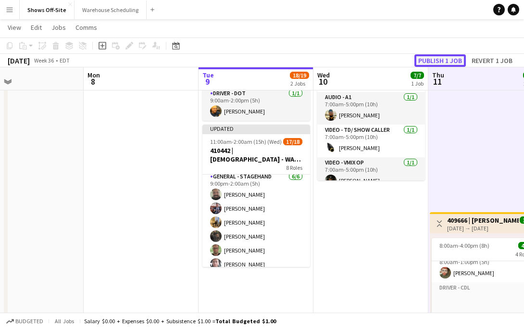
click at [434, 61] on button "Publish 1 job" at bounding box center [440, 60] width 51 height 13
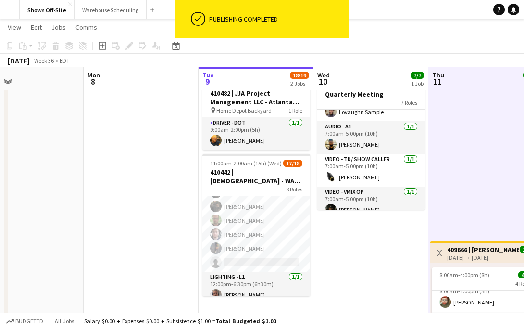
scroll to position [0, 0]
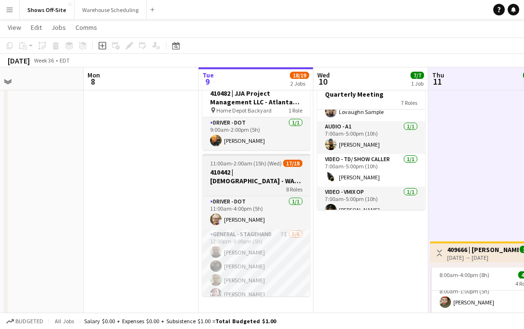
click at [236, 165] on span "11:00am-2:00am (15h) (Wed)" at bounding box center [246, 163] width 72 height 7
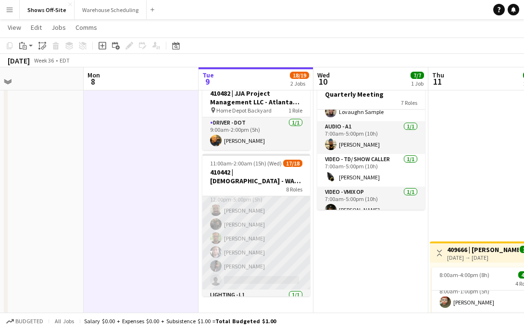
scroll to position [32, 0]
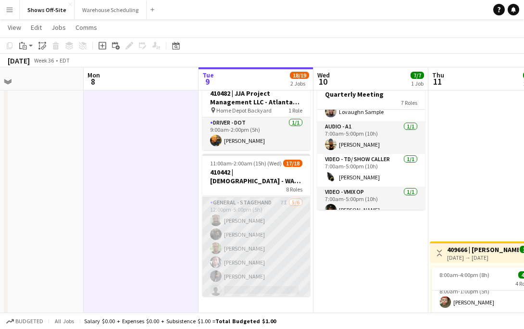
click at [271, 242] on app-card-role "General - Stagehand 7I 5/6 12:00pm-5:00pm (5h) Bryan Keenan Prince charles Rome…" at bounding box center [257, 248] width 108 height 102
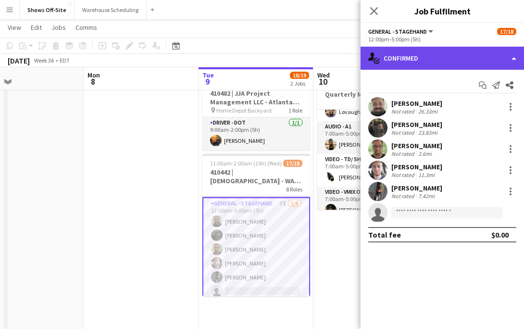
click at [414, 63] on div "single-neutral-actions-check-2 Confirmed" at bounding box center [443, 58] width 164 height 23
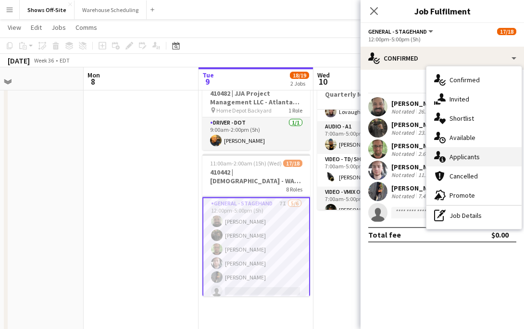
click at [467, 160] on span "Applicants" at bounding box center [465, 157] width 30 height 9
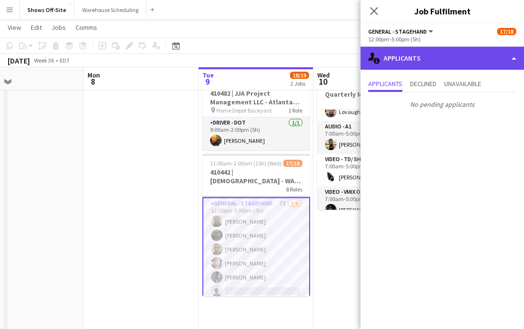
click at [423, 51] on div "single-neutral-actions-information Applicants" at bounding box center [443, 58] width 164 height 23
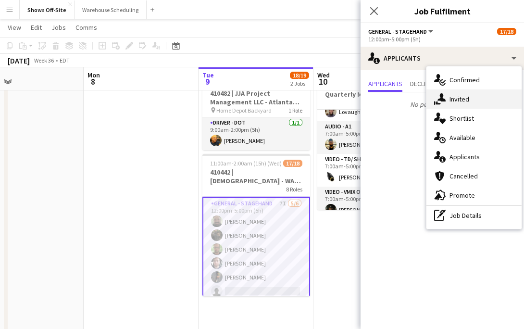
click at [451, 93] on div "single-neutral-actions-share-1 Invited" at bounding box center [474, 98] width 95 height 19
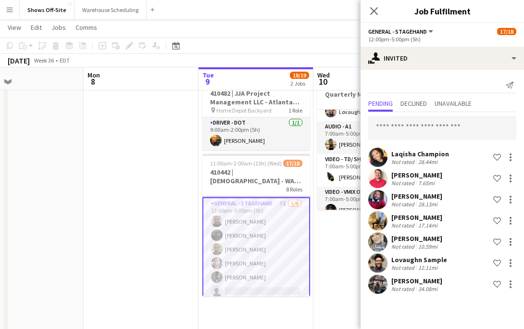
scroll to position [46, 0]
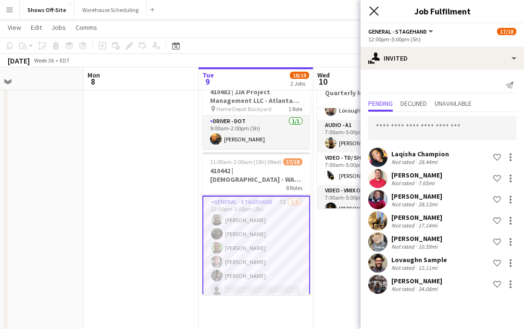
click at [377, 13] on icon at bounding box center [373, 10] width 9 height 9
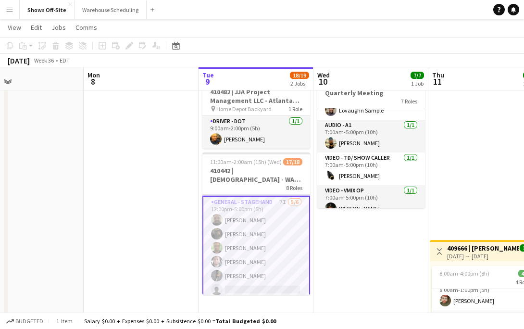
click at [366, 15] on app-navbar "Menu Boards Boards Boards All jobs Status Workforce Workforce My Workforce Recr…" at bounding box center [262, 9] width 524 height 19
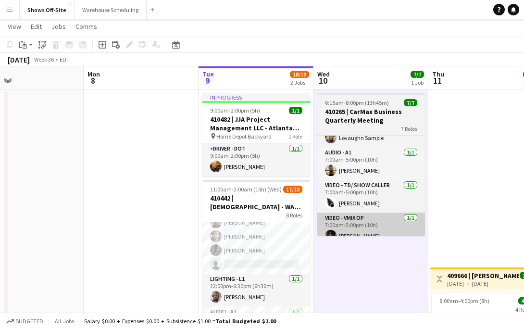
scroll to position [0, 0]
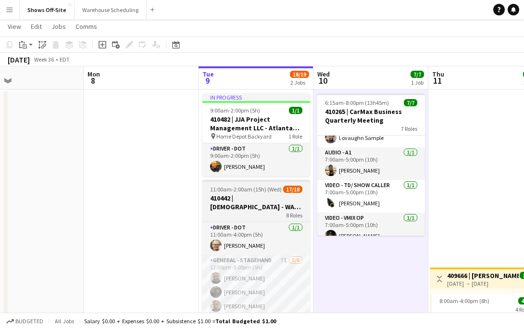
click at [254, 204] on h3 "410442 | [DEMOGRAPHIC_DATA] - WAVE College Ministry 2025" at bounding box center [257, 202] width 108 height 17
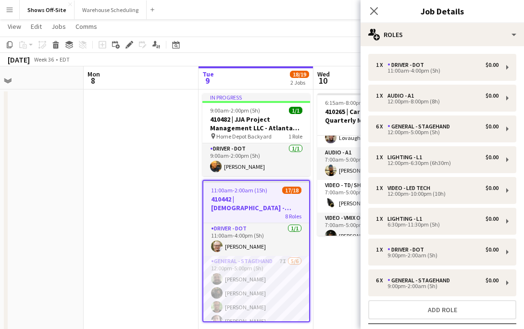
click at [370, 1] on div "Close pop-in" at bounding box center [374, 11] width 27 height 22
click at [370, 9] on icon "Close pop-in" at bounding box center [373, 10] width 9 height 9
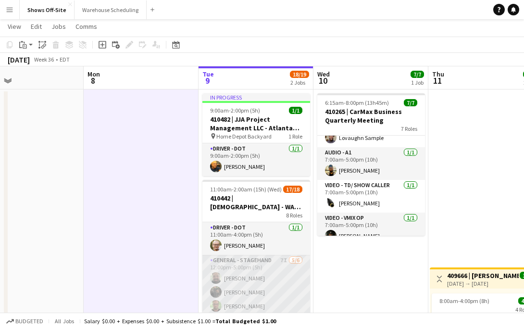
click at [256, 286] on app-card-role "General - Stagehand 7I 5/6 12:00pm-5:00pm (5h) Bryan Keenan Prince charles Rome…" at bounding box center [257, 306] width 108 height 102
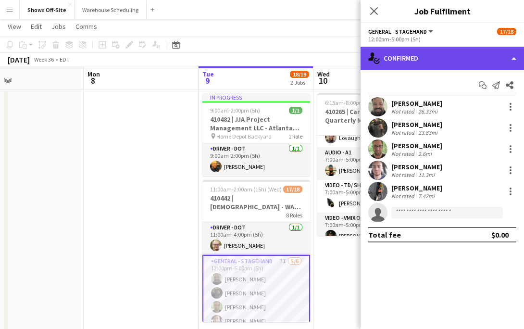
click at [426, 62] on div "single-neutral-actions-check-2 Confirmed" at bounding box center [443, 58] width 164 height 23
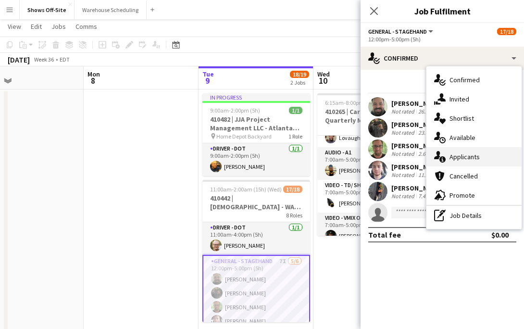
click at [461, 152] on div "single-neutral-actions-information Applicants" at bounding box center [474, 156] width 95 height 19
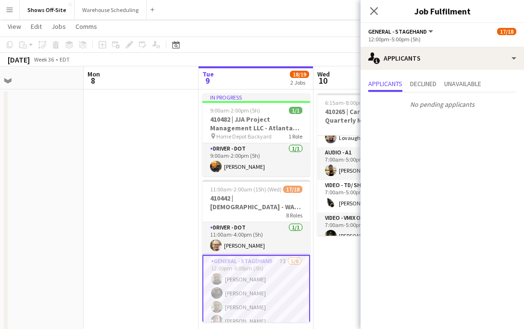
click at [372, 10] on icon at bounding box center [374, 11] width 8 height 8
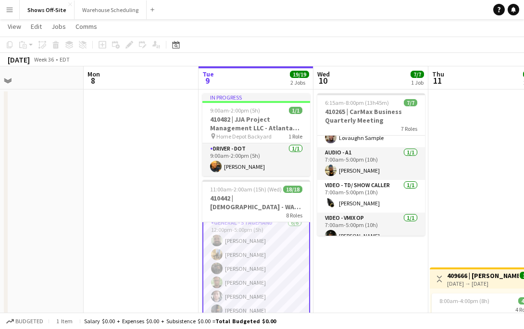
scroll to position [28, 0]
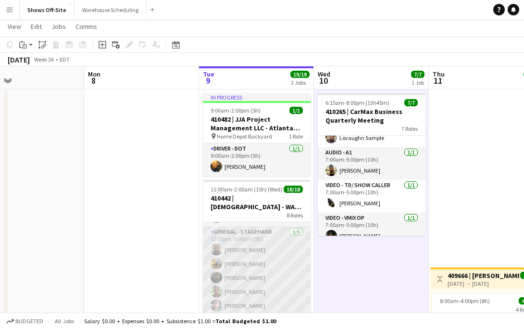
click at [260, 237] on app-card-role "General - Stagehand 6/6 12:00pm-5:00pm (5h) Bryan Keenan Jeffrey Culver Prince …" at bounding box center [257, 278] width 108 height 102
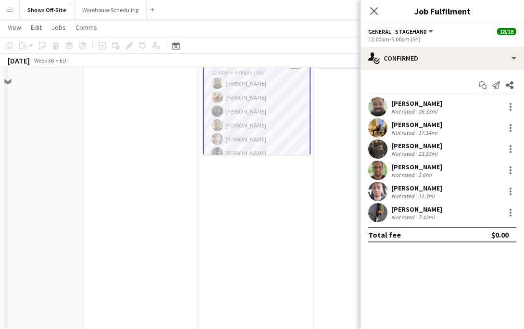
scroll to position [186, 0]
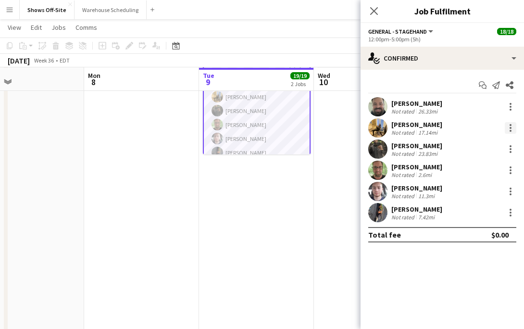
click at [509, 129] on div at bounding box center [511, 128] width 12 height 12
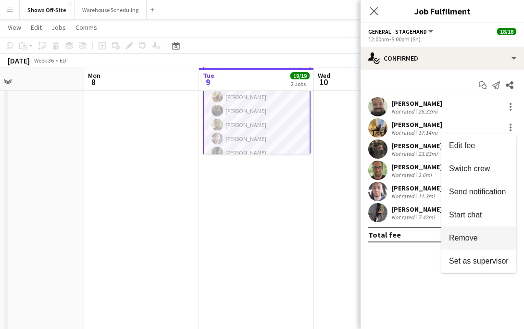
click at [458, 236] on span "Remove" at bounding box center [463, 238] width 29 height 8
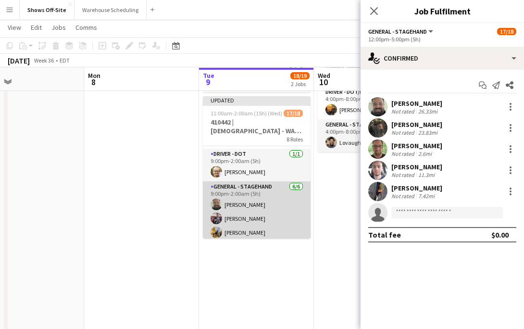
scroll to position [311, 0]
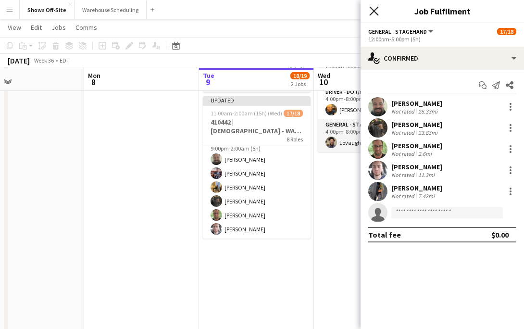
click at [370, 13] on icon "Close pop-in" at bounding box center [373, 10] width 9 height 9
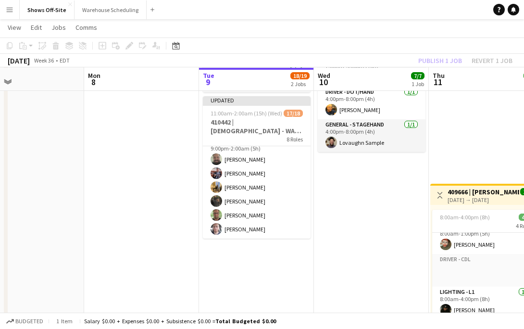
click at [370, 13] on app-navbar "Menu Boards Boards Boards All jobs Status Workforce Workforce My Workforce Recr…" at bounding box center [262, 9] width 524 height 19
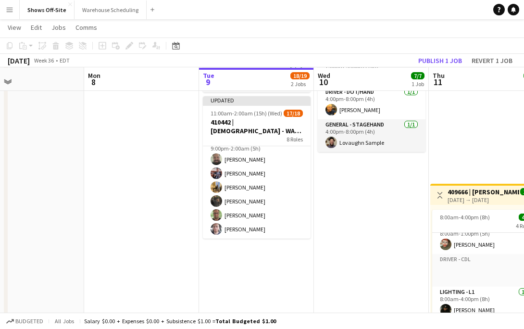
scroll to position [309, 0]
click at [423, 60] on button "Publish 1 job" at bounding box center [440, 60] width 51 height 13
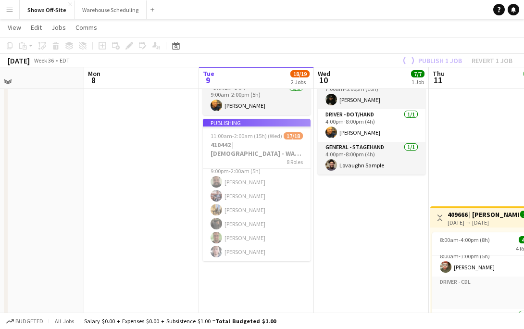
scroll to position [57, 0]
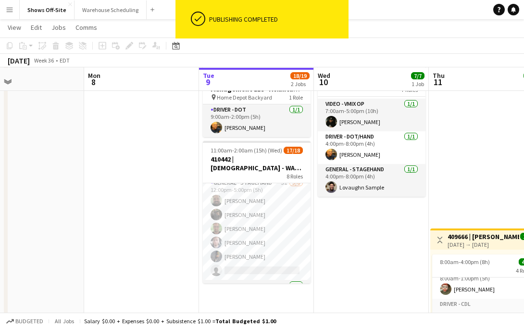
click at [232, 241] on app-card-role "General - Stagehand 5I 5/6 12:00pm-5:00pm (5h) Bryan Keenan Prince charles Rome…" at bounding box center [257, 229] width 108 height 102
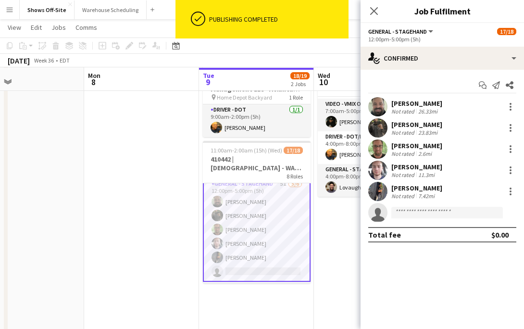
scroll to position [39, 0]
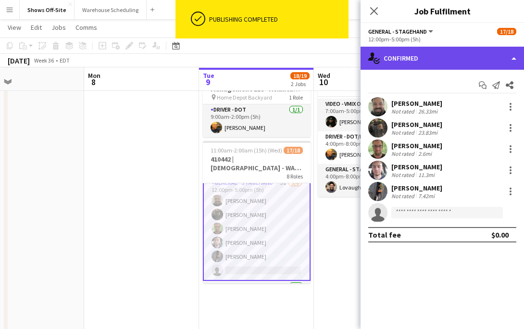
click at [420, 64] on div "single-neutral-actions-check-2 Confirmed" at bounding box center [443, 58] width 164 height 23
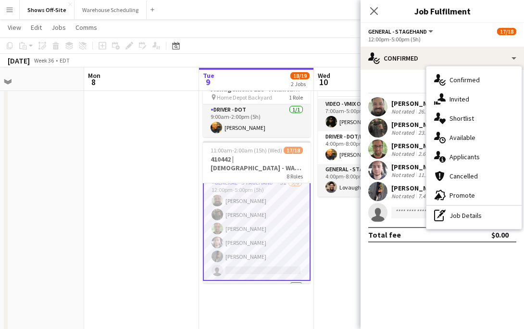
click at [441, 103] on icon "single-neutral-actions-share-1" at bounding box center [440, 99] width 12 height 12
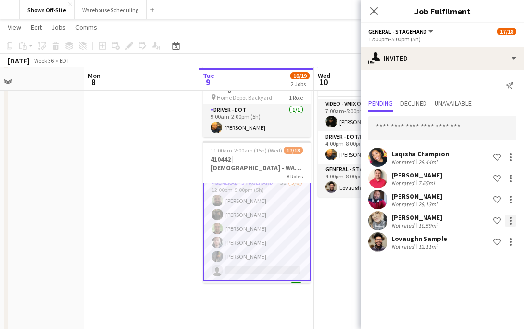
click at [507, 220] on div at bounding box center [511, 221] width 12 height 12
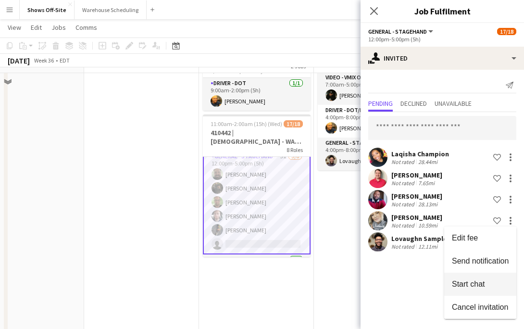
scroll to position [94, 0]
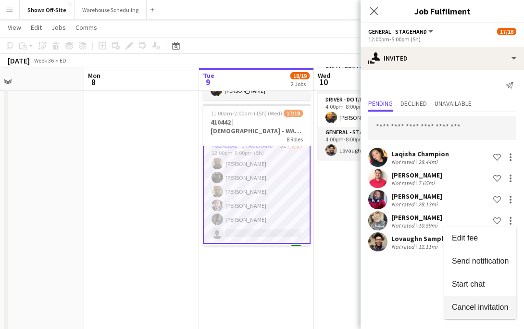
click at [476, 306] on span "Cancel invitation" at bounding box center [480, 307] width 56 height 8
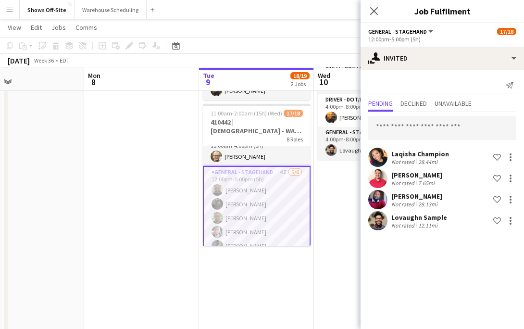
scroll to position [15, 0]
click at [291, 190] on app-card-role "General - Stagehand 4I 5/6 12:00pm-5:00pm (5h) Bryan Keenan Prince charles Rome…" at bounding box center [257, 216] width 108 height 104
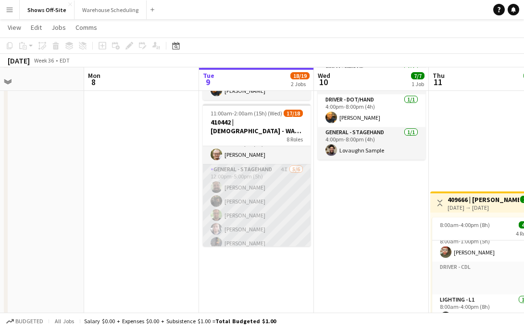
click at [291, 190] on app-card-role "General - Stagehand 4I 5/6 12:00pm-5:00pm (5h) Bryan Keenan Prince charles Rome…" at bounding box center [257, 215] width 108 height 102
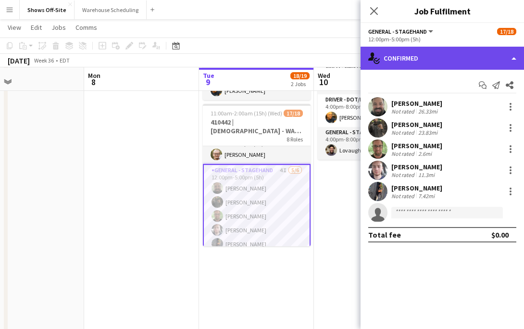
click at [402, 61] on div "single-neutral-actions-check-2 Confirmed" at bounding box center [443, 58] width 164 height 23
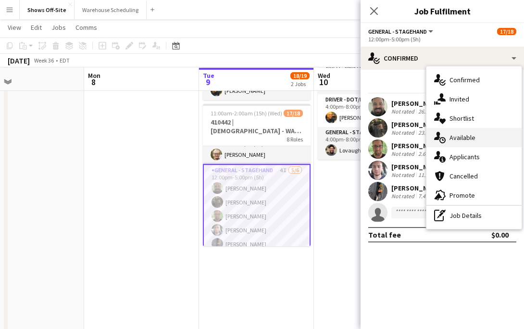
click at [457, 133] on span "Available" at bounding box center [463, 137] width 26 height 9
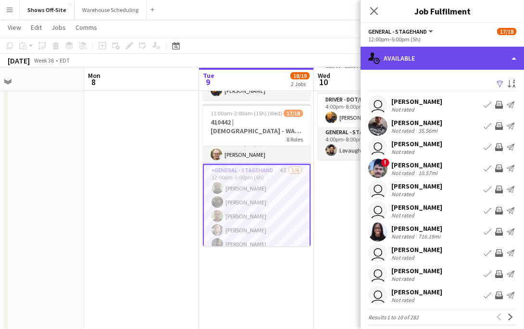
click at [412, 68] on div "single-neutral-actions-upload Available" at bounding box center [443, 58] width 164 height 23
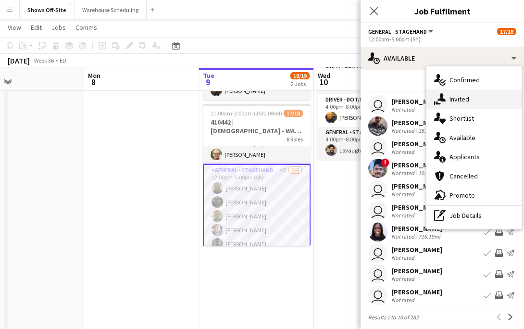
click at [441, 102] on icon "single-neutral-actions-share-1" at bounding box center [440, 99] width 12 height 12
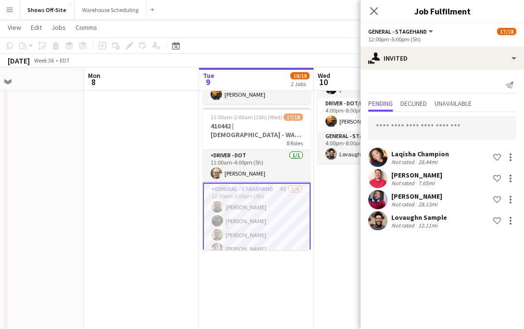
scroll to position [89, 0]
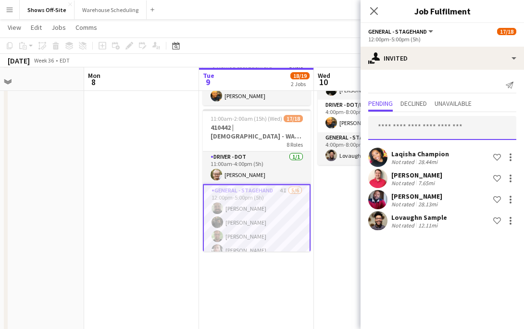
click at [419, 130] on input "text" at bounding box center [443, 128] width 148 height 24
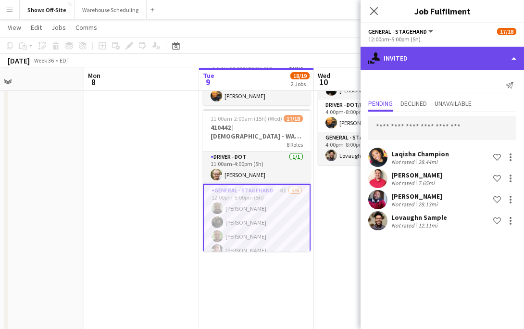
click at [425, 59] on div "single-neutral-actions-share-1 Invited" at bounding box center [443, 58] width 164 height 23
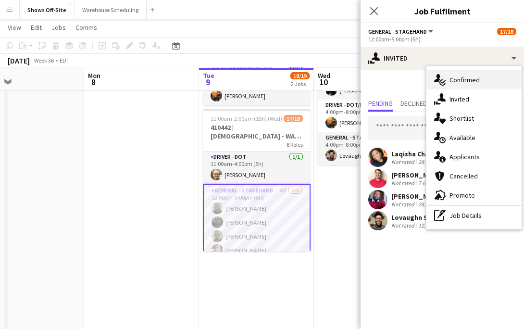
click at [466, 83] on span "Confirmed" at bounding box center [465, 80] width 30 height 9
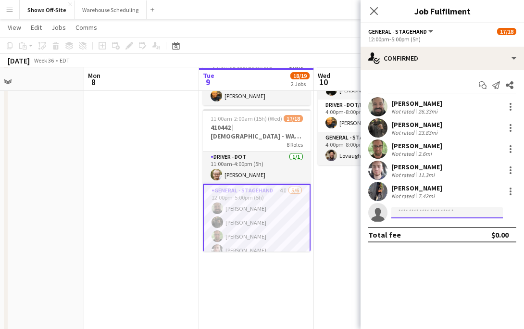
click at [410, 217] on input at bounding box center [448, 213] width 112 height 12
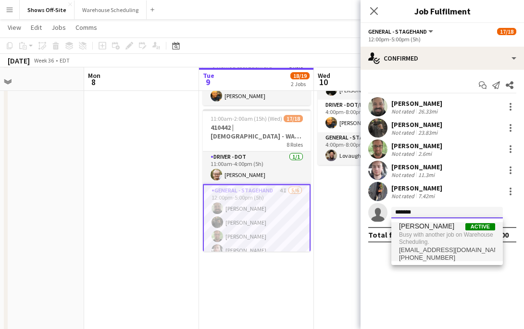
type input "*******"
click at [435, 242] on span "Busy with another job on Warehouse Scheduling." at bounding box center [447, 238] width 96 height 16
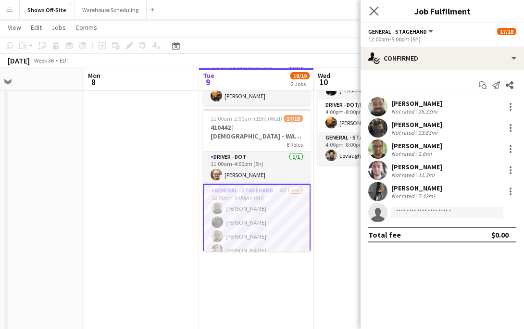
click at [369, 7] on app-icon "Close pop-in" at bounding box center [375, 11] width 14 height 14
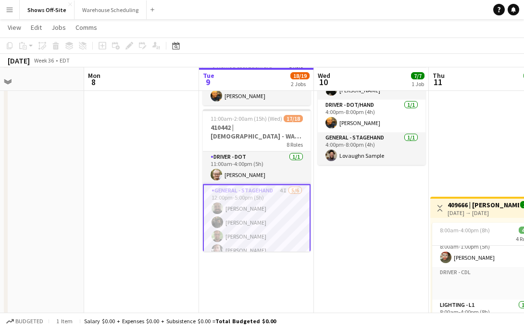
click at [321, 188] on app-date-cell "6:15am-8:00pm (13h45m) 7/7 410265 | CarMax Business Quarterly Meeting 7 Roles D…" at bounding box center [371, 316] width 115 height 594
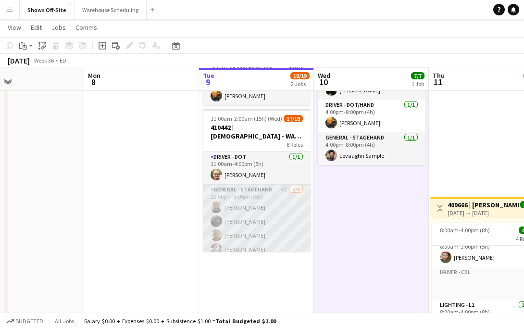
click at [239, 199] on app-card-role "General - Stagehand 4I 5/6 12:00pm-5:00pm (5h) Bryan Keenan Prince charles Rome…" at bounding box center [257, 235] width 108 height 102
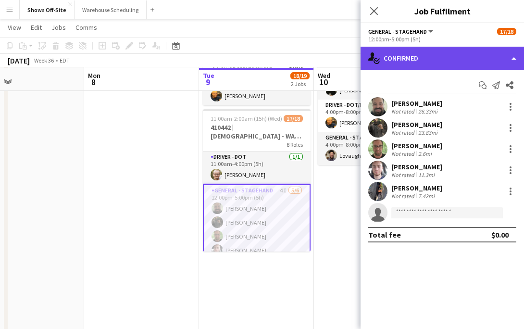
click at [397, 55] on div "single-neutral-actions-check-2 Confirmed" at bounding box center [443, 58] width 164 height 23
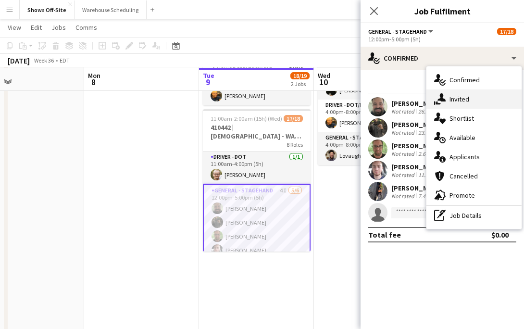
click at [448, 103] on div "single-neutral-actions-share-1 Invited" at bounding box center [474, 98] width 95 height 19
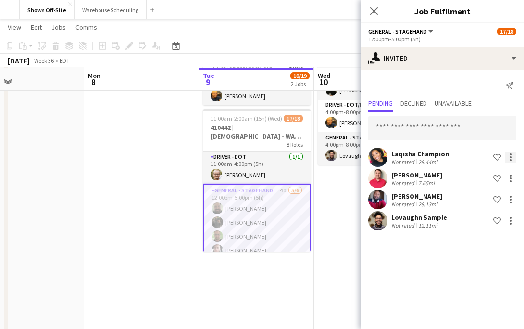
click at [514, 159] on div at bounding box center [511, 158] width 12 height 12
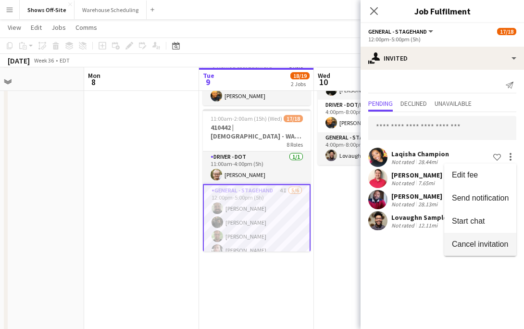
click at [498, 237] on button "Cancel invitation" at bounding box center [481, 244] width 72 height 23
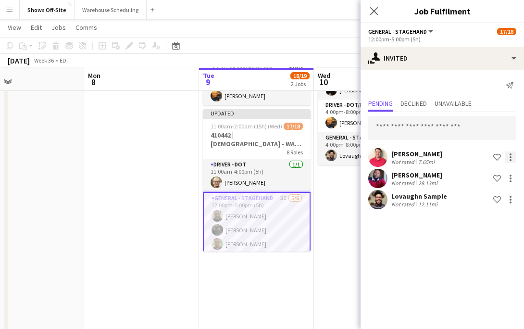
click at [513, 161] on div at bounding box center [511, 158] width 12 height 12
click at [491, 246] on span "Cancel invitation" at bounding box center [480, 244] width 56 height 8
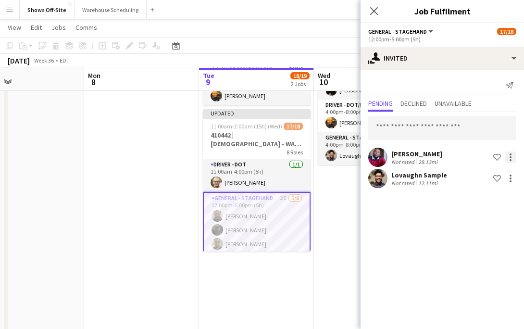
click at [509, 161] on div at bounding box center [511, 158] width 12 height 12
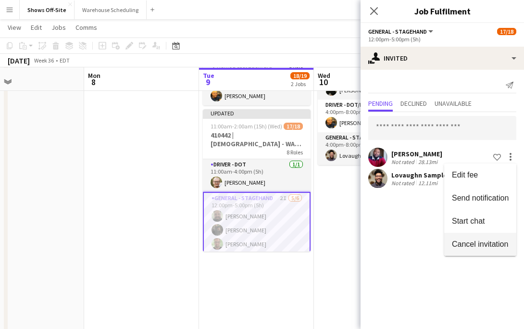
click at [502, 245] on span "Cancel invitation" at bounding box center [480, 244] width 56 height 8
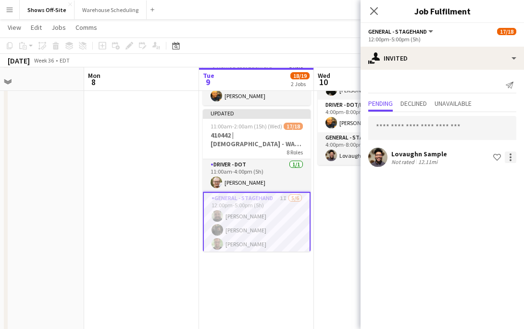
click at [512, 161] on div at bounding box center [511, 158] width 12 height 12
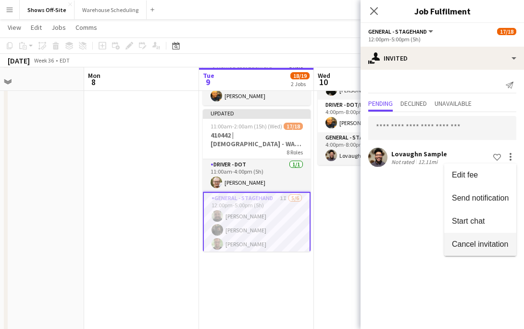
click at [506, 238] on button "Cancel invitation" at bounding box center [481, 244] width 72 height 23
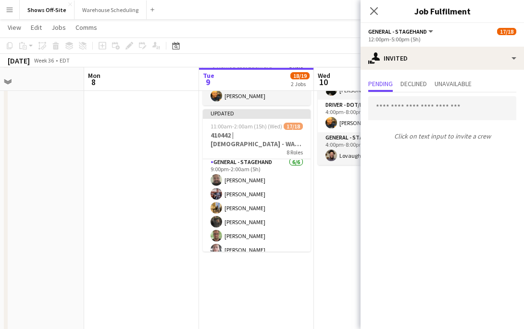
click at [254, 194] on app-card-role "General - Stagehand 6/6 9:00pm-2:00am (5h) Bryan Keenan William Giannini Jeffre…" at bounding box center [257, 208] width 108 height 102
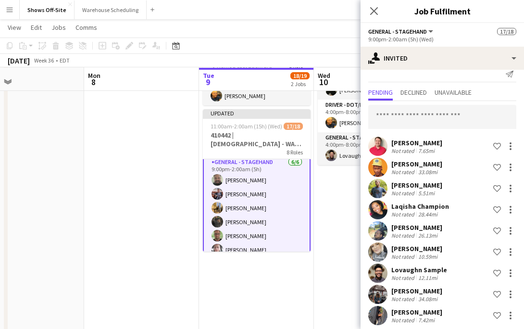
scroll to position [17, 0]
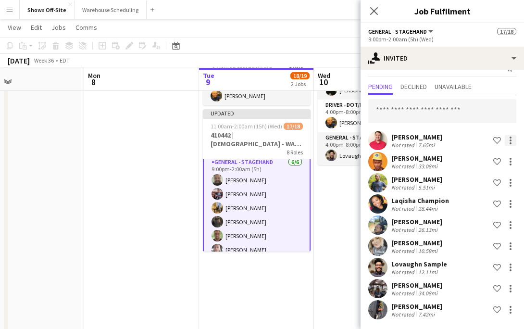
click at [514, 137] on div at bounding box center [511, 141] width 12 height 12
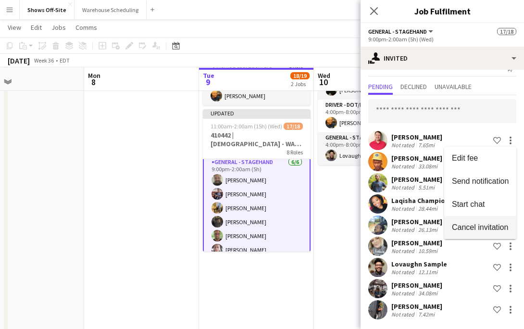
click at [490, 216] on button "Cancel invitation" at bounding box center [481, 227] width 72 height 23
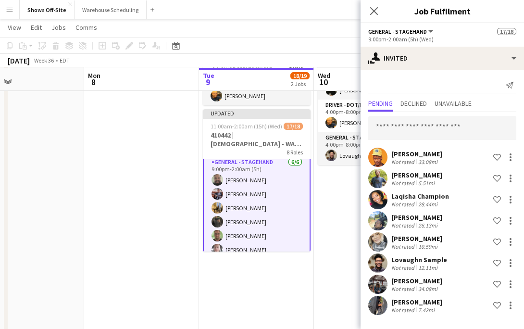
scroll to position [0, 0]
click at [510, 162] on div at bounding box center [511, 158] width 12 height 12
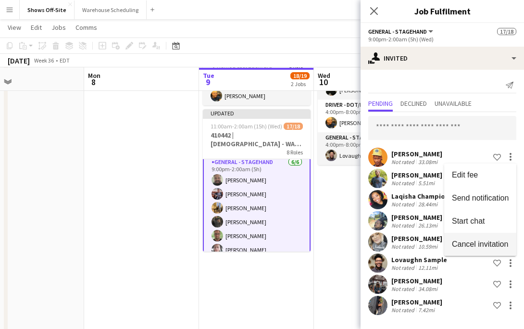
click at [486, 242] on span "Cancel invitation" at bounding box center [480, 244] width 56 height 8
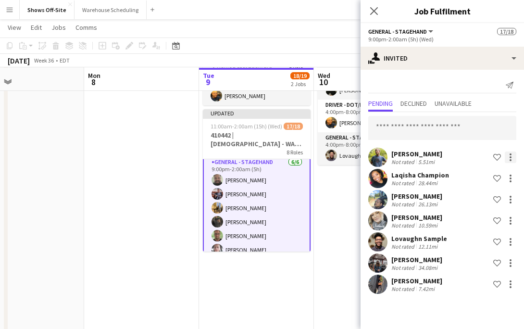
click at [507, 159] on div at bounding box center [511, 158] width 12 height 12
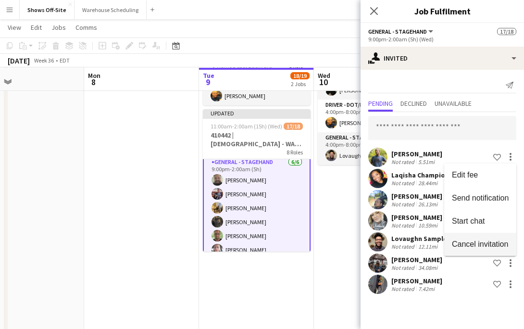
click at [495, 244] on span "Cancel invitation" at bounding box center [480, 244] width 56 height 8
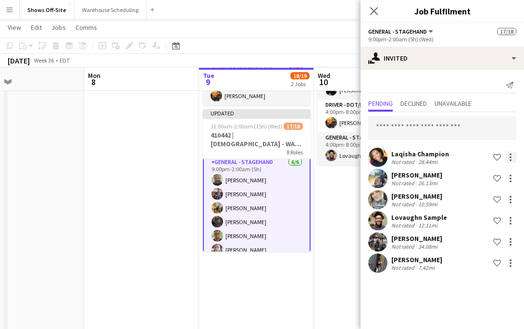
click at [509, 163] on div at bounding box center [511, 158] width 12 height 12
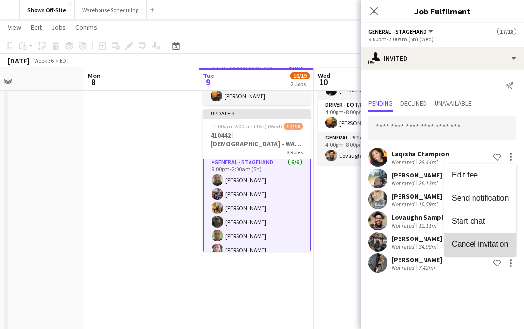
click at [500, 241] on span "Cancel invitation" at bounding box center [480, 244] width 56 height 8
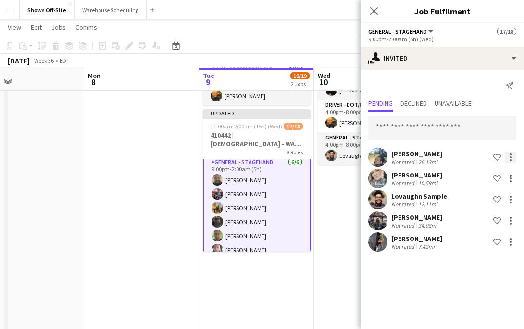
click at [515, 159] on div at bounding box center [511, 158] width 12 height 12
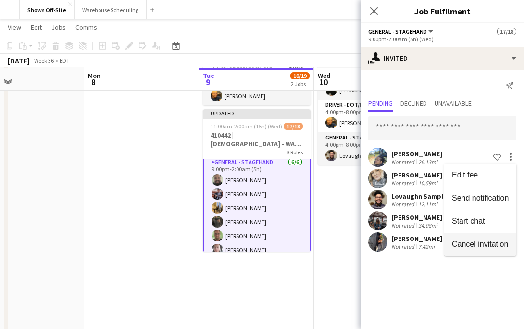
click at [505, 250] on button "Cancel invitation" at bounding box center [481, 244] width 72 height 23
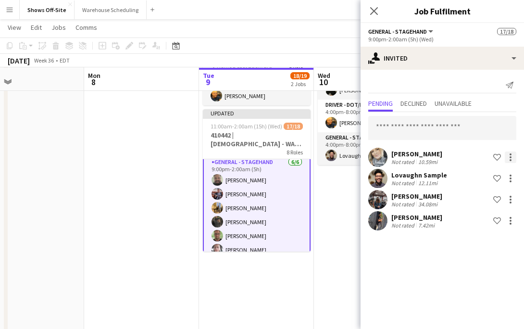
click at [512, 162] on div at bounding box center [511, 158] width 12 height 12
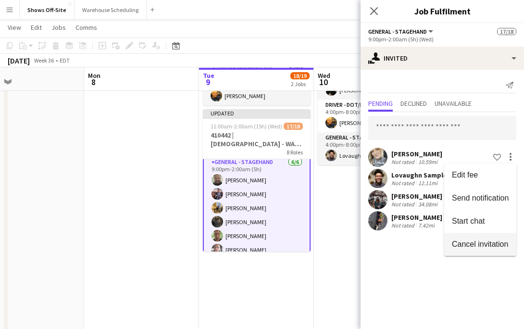
click at [504, 239] on button "Cancel invitation" at bounding box center [481, 244] width 72 height 23
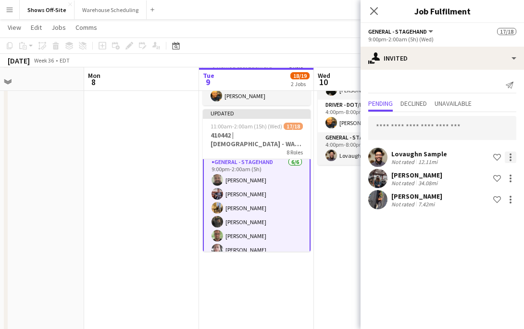
click at [512, 162] on div at bounding box center [511, 158] width 12 height 12
click at [500, 249] on button "Cancel invitation" at bounding box center [481, 244] width 72 height 23
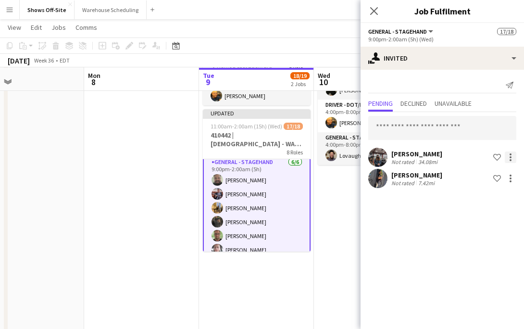
click at [511, 155] on div at bounding box center [511, 158] width 12 height 12
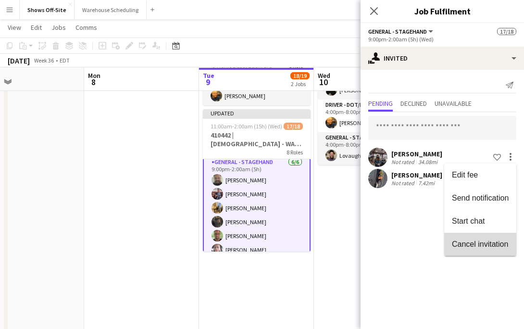
click at [497, 245] on span "Cancel invitation" at bounding box center [480, 244] width 56 height 8
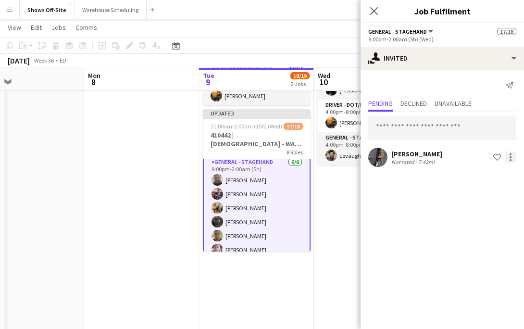
click at [511, 160] on div at bounding box center [511, 160] width 2 height 2
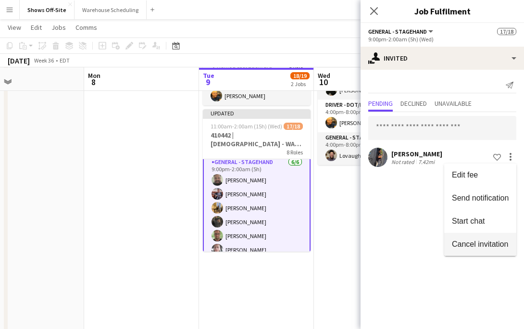
click at [486, 243] on span "Cancel invitation" at bounding box center [480, 244] width 56 height 8
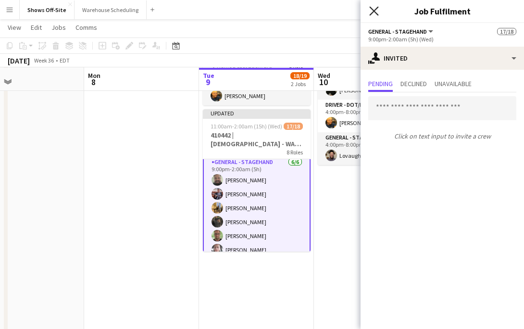
click at [371, 8] on icon "Close pop-in" at bounding box center [373, 10] width 9 height 9
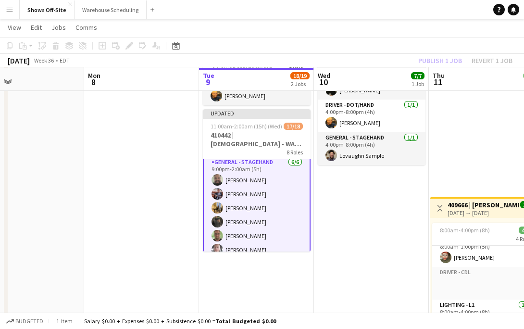
click at [371, 21] on app-page-menu "View Day view expanded Day view collapsed Month view Date picker Jump to today …" at bounding box center [262, 28] width 524 height 18
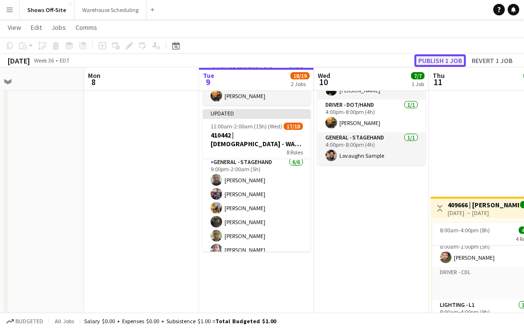
click at [430, 61] on button "Publish 1 job" at bounding box center [440, 60] width 51 height 13
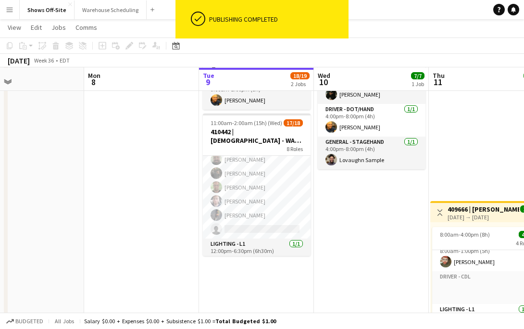
scroll to position [24, 0]
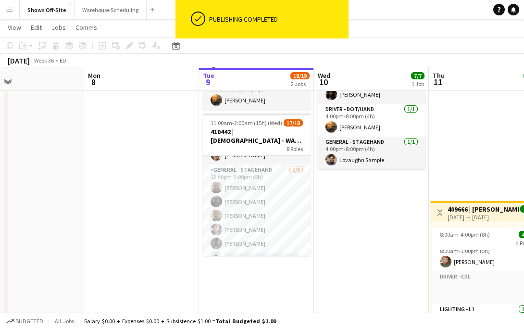
click at [292, 231] on app-card-role "General - Stagehand 5/6 12:00pm-5:00pm (5h) Bryan Keenan Prince charles Romelo …" at bounding box center [257, 216] width 108 height 102
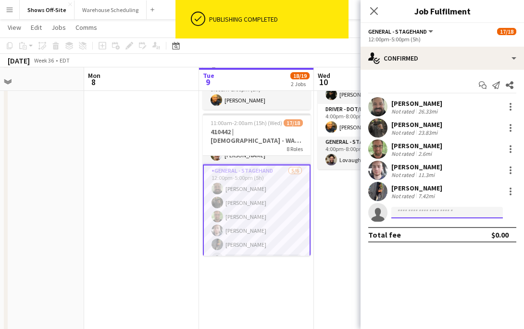
click at [436, 215] on input at bounding box center [448, 213] width 112 height 12
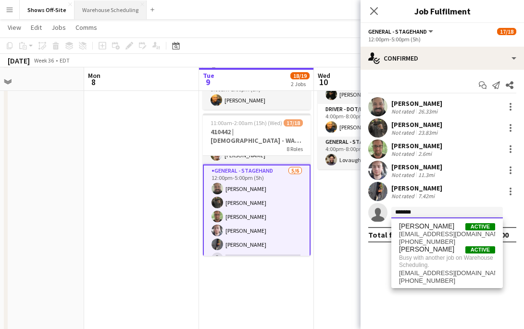
type input "*******"
click at [109, 17] on button "Warehouse Scheduling Close" at bounding box center [111, 9] width 72 height 19
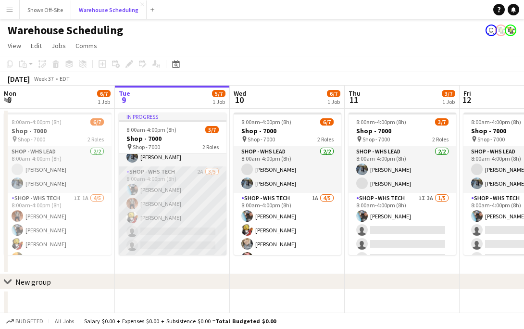
scroll to position [34, 0]
click at [203, 222] on app-card-role "Shop - WHS Tech 2A 3/5 8:00am-4:00pm (8h) Chad Gilbert Bradley Barnhill Matt Le…" at bounding box center [173, 211] width 108 height 89
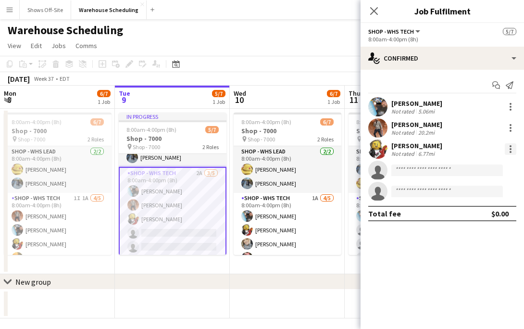
click at [511, 146] on div at bounding box center [511, 146] width 2 height 2
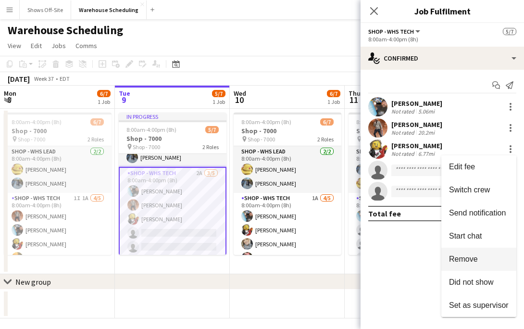
click at [472, 261] on span "Remove" at bounding box center [463, 259] width 29 height 8
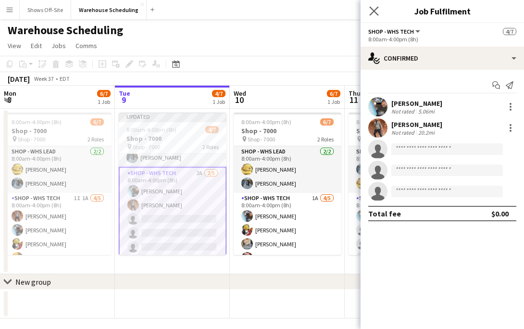
click at [379, 6] on app-icon "Close pop-in" at bounding box center [375, 11] width 14 height 14
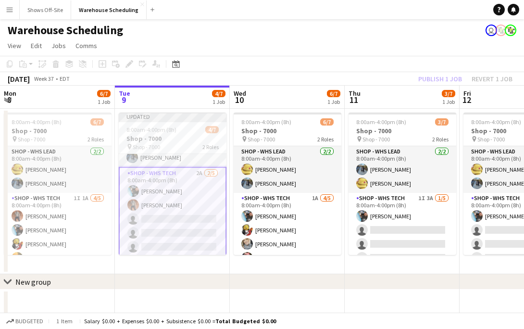
click at [383, 7] on app-navbar "Menu Boards Boards Boards All jobs Status Workforce Workforce My Workforce Recr…" at bounding box center [262, 9] width 524 height 19
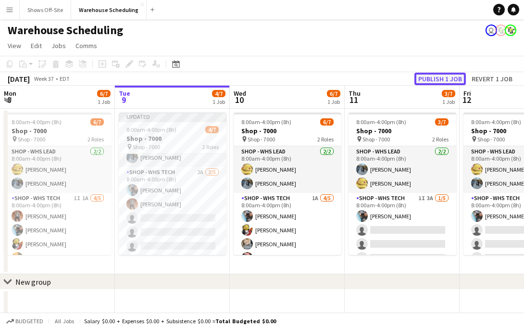
click at [440, 77] on button "Publish 1 job" at bounding box center [440, 79] width 51 height 13
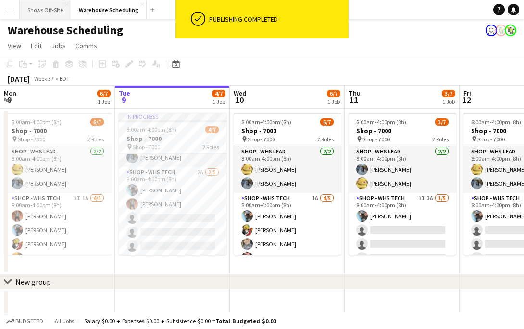
click at [47, 13] on button "Shows Off-Site Close" at bounding box center [45, 9] width 51 height 19
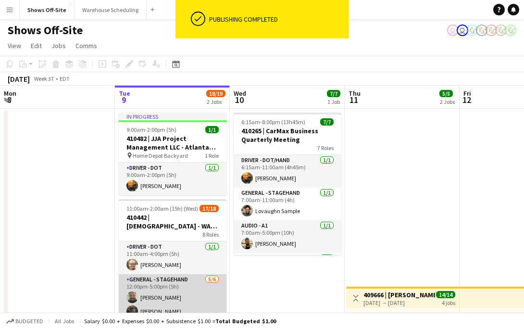
click at [209, 299] on app-card-role "General - Stagehand 5/6 12:00pm-5:00pm (5h) Bryan Keenan Prince charles Romelo …" at bounding box center [173, 325] width 108 height 102
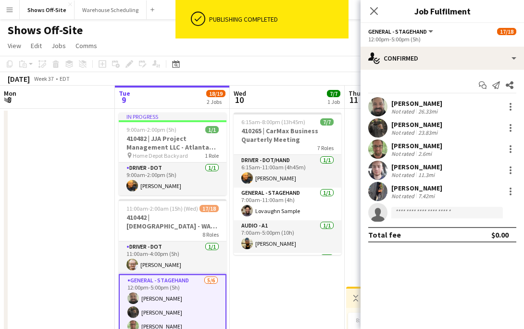
click at [450, 219] on app-invite-slot "single-neutral-actions" at bounding box center [443, 212] width 164 height 19
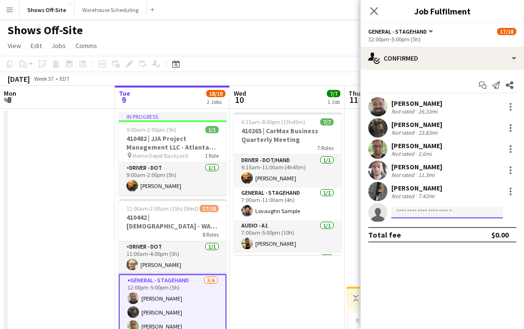
click at [449, 212] on input at bounding box center [448, 213] width 112 height 12
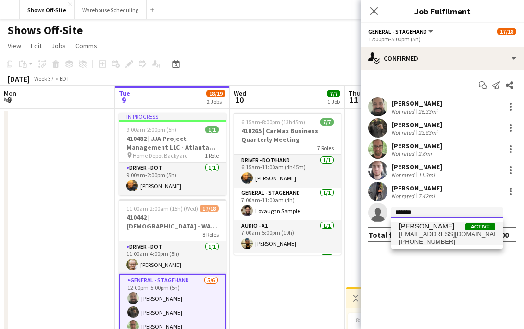
type input "*******"
click at [446, 233] on span "mattleb99@yahoo.com" at bounding box center [447, 234] width 96 height 8
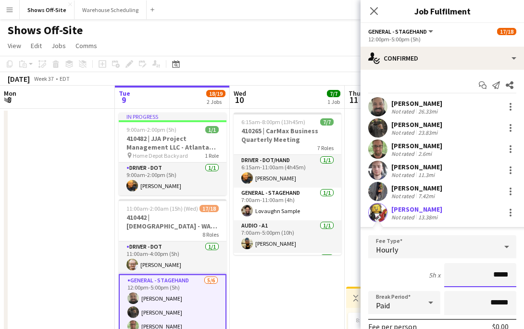
scroll to position [140, 0]
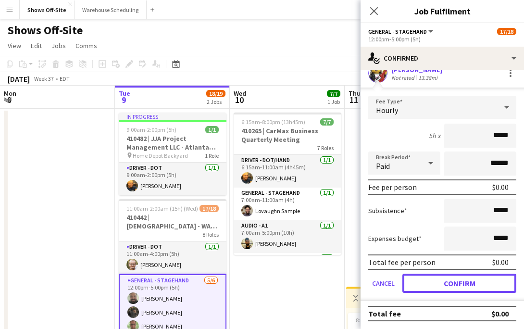
click at [453, 283] on button "Confirm" at bounding box center [460, 283] width 114 height 19
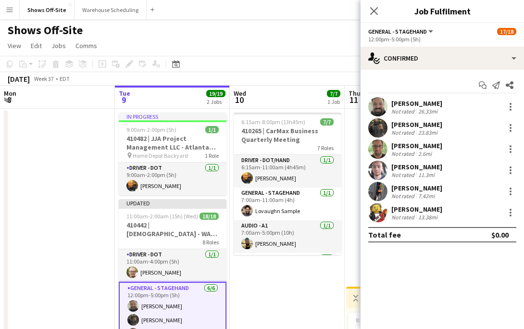
scroll to position [0, 0]
click at [369, 16] on app-icon "Close pop-in" at bounding box center [375, 11] width 14 height 14
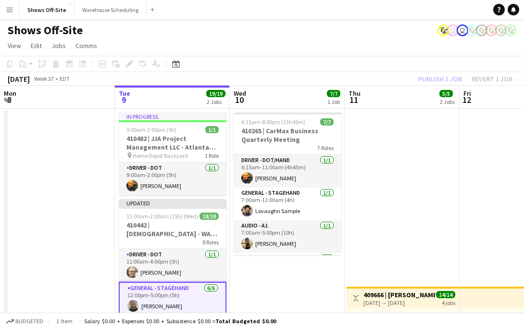
click at [410, 86] on app-board-header-date "Thu 11 5/5 2 Jobs" at bounding box center [402, 97] width 115 height 23
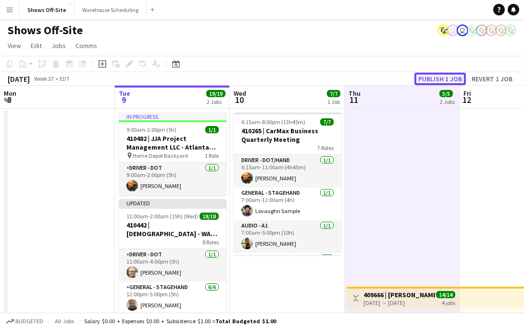
click at [420, 74] on button "Publish 1 job" at bounding box center [440, 79] width 51 height 13
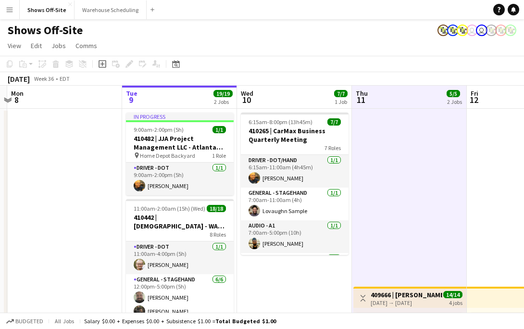
click at [9, 13] on app-icon "Menu" at bounding box center [10, 10] width 8 height 8
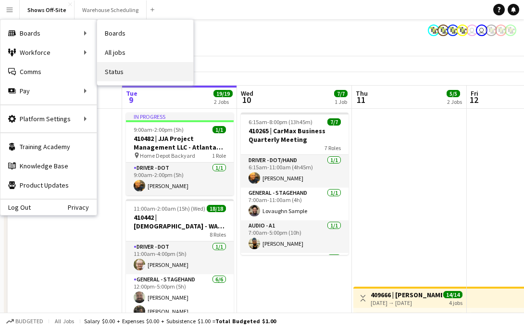
click at [116, 67] on link "Status" at bounding box center [145, 71] width 96 height 19
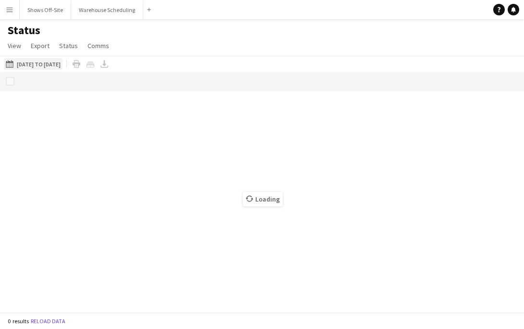
click at [43, 62] on button "09-08-2025 to 09-14-2025 09-05-2025 to 11-30-2025" at bounding box center [33, 64] width 59 height 12
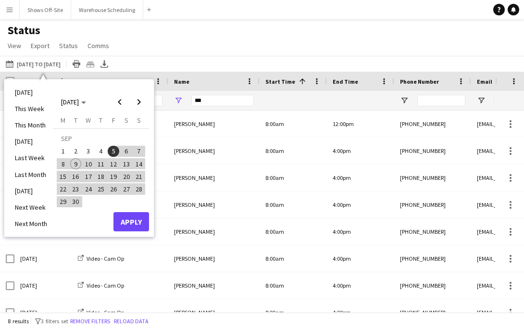
click at [76, 163] on span "9" at bounding box center [76, 164] width 12 height 12
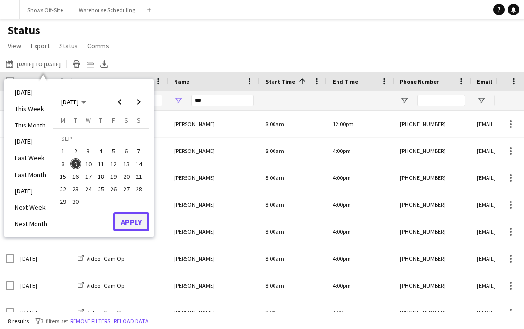
click at [143, 223] on button "Apply" at bounding box center [132, 221] width 36 height 19
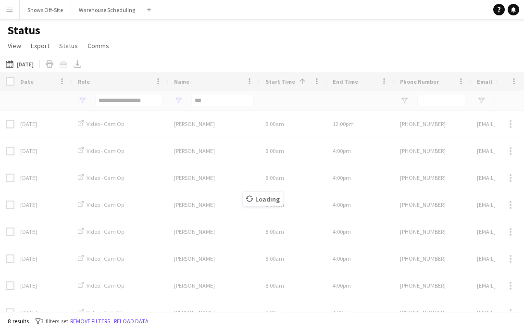
type input "***"
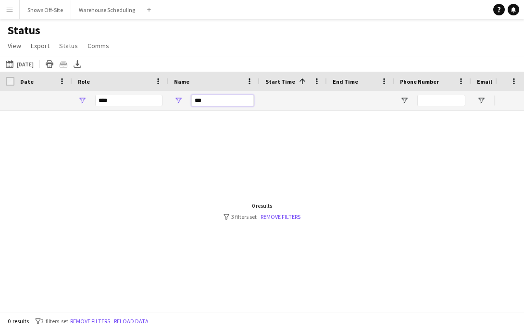
drag, startPoint x: 218, startPoint y: 100, endPoint x: 153, endPoint y: 99, distance: 65.0
type input "**********"
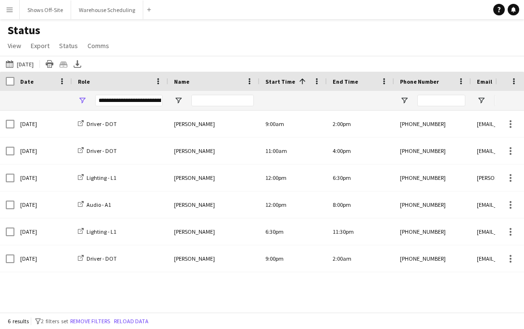
click at [87, 102] on div "**********" at bounding box center [120, 100] width 96 height 19
click at [86, 102] on span "Open Filter Menu" at bounding box center [82, 100] width 9 height 9
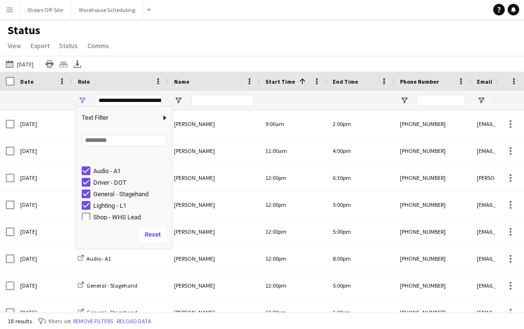
scroll to position [26, 0]
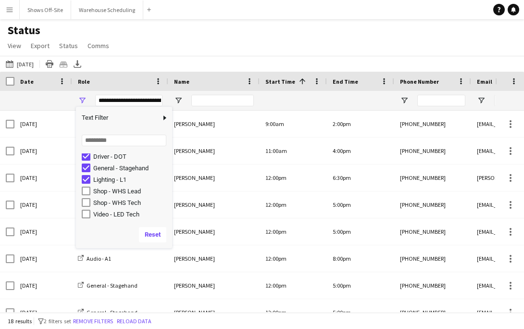
click at [116, 215] on div "Video - LED Tech" at bounding box center [131, 214] width 76 height 7
type input "**********"
click at [274, 49] on div "Status View Views Default view New view Update view Delete view Edit name Custo…" at bounding box center [262, 39] width 524 height 33
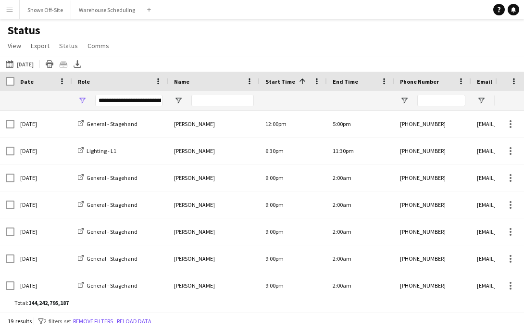
scroll to position [329, 0]
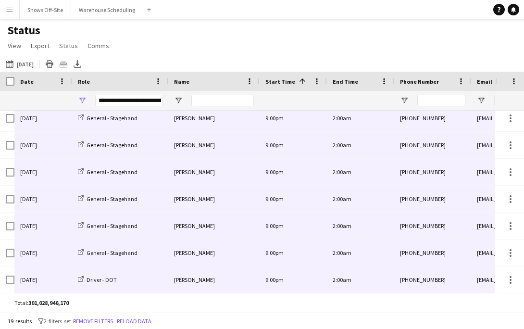
drag, startPoint x: 41, startPoint y: 121, endPoint x: 485, endPoint y: 302, distance: 479.5
click at [485, 303] on div "Drag here to set row groups Date Photo Name Confirmation Status Attending date/…" at bounding box center [262, 192] width 524 height 241
